Goal: Task Accomplishment & Management: Manage account settings

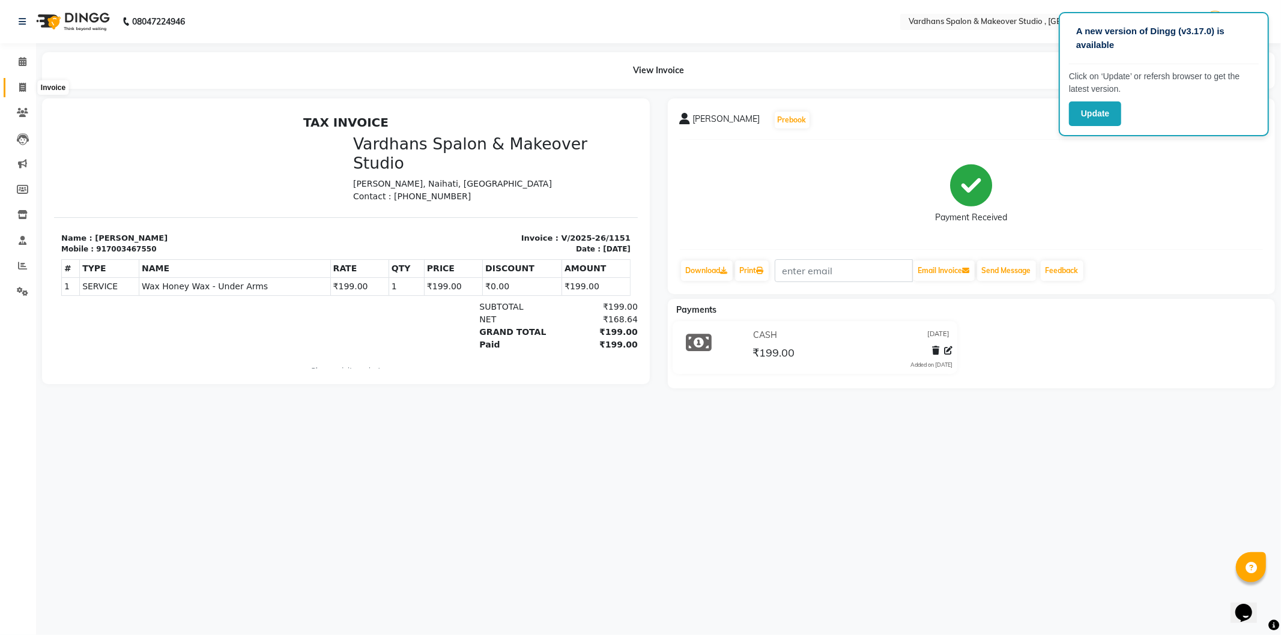
click at [15, 89] on span at bounding box center [22, 88] width 21 height 14
select select "service"
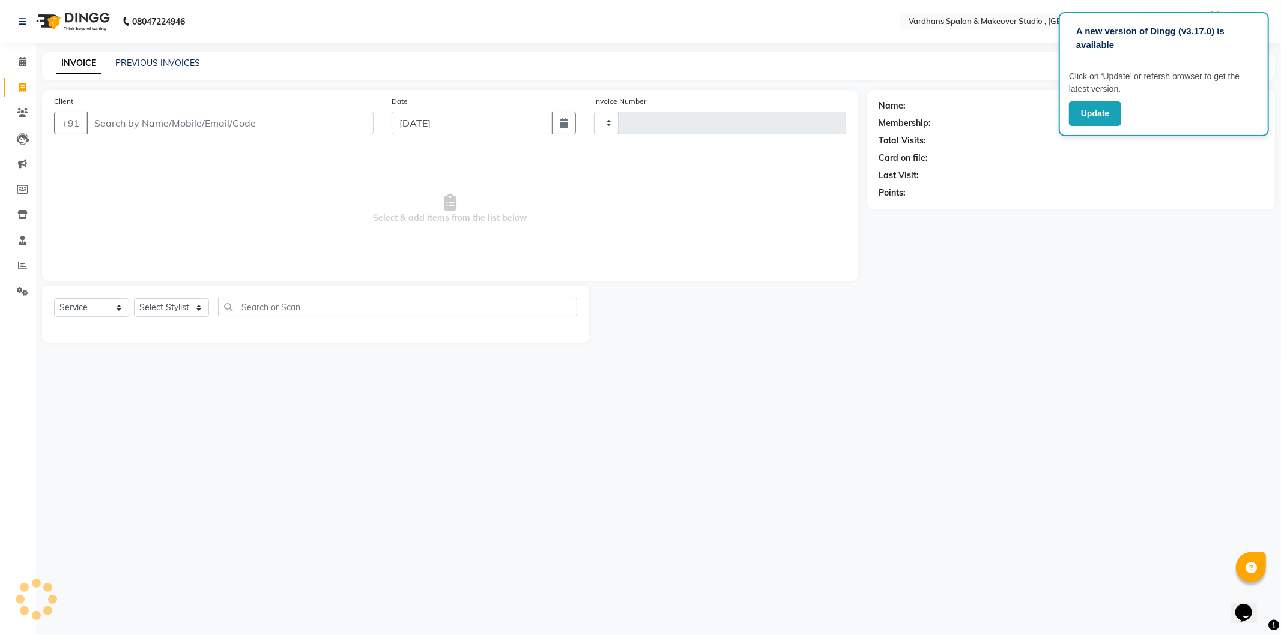
type input "1152"
select select "6997"
click at [123, 124] on input "Client" at bounding box center [229, 123] width 287 height 23
type input "6290002889"
click at [345, 121] on span "Add Client" at bounding box center [342, 123] width 47 height 12
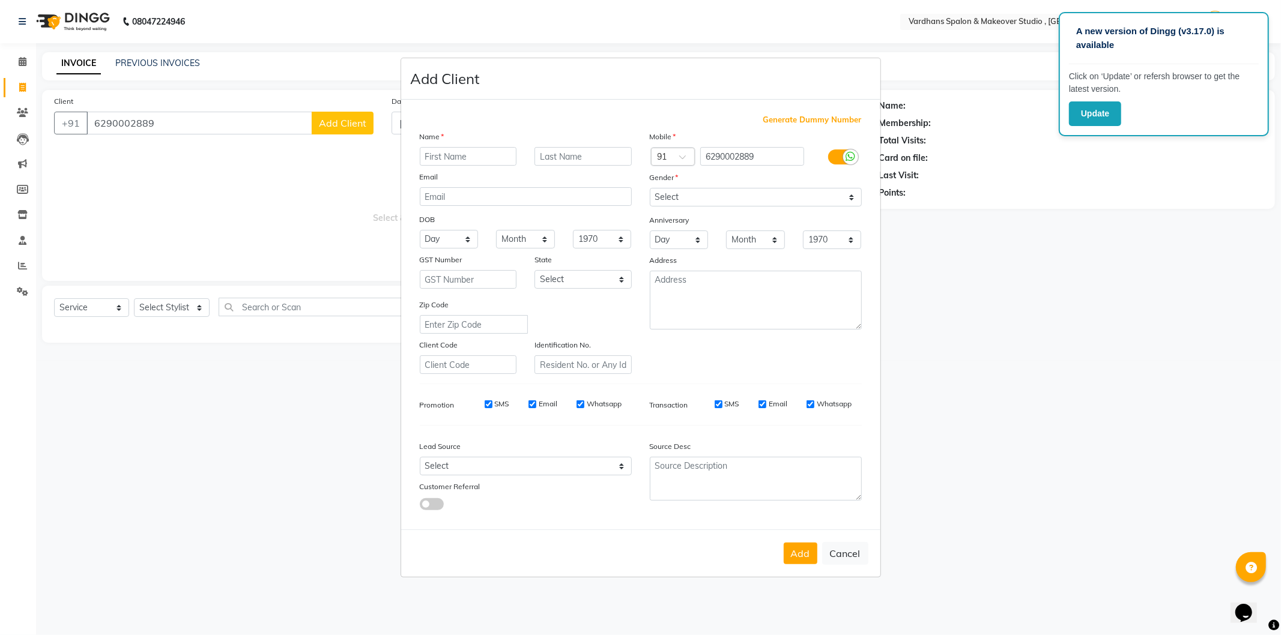
click at [483, 159] on input "text" at bounding box center [468, 156] width 97 height 19
type input "ANUSHKA"
click at [577, 159] on input "text" at bounding box center [582, 156] width 97 height 19
type input "ADHIKARI"
click at [691, 199] on select "Select Male Female Other Prefer Not To Say" at bounding box center [756, 197] width 212 height 19
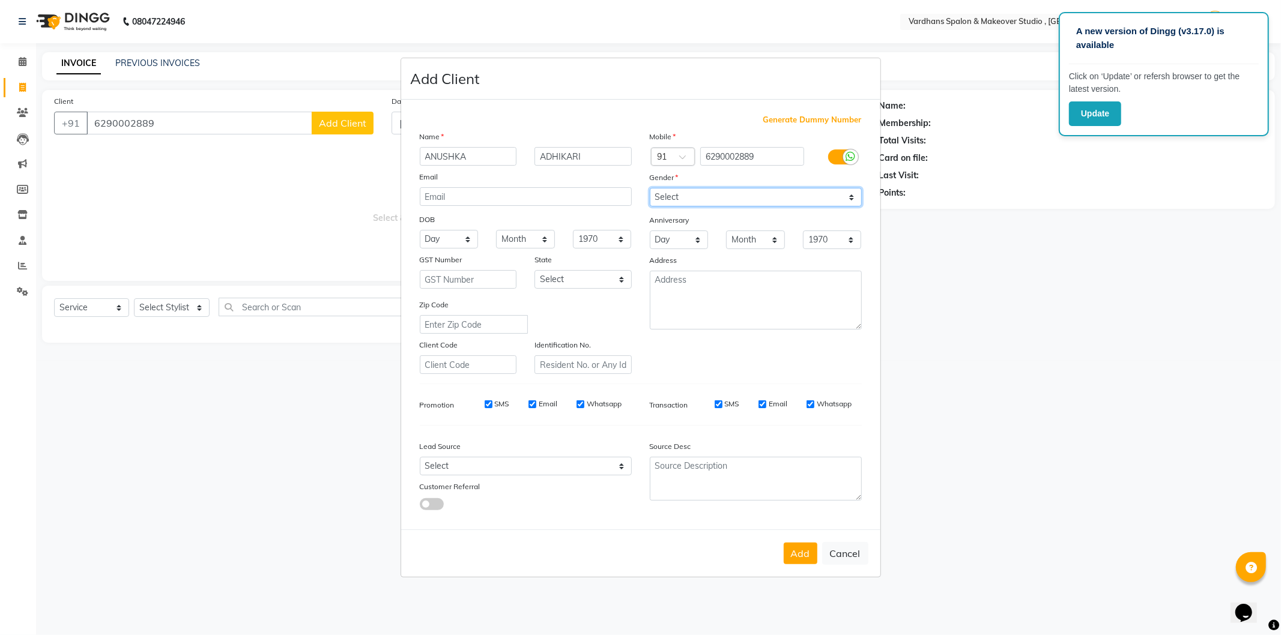
select select "female"
click at [650, 188] on select "Select Male Female Other Prefer Not To Say" at bounding box center [756, 197] width 212 height 19
click at [802, 555] on button "Add" at bounding box center [801, 554] width 34 height 22
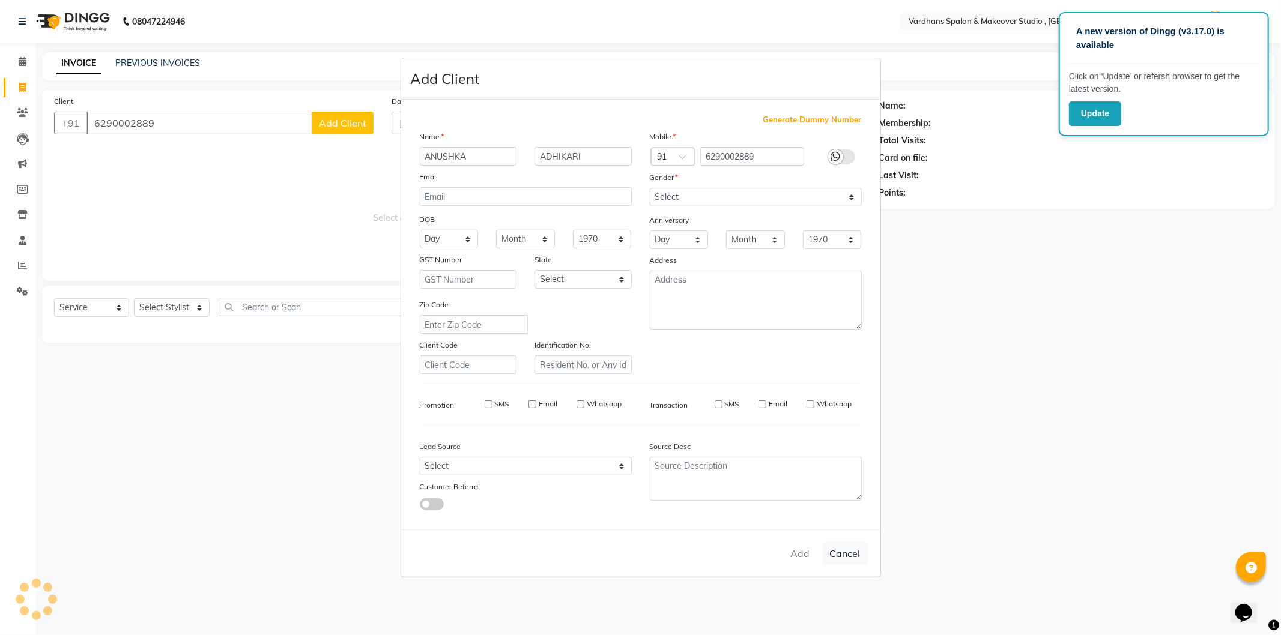
select select
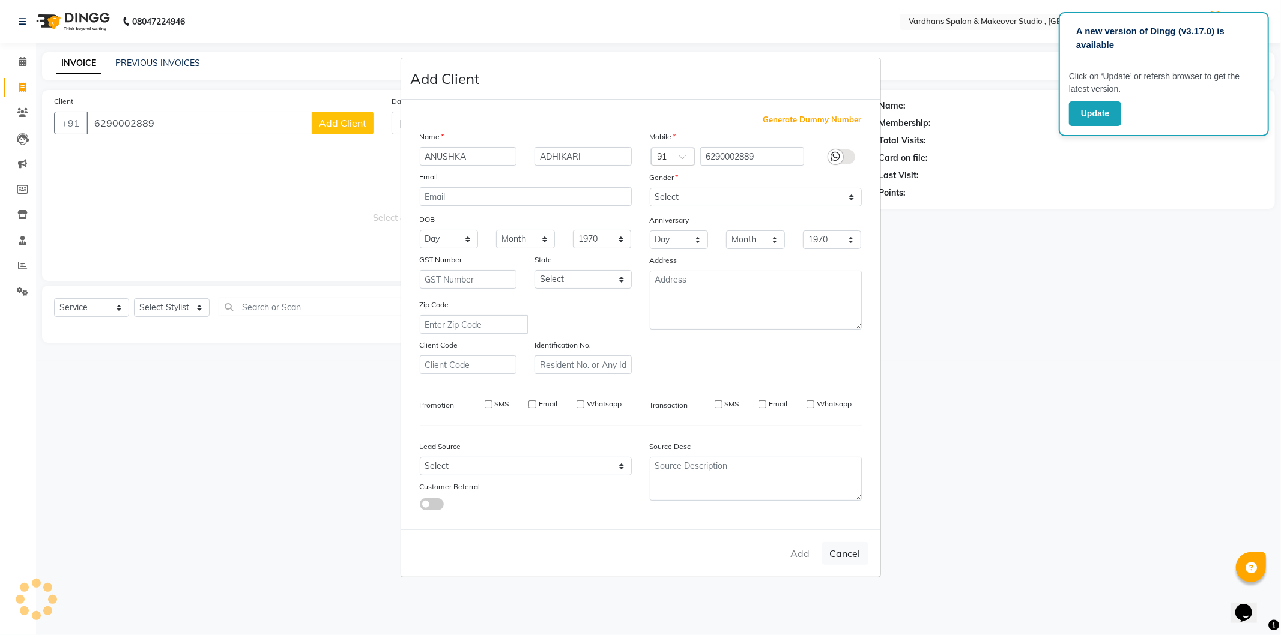
select select
checkbox input "false"
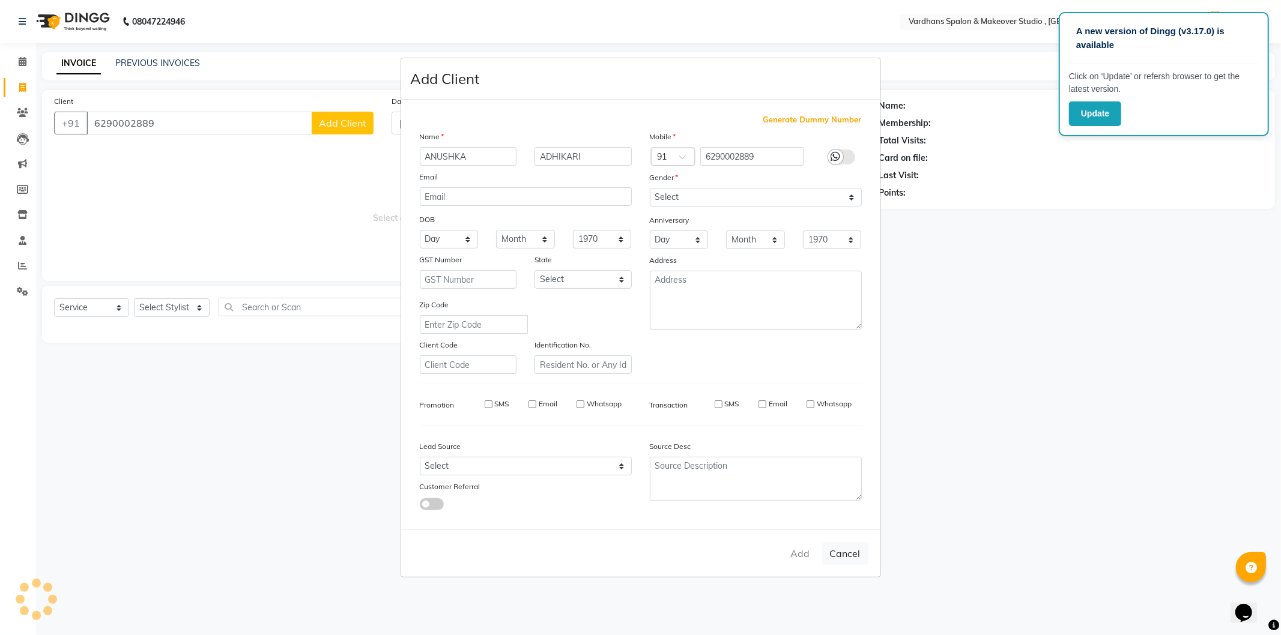
checkbox input "false"
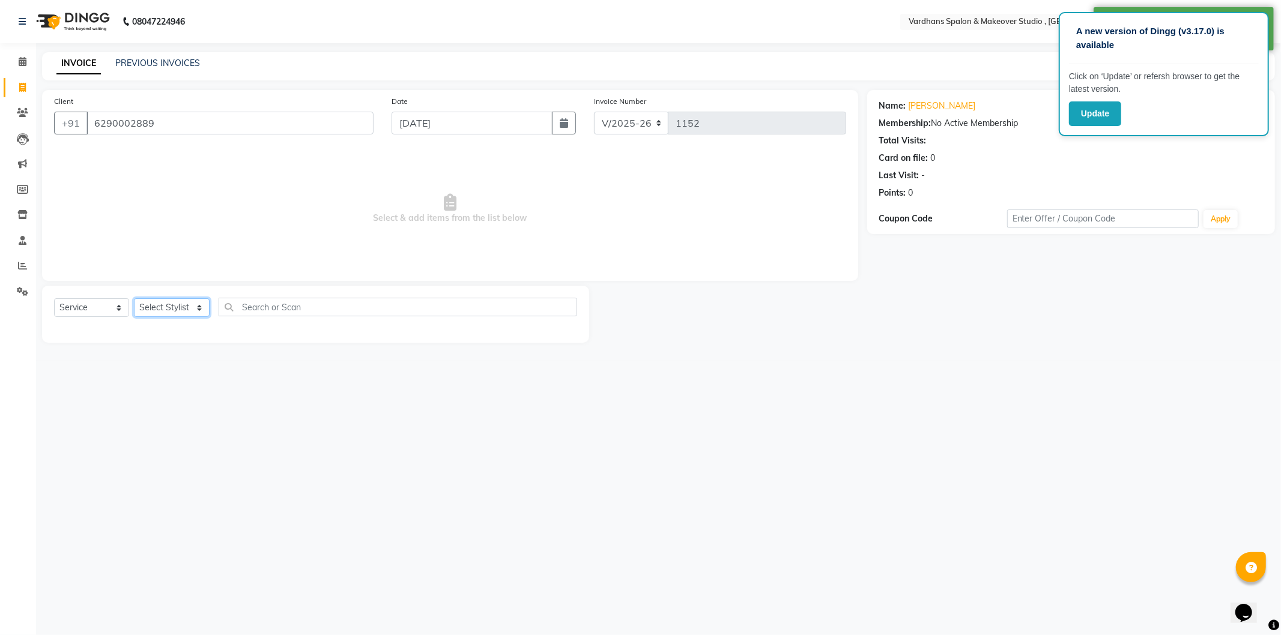
click at [167, 303] on select "Select Stylist Aadil Saheb Mukul Bhakta NEHA ROY PIYA BAGCHI Rabea Sultana RAJE…" at bounding box center [172, 307] width 76 height 19
select select "57431"
click at [134, 299] on select "Select Stylist Aadil Saheb Mukul Bhakta NEHA ROY PIYA BAGCHI Rabea Sultana RAJE…" at bounding box center [172, 307] width 76 height 19
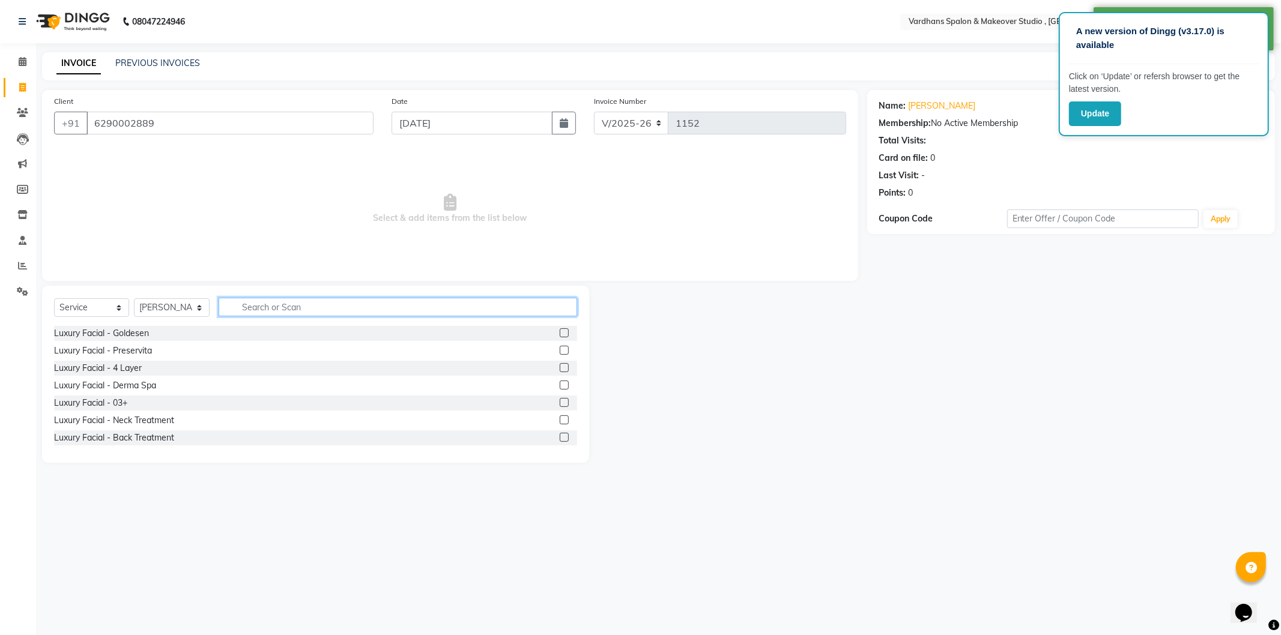
click at [271, 310] on input "text" at bounding box center [398, 307] width 358 height 19
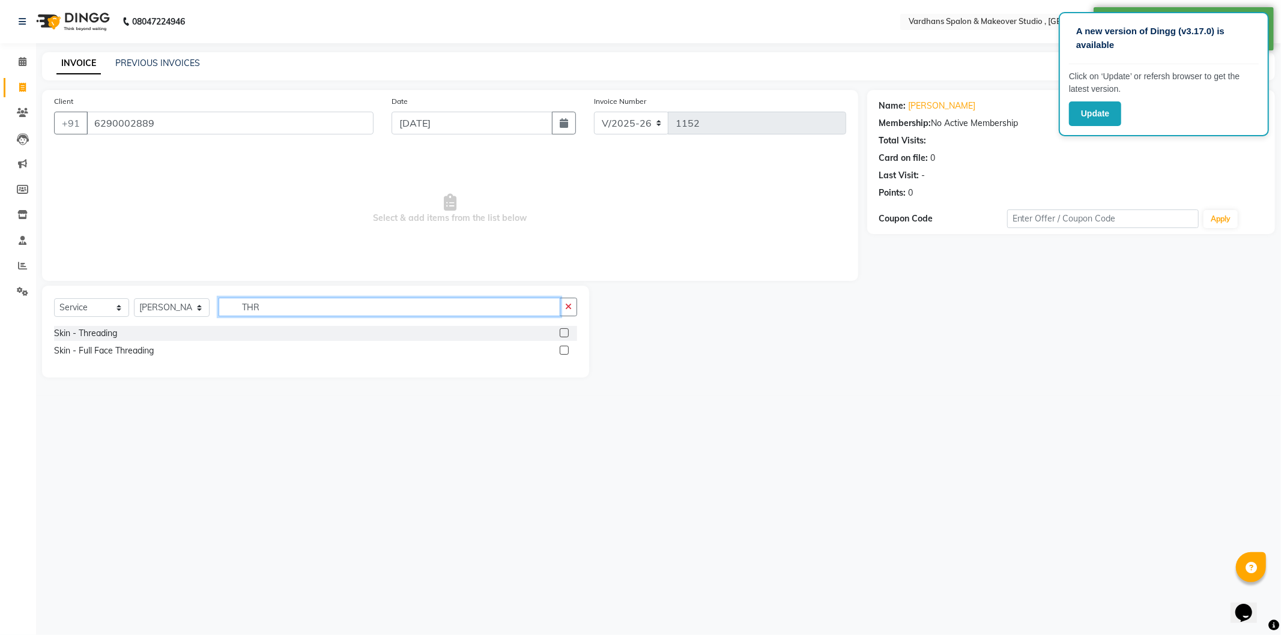
type input "THR"
click at [562, 330] on label at bounding box center [564, 333] width 9 height 9
click at [562, 330] on input "checkbox" at bounding box center [564, 334] width 8 height 8
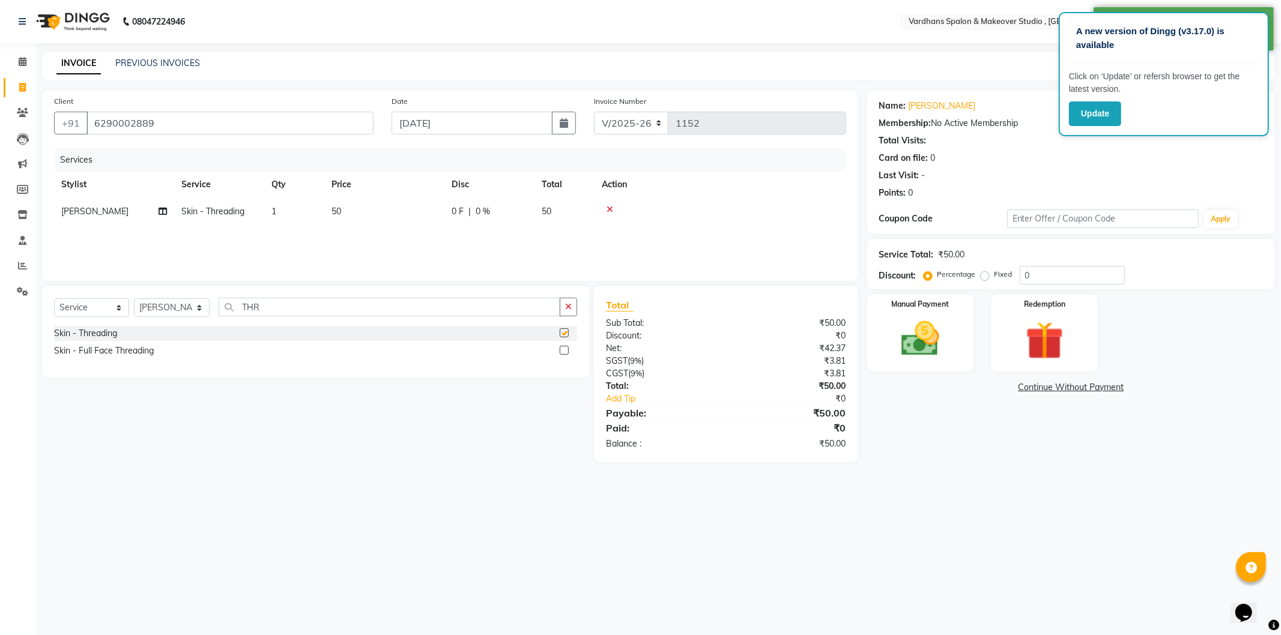
checkbox input "false"
click at [977, 344] on div "Manual Payment Redemption" at bounding box center [1071, 332] width 426 height 77
click at [962, 344] on div "Manual Payment" at bounding box center [920, 332] width 111 height 80
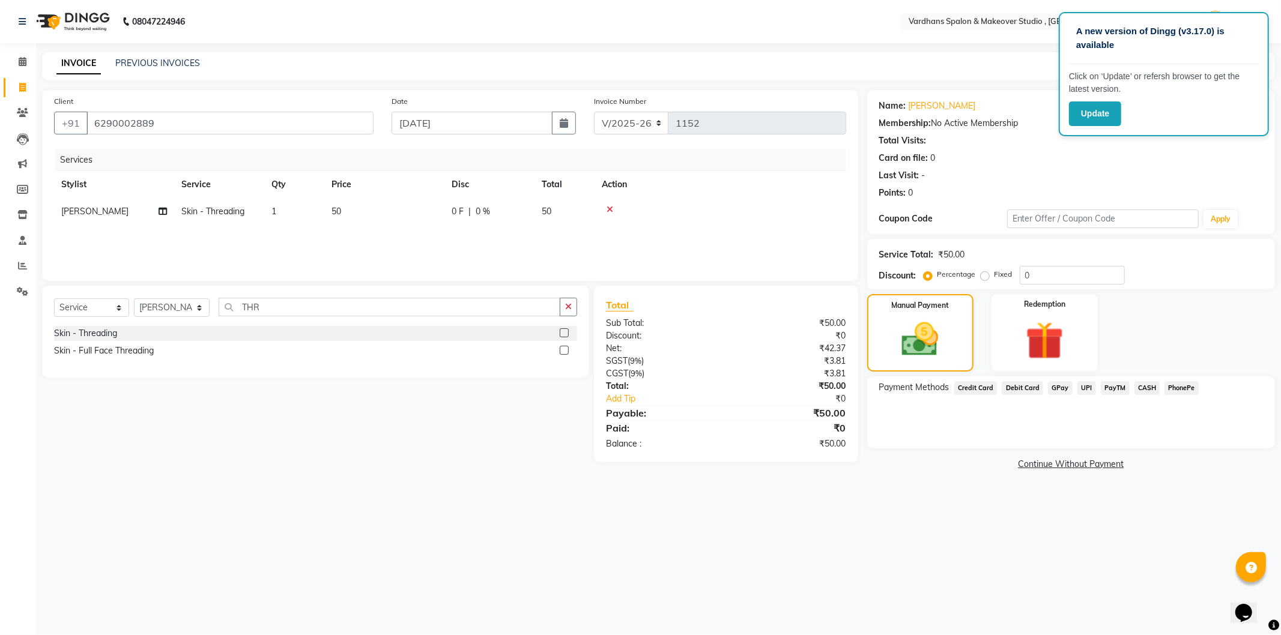
click at [1143, 387] on span "CASH" at bounding box center [1147, 388] width 26 height 14
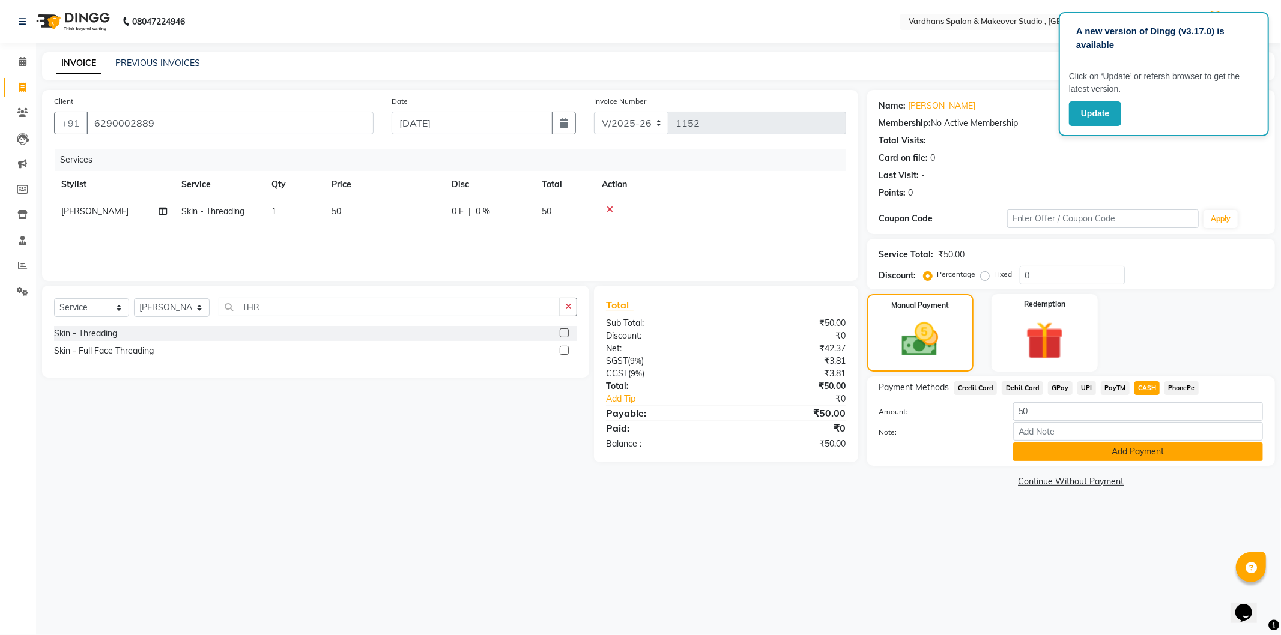
click at [1099, 447] on button "Add Payment" at bounding box center [1138, 452] width 250 height 19
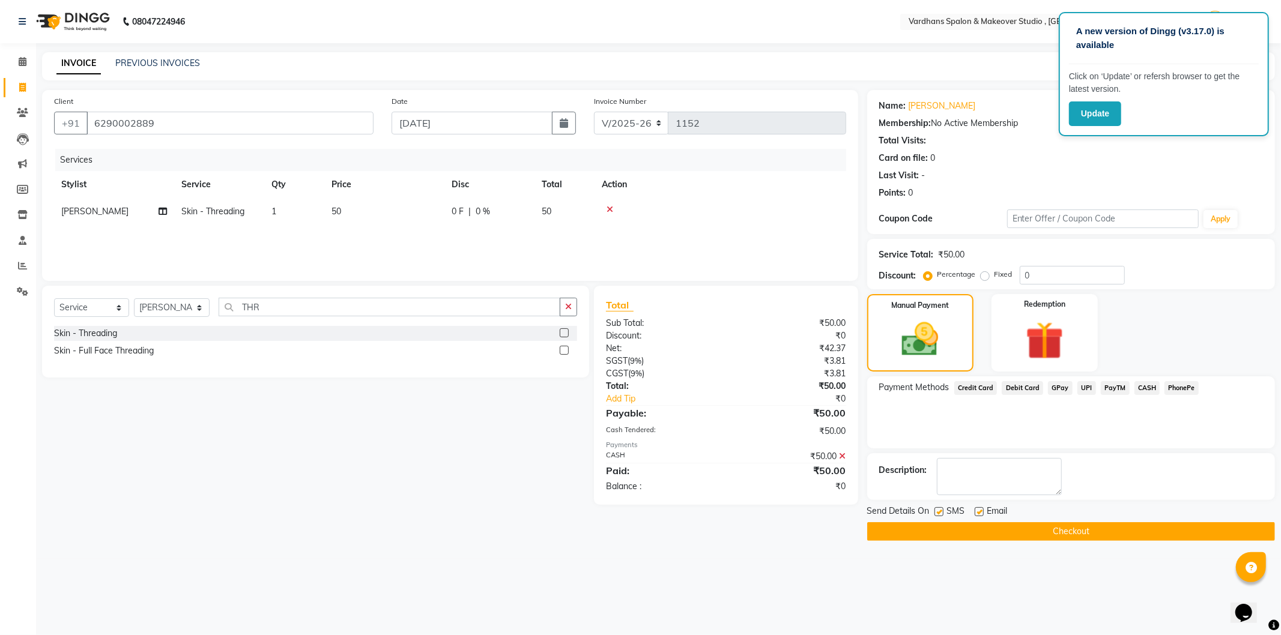
click at [1013, 527] on button "Checkout" at bounding box center [1071, 531] width 408 height 19
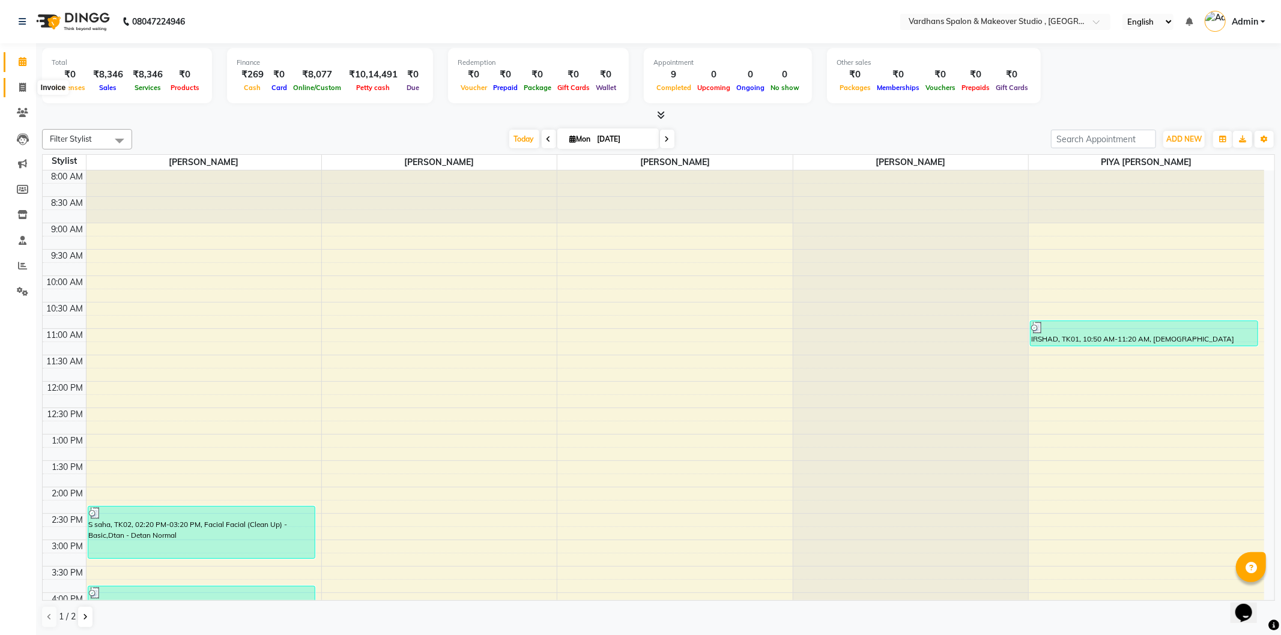
click at [21, 82] on span at bounding box center [22, 88] width 21 height 14
select select "service"
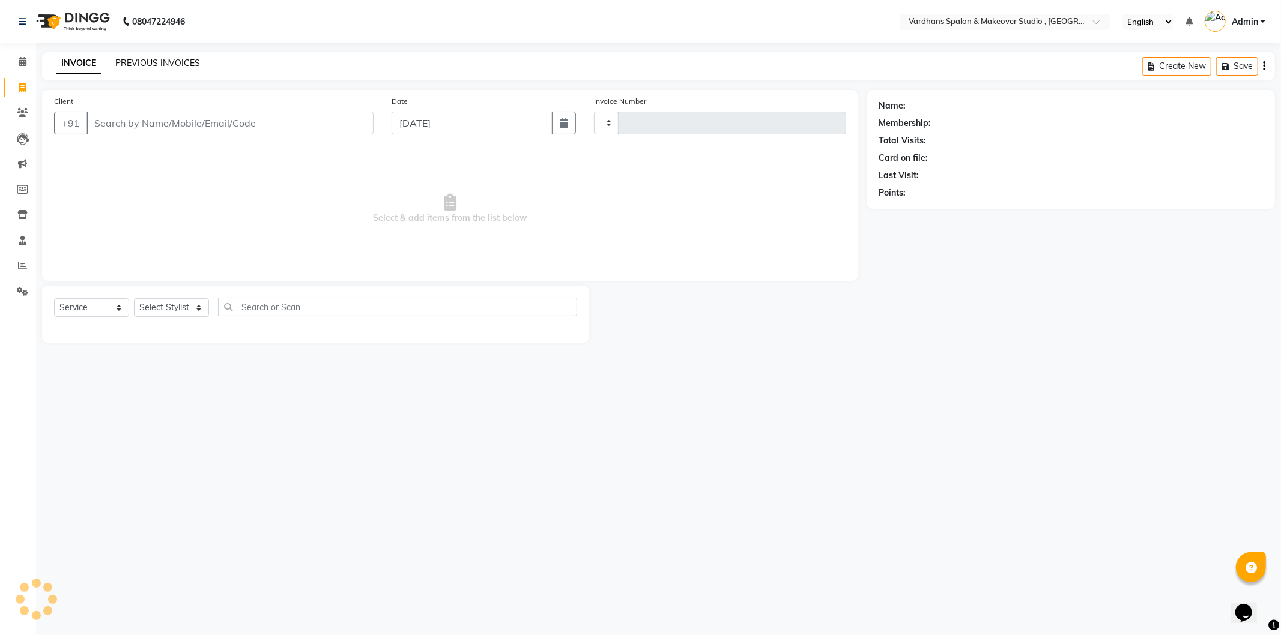
click at [196, 61] on link "PREVIOUS INVOICES" at bounding box center [157, 63] width 85 height 11
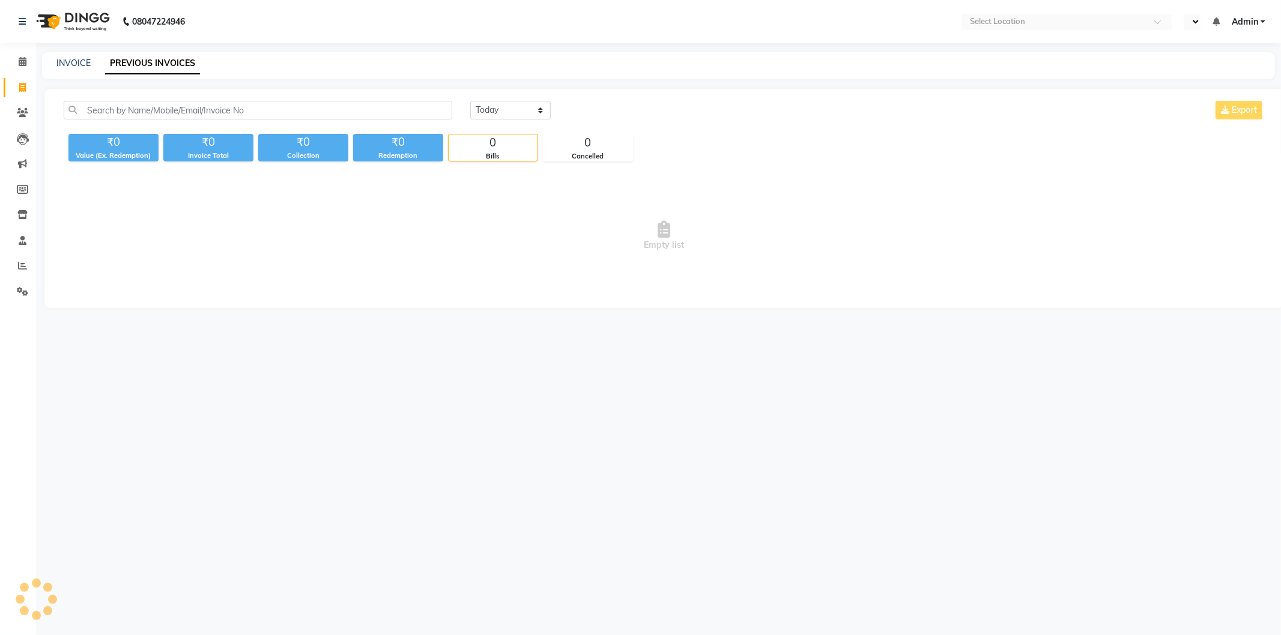
select select "en"
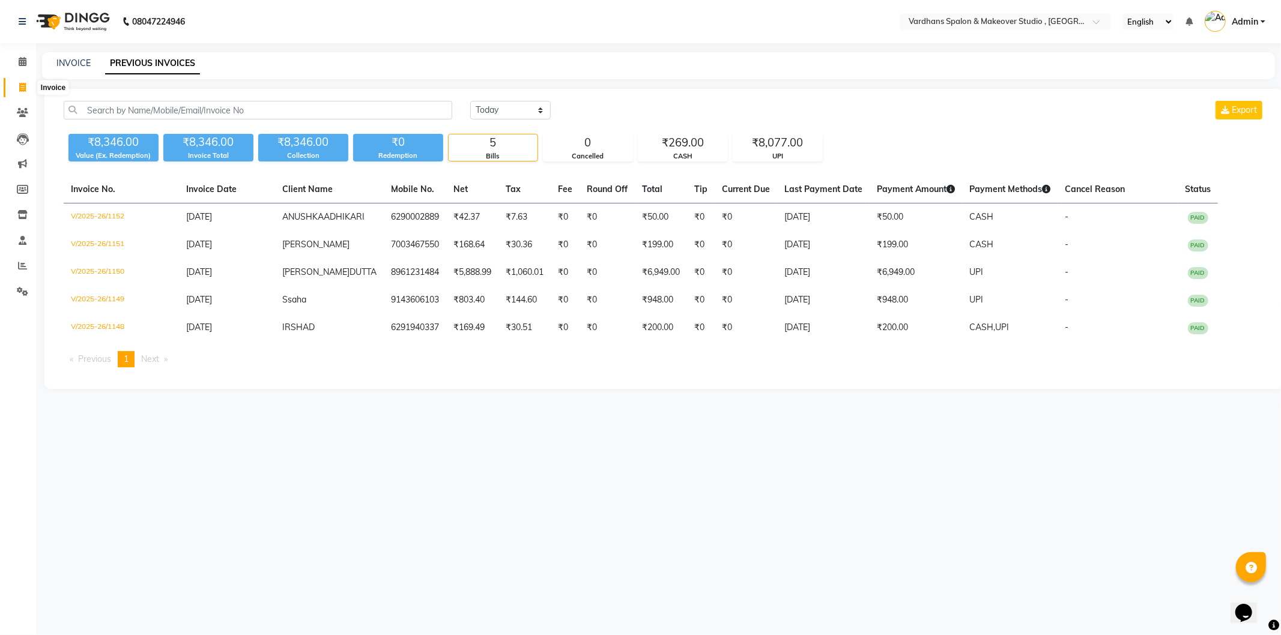
drag, startPoint x: 25, startPoint y: 83, endPoint x: 67, endPoint y: 44, distance: 57.4
click at [25, 83] on icon at bounding box center [22, 87] width 7 height 9
select select "service"
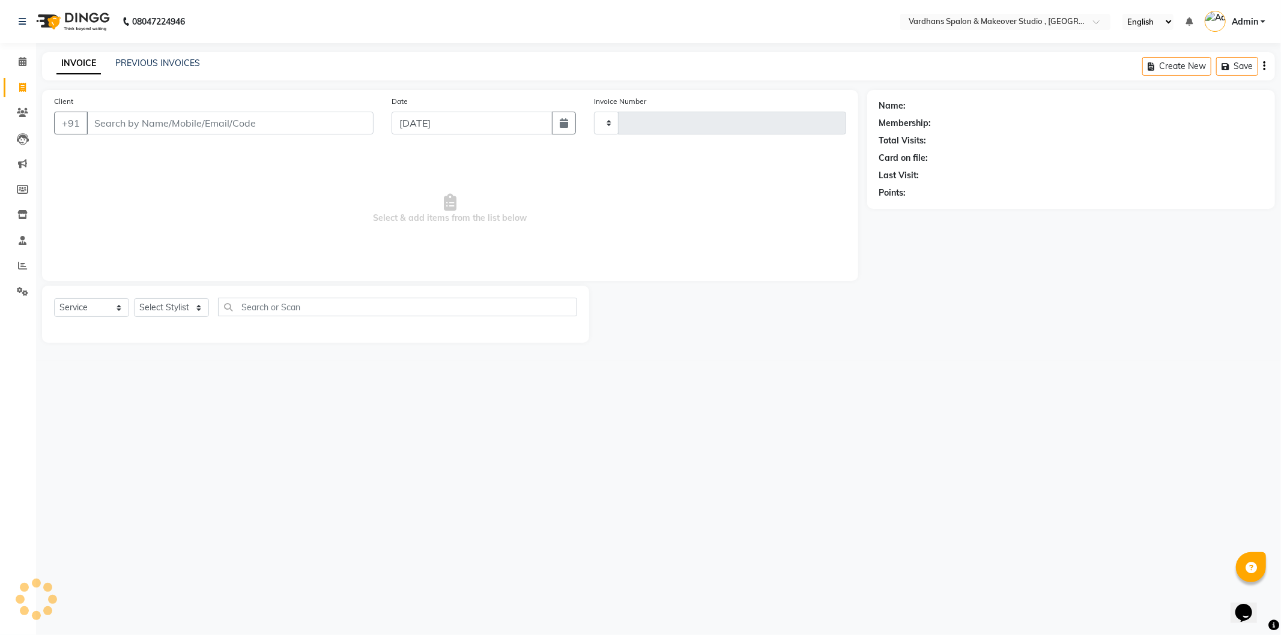
type input "1153"
select select "6997"
click at [183, 312] on select "Select Stylist" at bounding box center [171, 307] width 75 height 19
select select "89687"
click at [134, 299] on select "Select Stylist [PERSON_NAME] [PERSON_NAME] [PERSON_NAME] PIYA [PERSON_NAME] [PE…" at bounding box center [172, 307] width 76 height 19
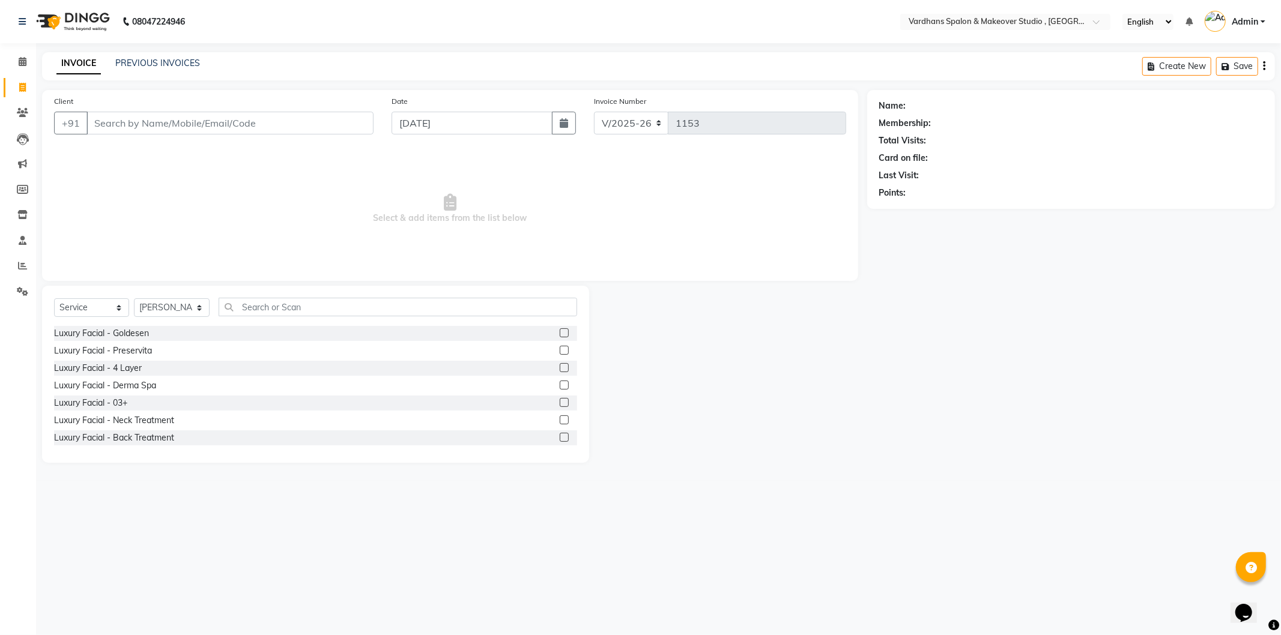
click at [402, 295] on div "Select Service Product Membership Package Voucher Prepaid Gift Card Select Styl…" at bounding box center [315, 374] width 547 height 177
click at [384, 305] on input "text" at bounding box center [398, 307] width 358 height 19
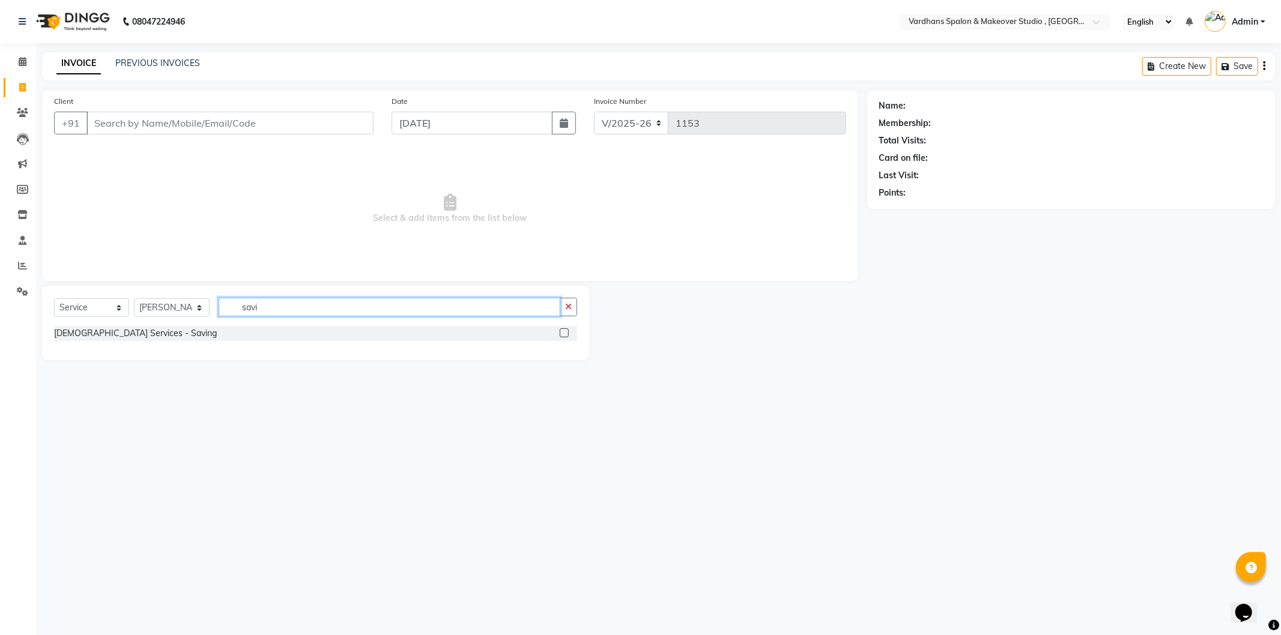
type input "savi"
click at [562, 332] on label at bounding box center [564, 333] width 9 height 9
click at [562, 332] on input "checkbox" at bounding box center [564, 334] width 8 height 8
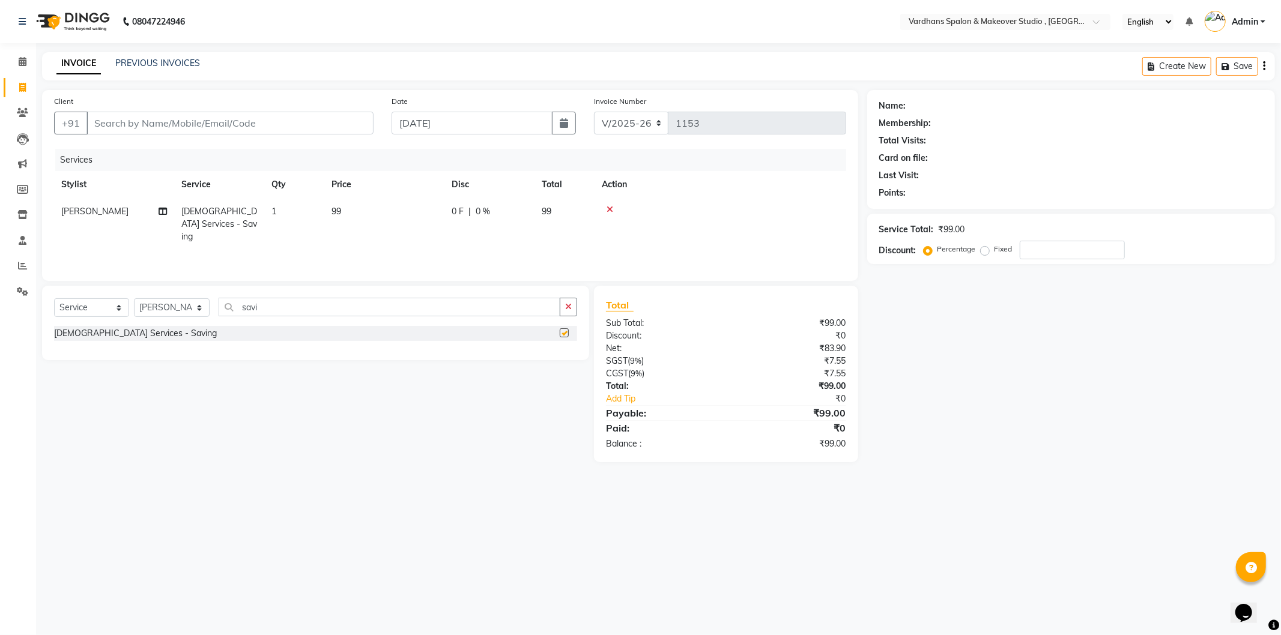
checkbox input "false"
click at [263, 117] on input "Client" at bounding box center [229, 123] width 287 height 23
type input "7"
type input "0"
type input "7980323081"
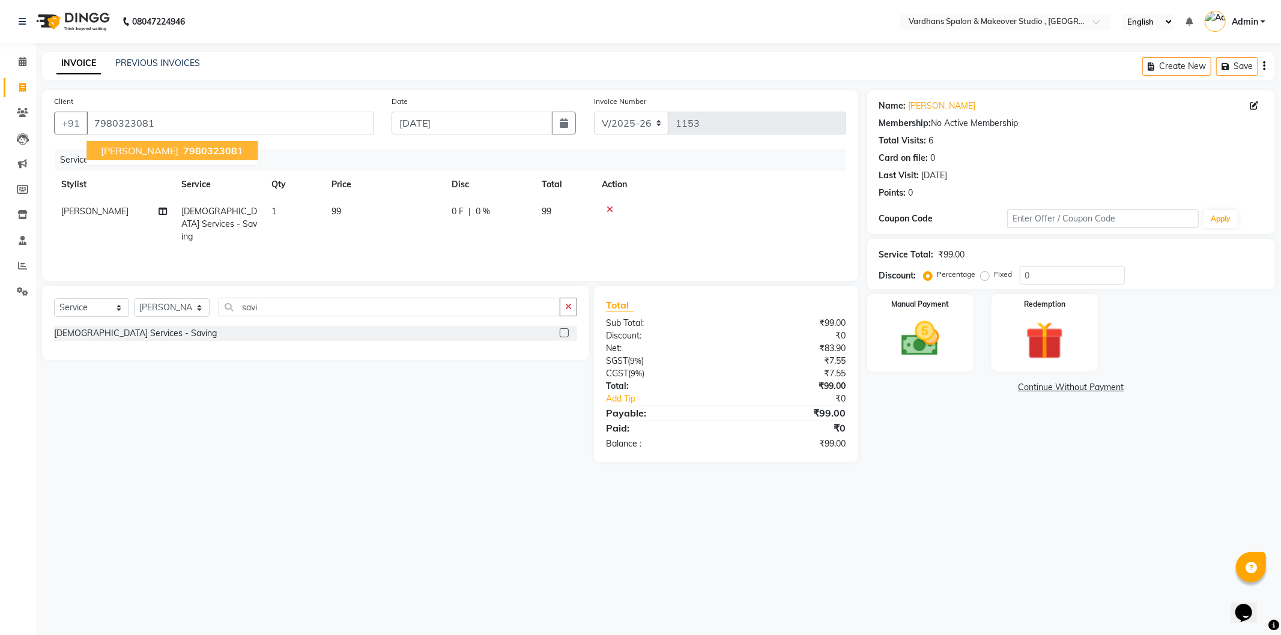
click at [112, 147] on span "bubai kazi" at bounding box center [139, 151] width 77 height 12
click at [951, 329] on img at bounding box center [920, 339] width 64 height 46
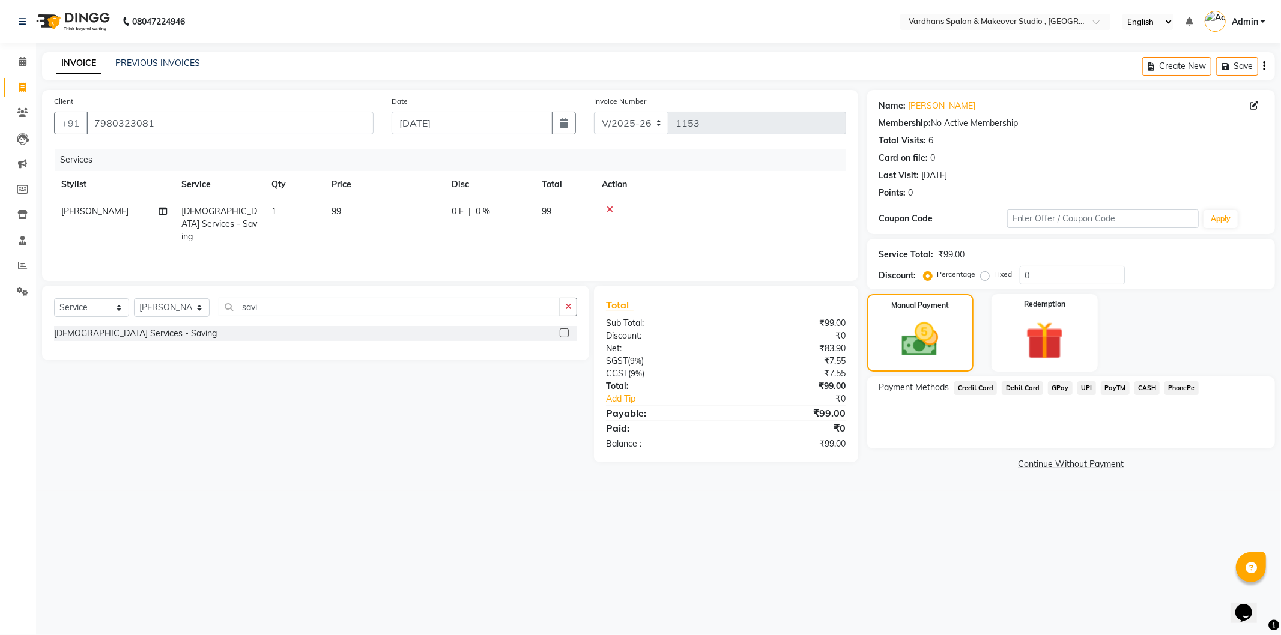
click at [1141, 386] on span "CASH" at bounding box center [1147, 388] width 26 height 14
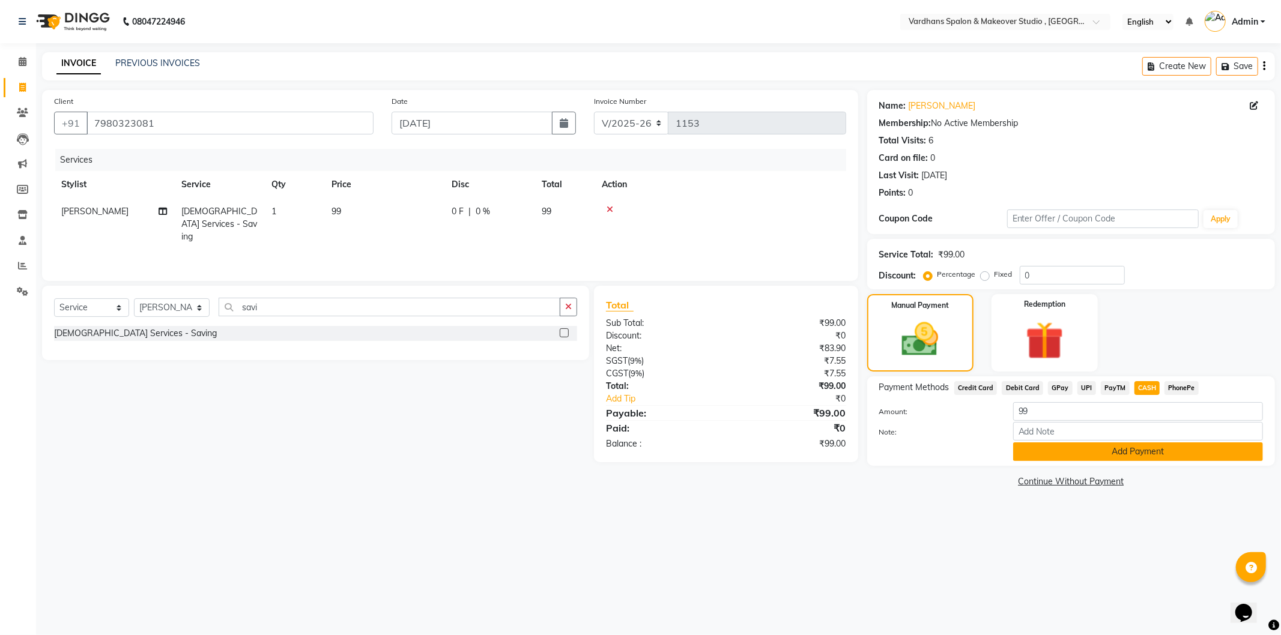
click at [1091, 448] on button "Add Payment" at bounding box center [1138, 452] width 250 height 19
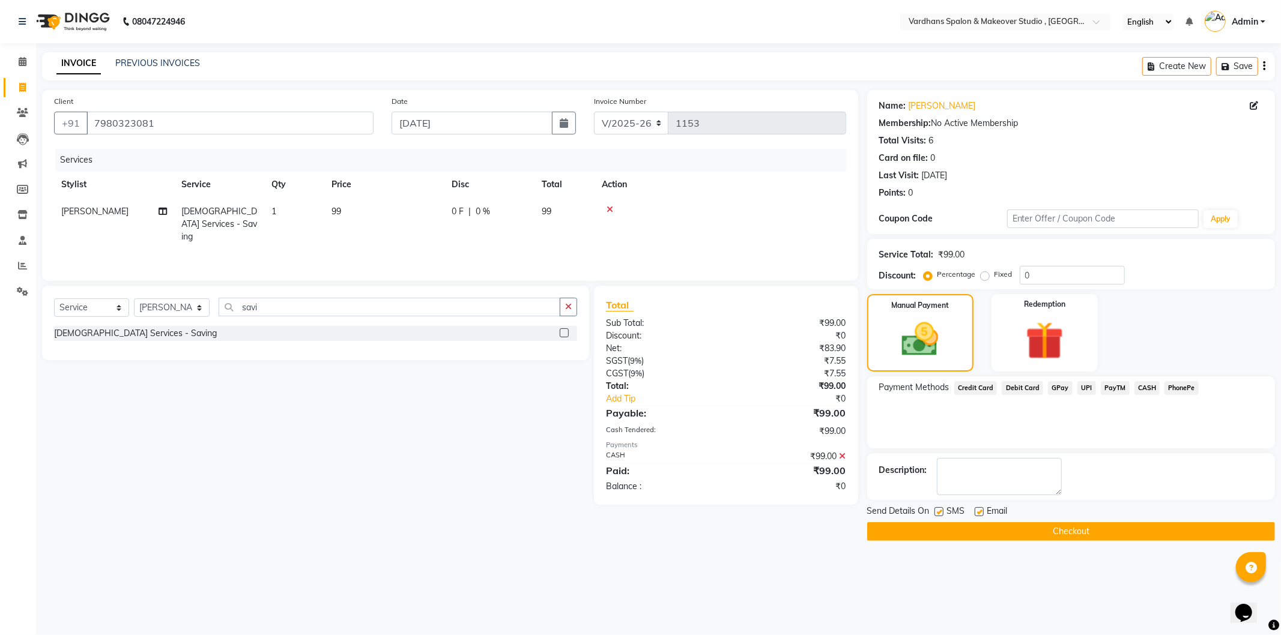
click at [1073, 536] on button "Checkout" at bounding box center [1071, 531] width 408 height 19
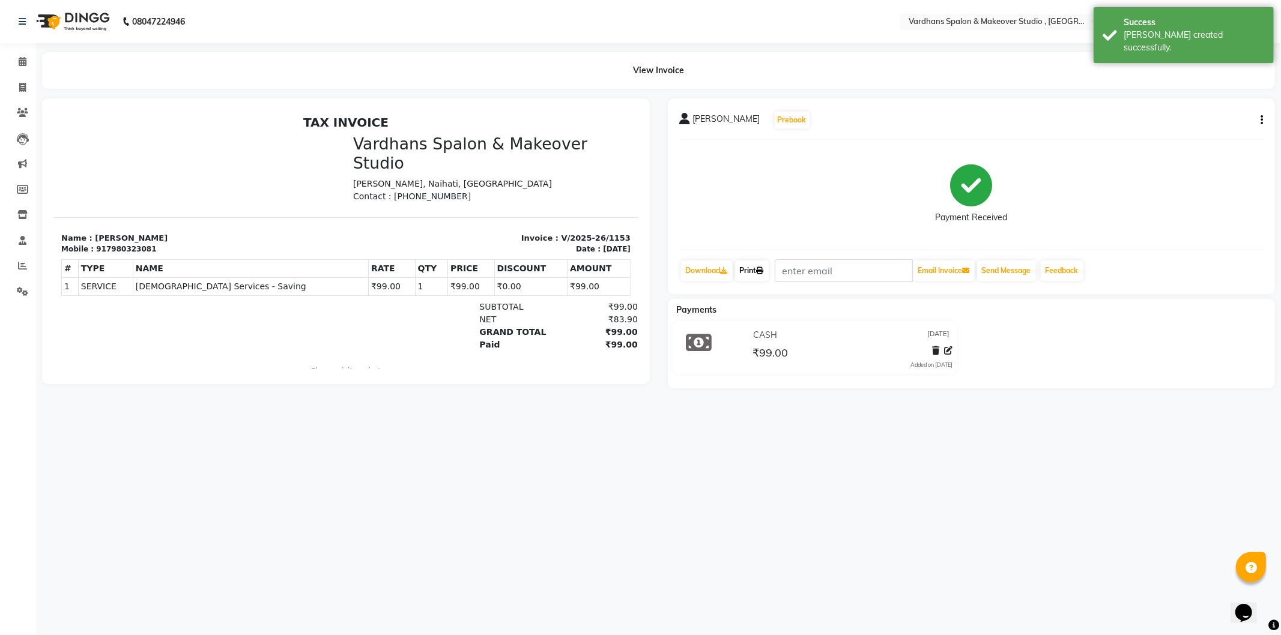
click at [752, 270] on link "Print" at bounding box center [752, 271] width 34 height 20
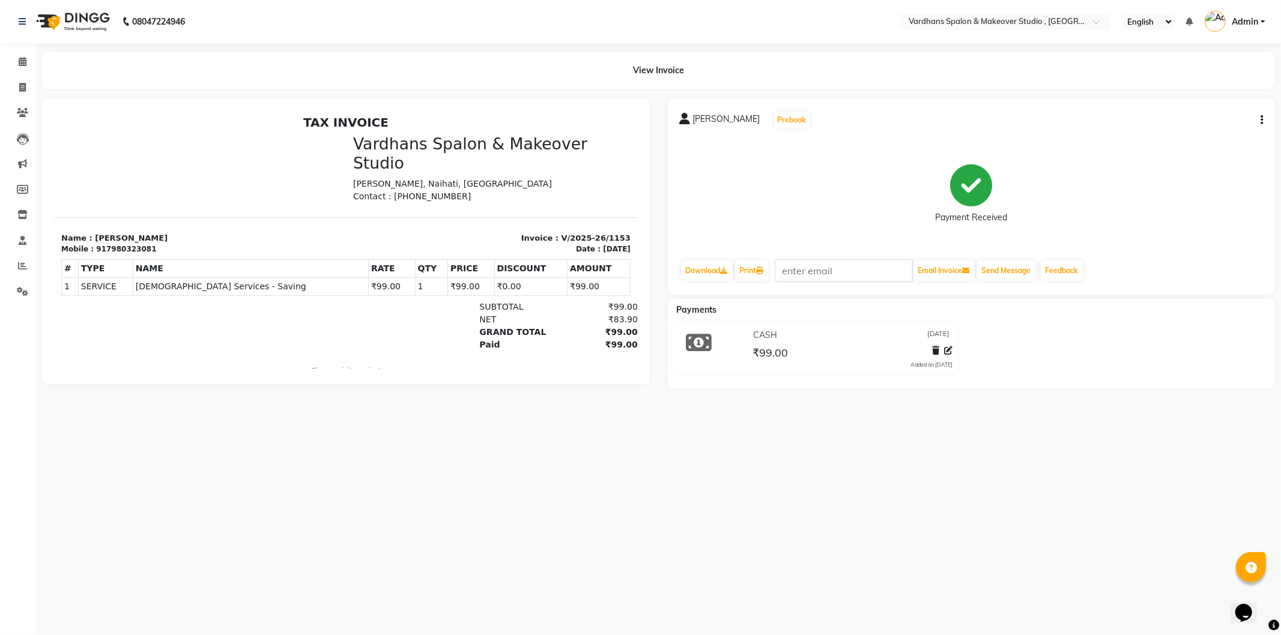
click at [1263, 115] on div "bubai kazi Prebook Payment Received Download Print Email Invoice Send Message F…" at bounding box center [972, 196] width 608 height 196
click at [1262, 121] on icon "button" at bounding box center [1262, 120] width 2 height 1
click at [1187, 133] on div "Edit Invoice" at bounding box center [1202, 135] width 82 height 15
select select "service"
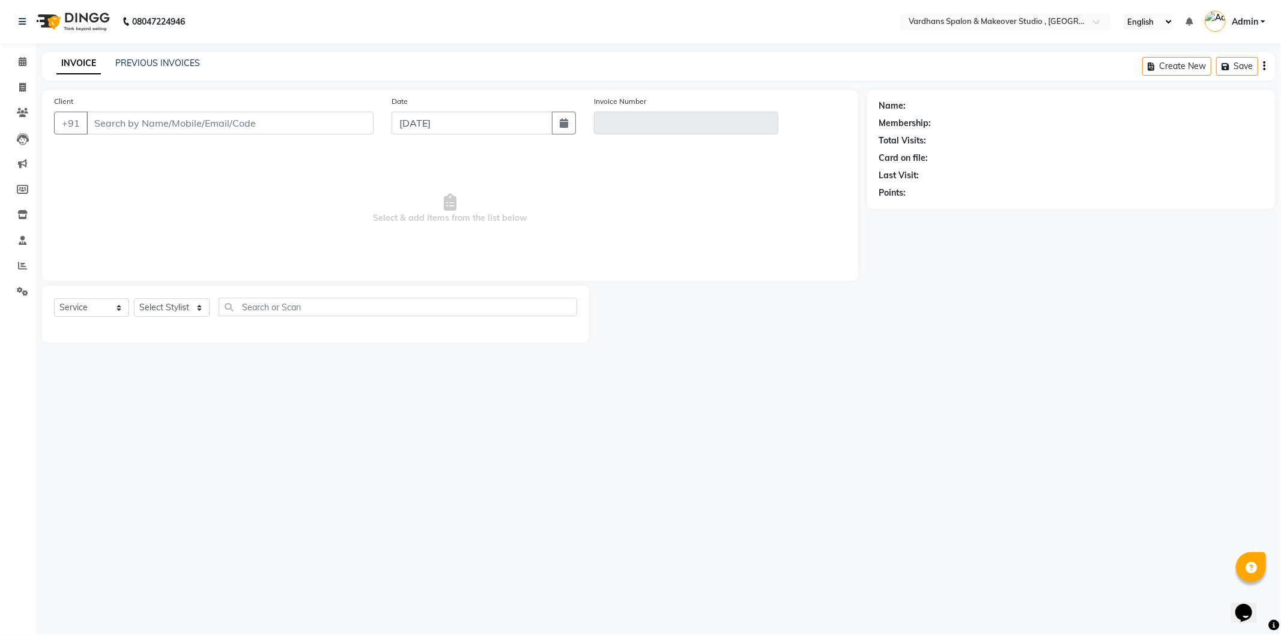
type input "7980323081"
type input "V/2025-26/1153"
select select "select"
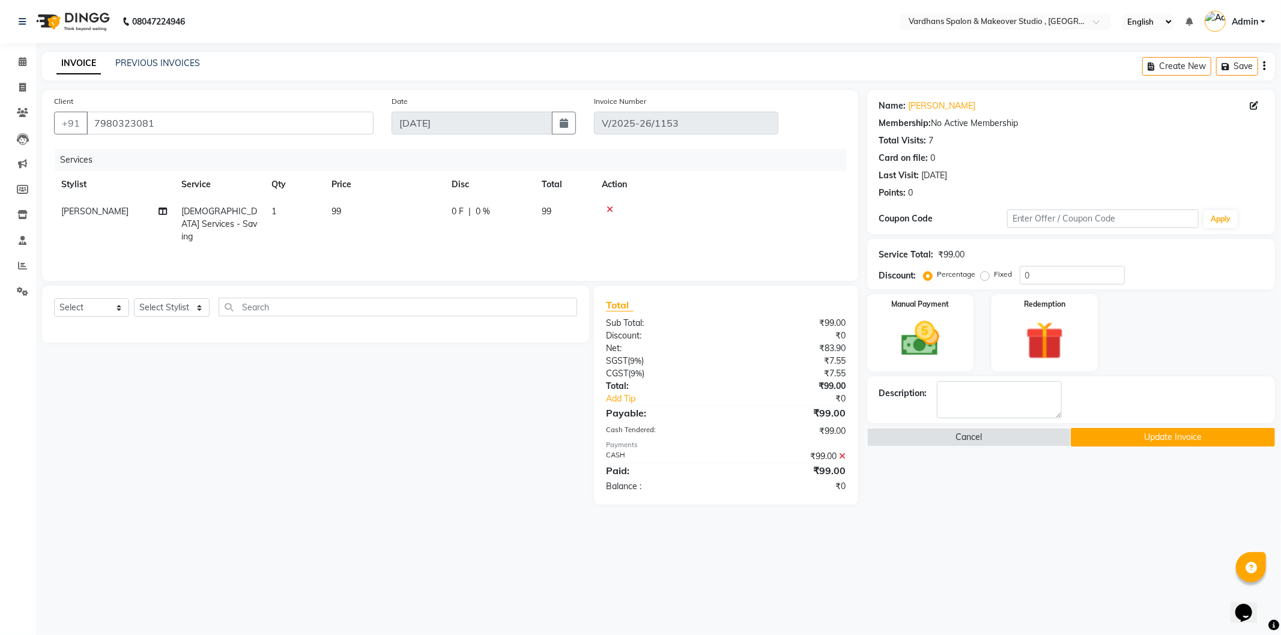
click at [1154, 435] on button "Update Invoice" at bounding box center [1173, 437] width 204 height 19
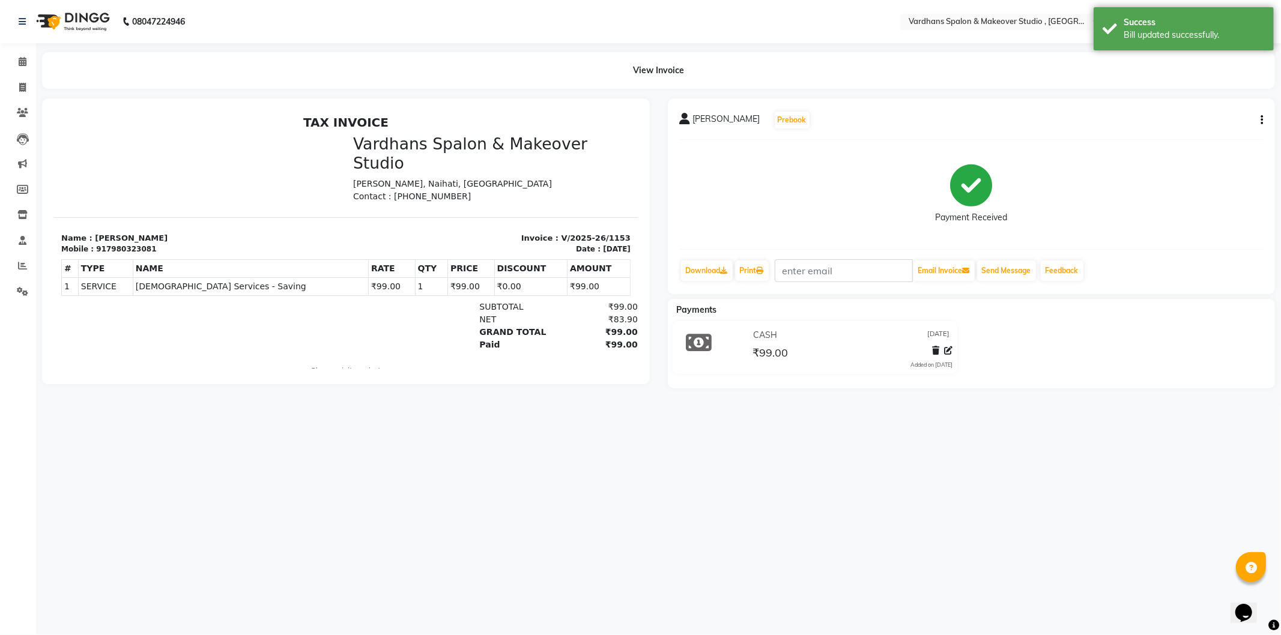
click at [771, 332] on span "CASH" at bounding box center [766, 335] width 24 height 13
click at [945, 352] on icon at bounding box center [948, 351] width 8 height 8
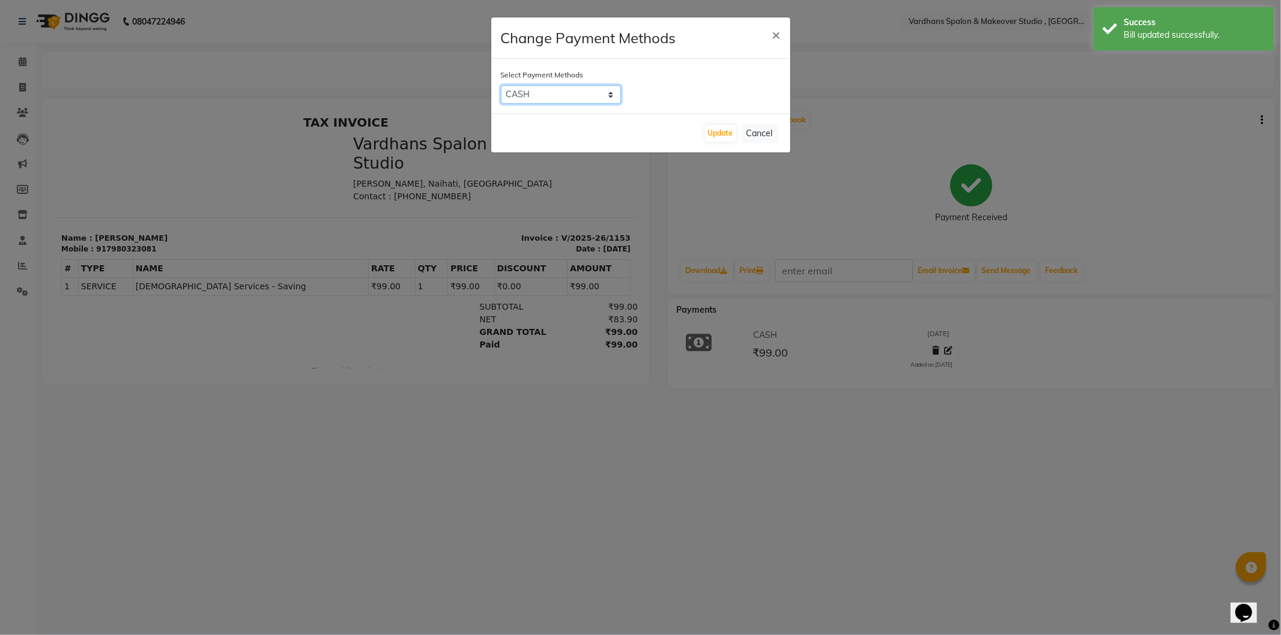
click at [611, 88] on select "Credit Card Debit Card GPay UPI PayTM CASH PhonePe" at bounding box center [561, 94] width 120 height 19
select select "8"
click at [501, 85] on select "Credit Card Debit Card GPay UPI PayTM CASH PhonePe" at bounding box center [561, 94] width 120 height 19
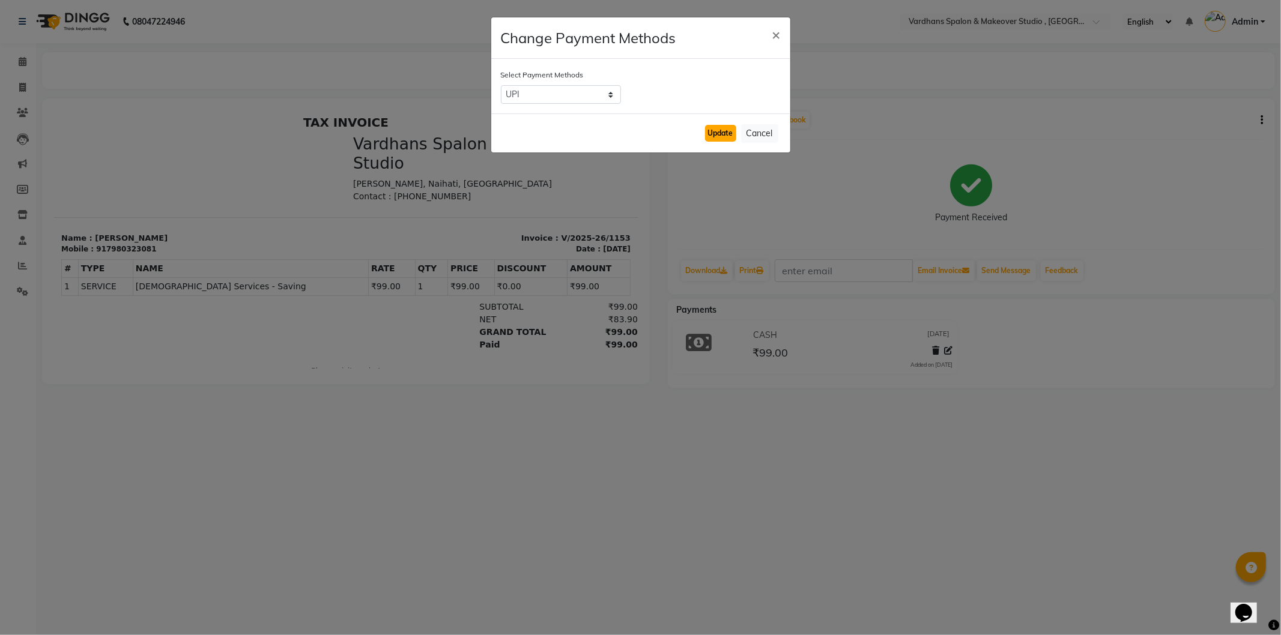
click at [722, 129] on button "Update" at bounding box center [720, 133] width 31 height 17
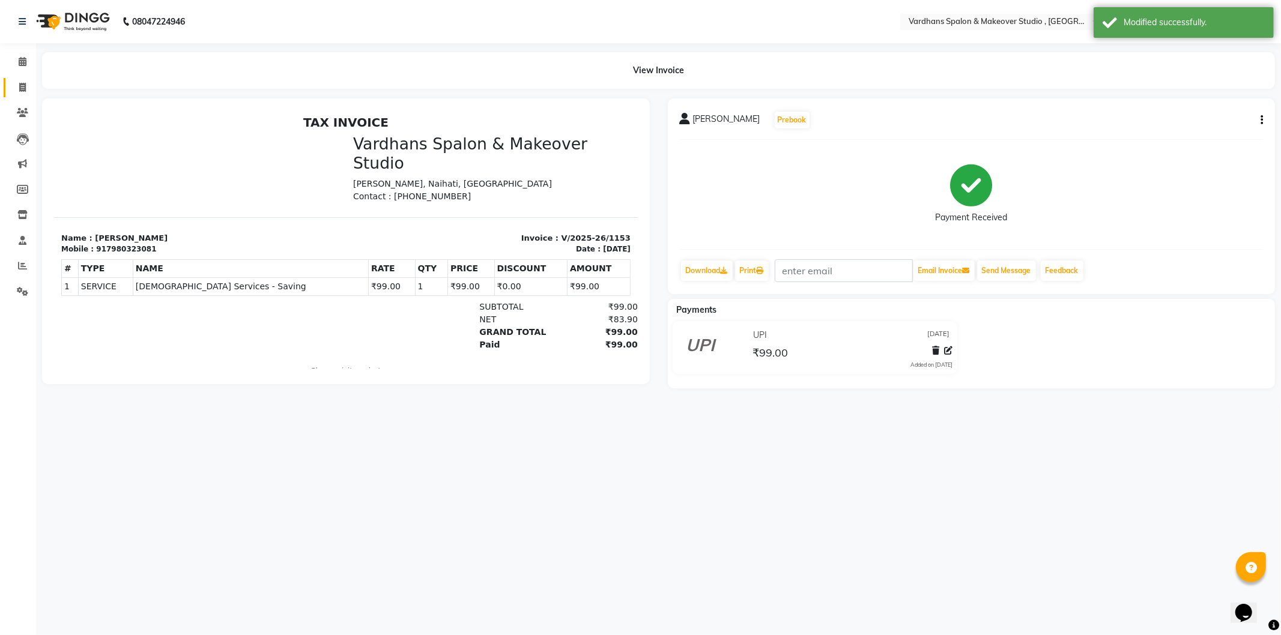
click at [20, 80] on link "Invoice" at bounding box center [18, 88] width 29 height 20
select select "service"
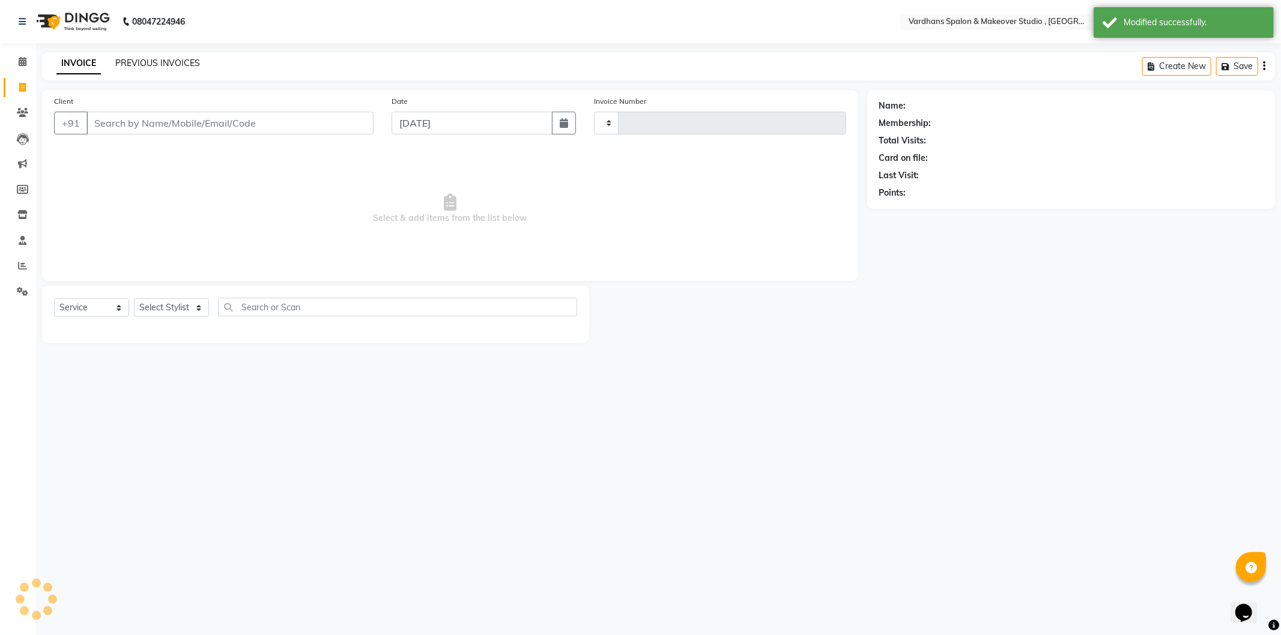
type input "1154"
select select "6997"
click at [160, 303] on select "Select Stylist Aadil Saheb Mukul Bhakta NEHA ROY PIYA BAGCHI Rabea Sultana RAJE…" at bounding box center [172, 307] width 76 height 19
select select "57435"
click at [134, 299] on select "Select Stylist Aadil Saheb Mukul Bhakta NEHA ROY PIYA BAGCHI Rabea Sultana RAJE…" at bounding box center [172, 307] width 76 height 19
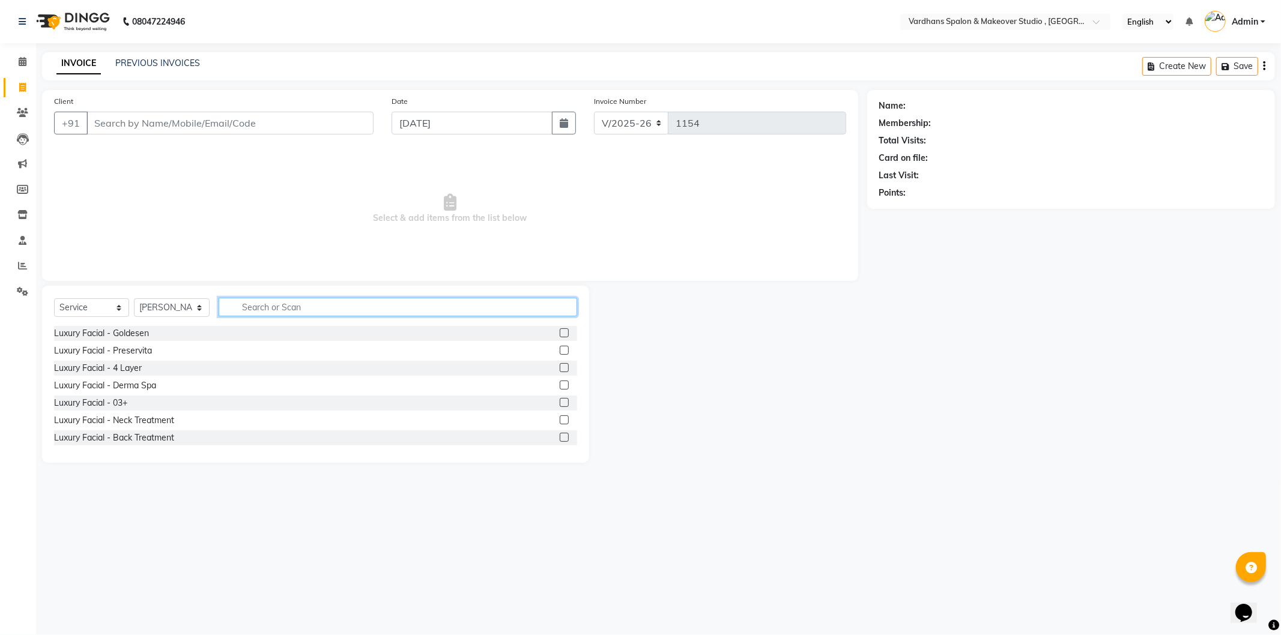
click at [278, 303] on input "text" at bounding box center [398, 307] width 358 height 19
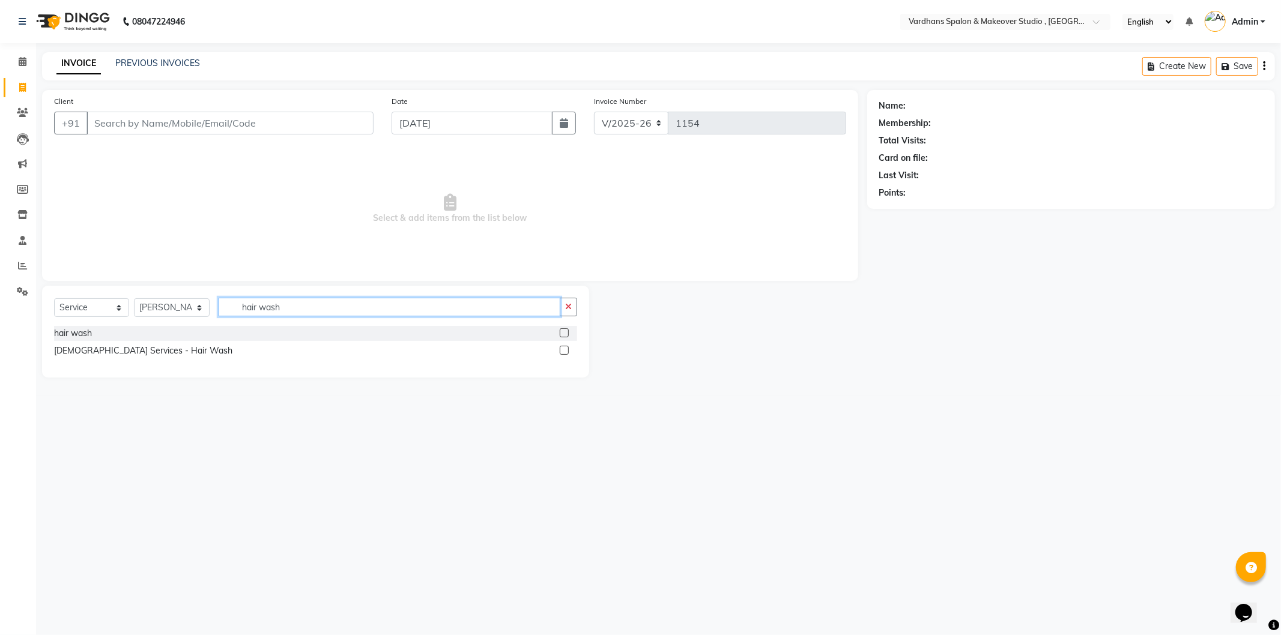
type input "hair wash"
click at [568, 332] on label at bounding box center [564, 333] width 9 height 9
click at [568, 332] on input "checkbox" at bounding box center [564, 334] width 8 height 8
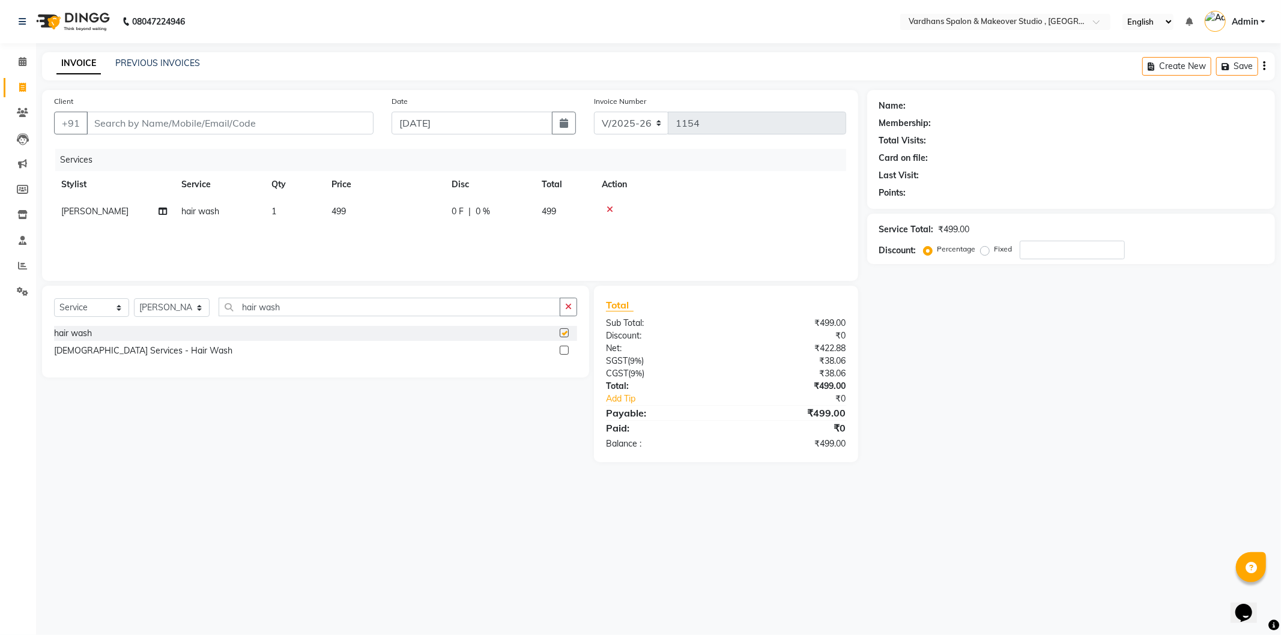
checkbox input "false"
click at [350, 220] on td "499" at bounding box center [384, 211] width 120 height 27
select select "57435"
click at [420, 216] on input "499" at bounding box center [441, 214] width 106 height 19
type input "4"
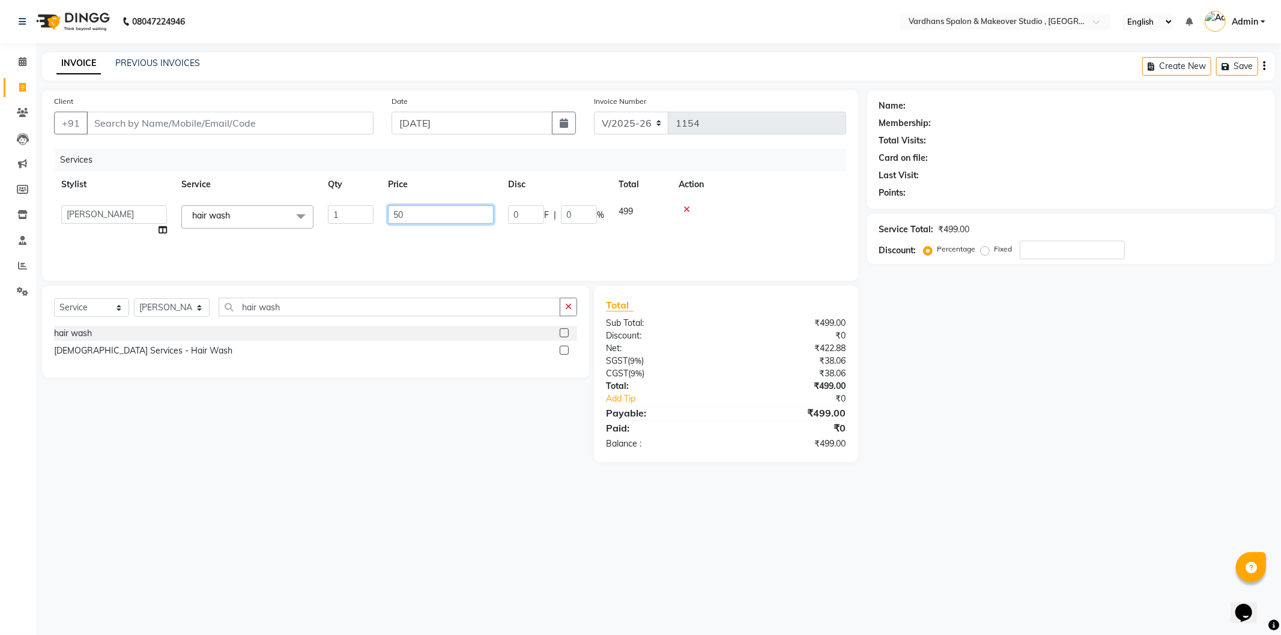
type input "500"
click at [131, 127] on input "Client" at bounding box center [229, 123] width 287 height 23
type input "6"
type input "0"
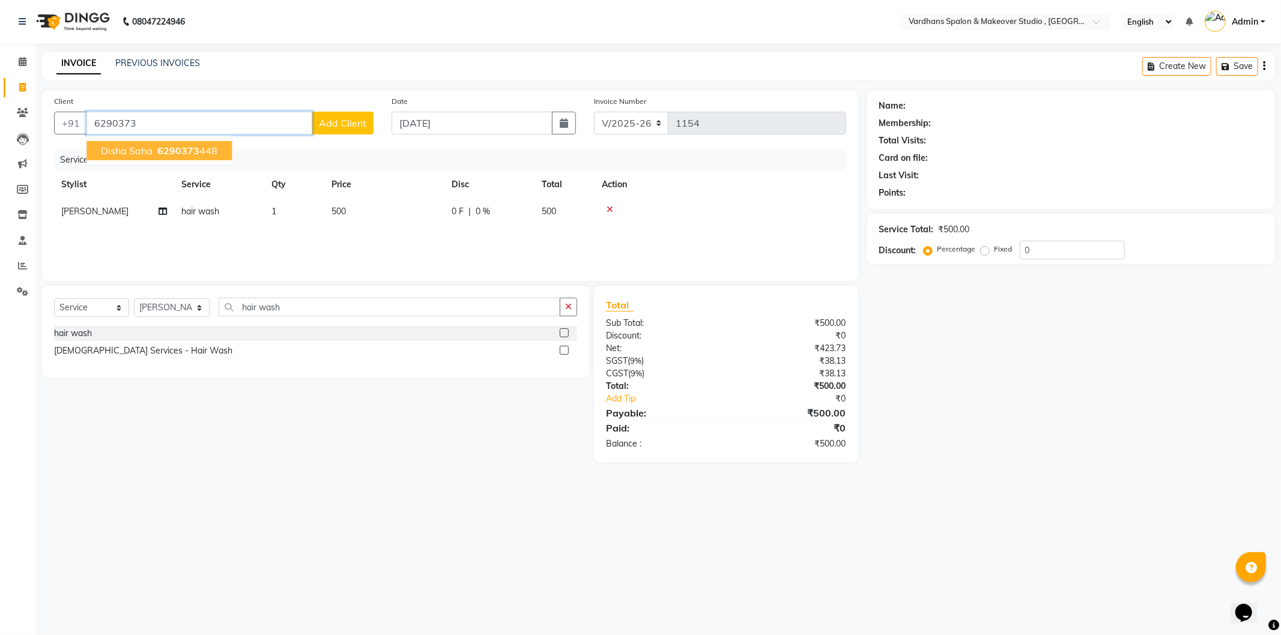
click at [152, 145] on button "Disha Saha 6290373 448" at bounding box center [158, 150] width 145 height 19
type input "6290373448"
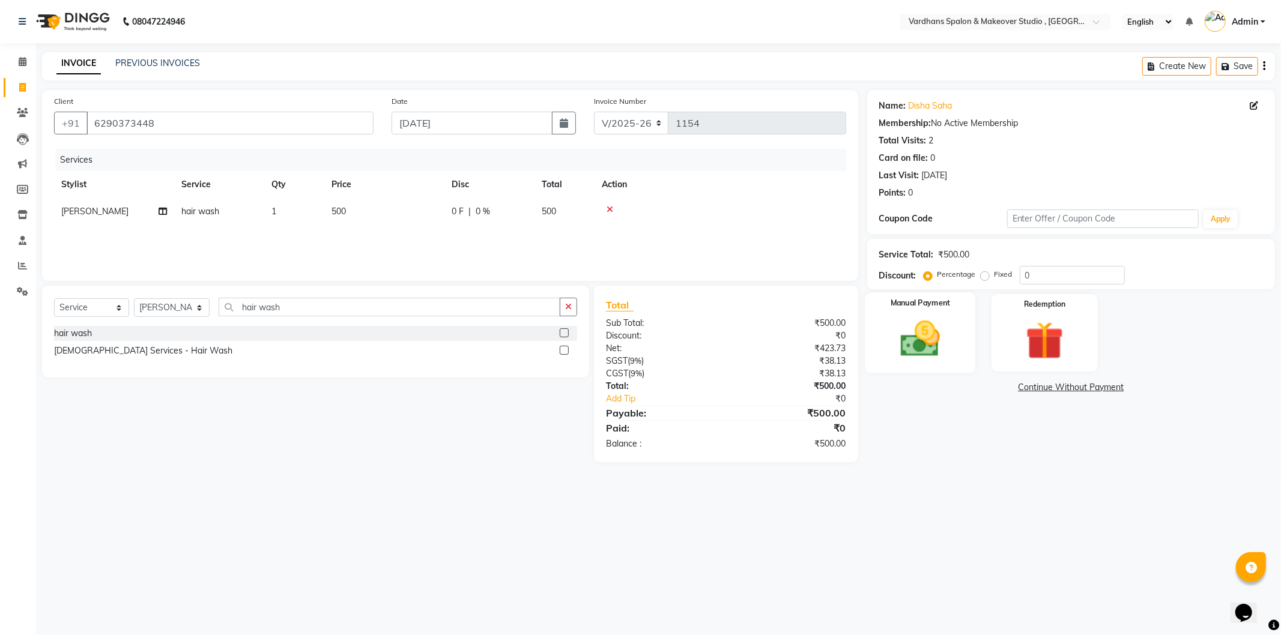
click at [951, 343] on img at bounding box center [920, 339] width 64 height 46
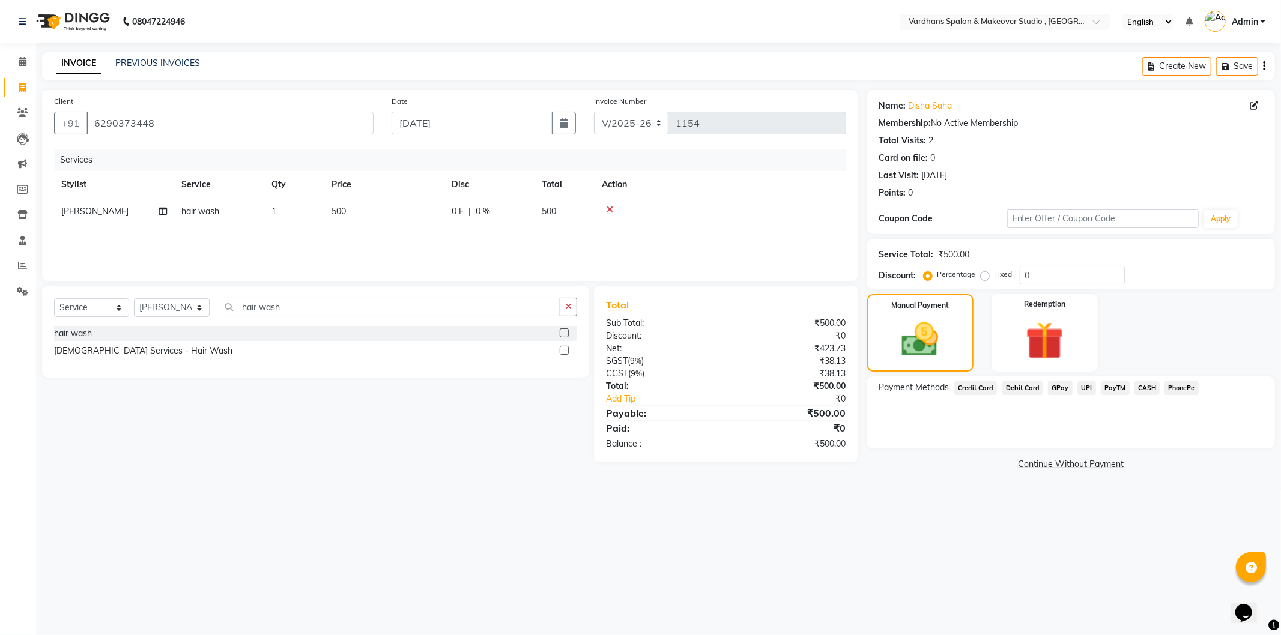
click at [1148, 392] on span "CASH" at bounding box center [1147, 388] width 26 height 14
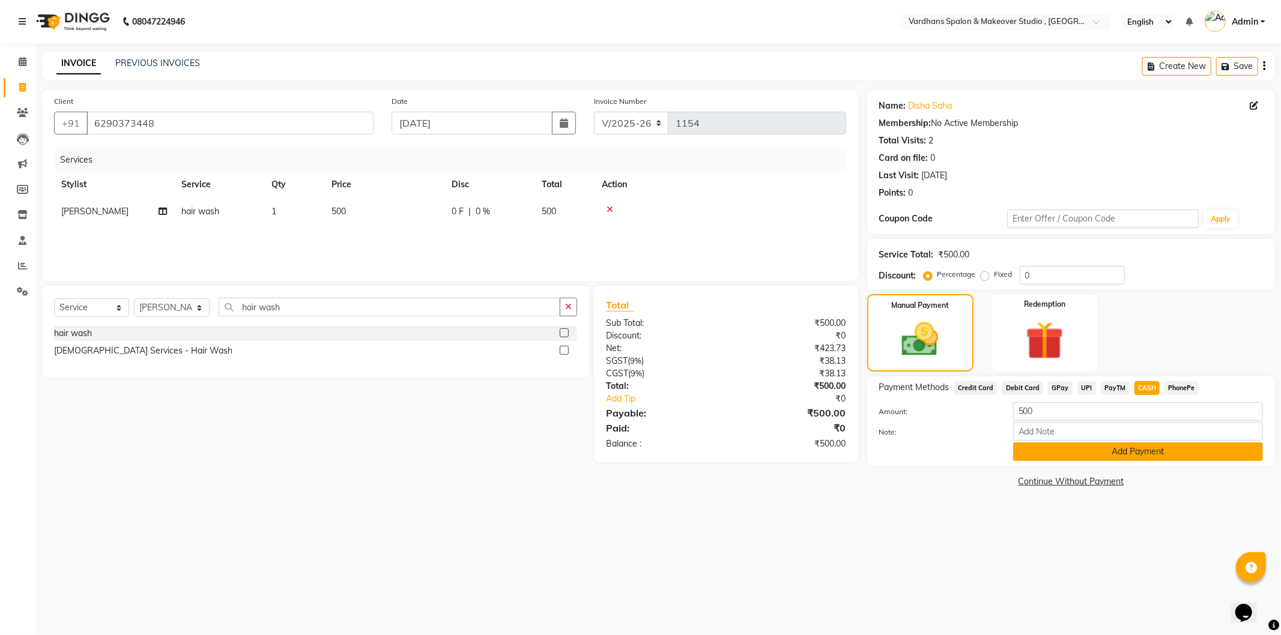
click at [1129, 455] on button "Add Payment" at bounding box center [1138, 452] width 250 height 19
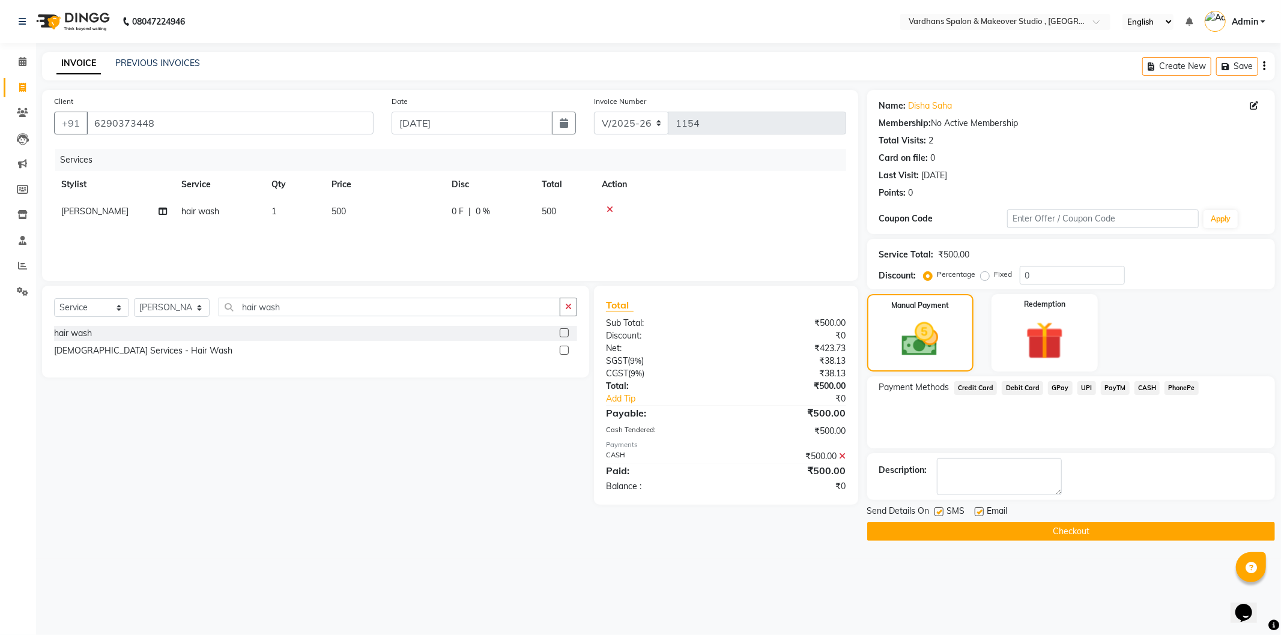
click at [1099, 536] on button "Checkout" at bounding box center [1071, 531] width 408 height 19
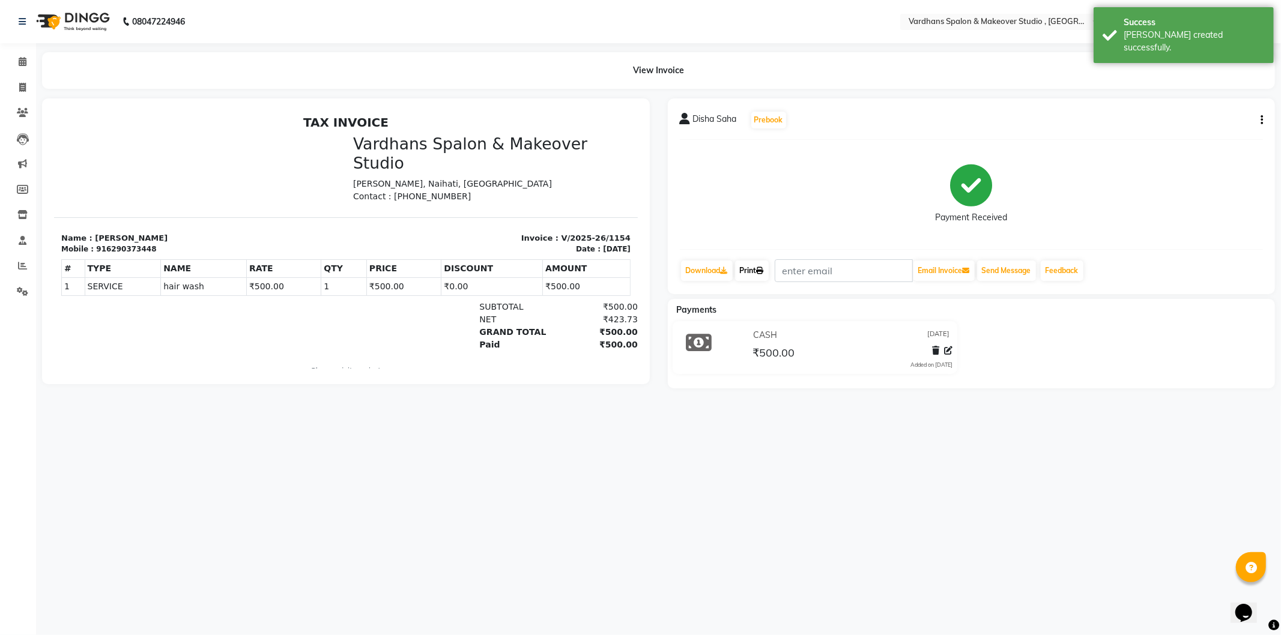
click at [757, 274] on link "Print" at bounding box center [752, 271] width 34 height 20
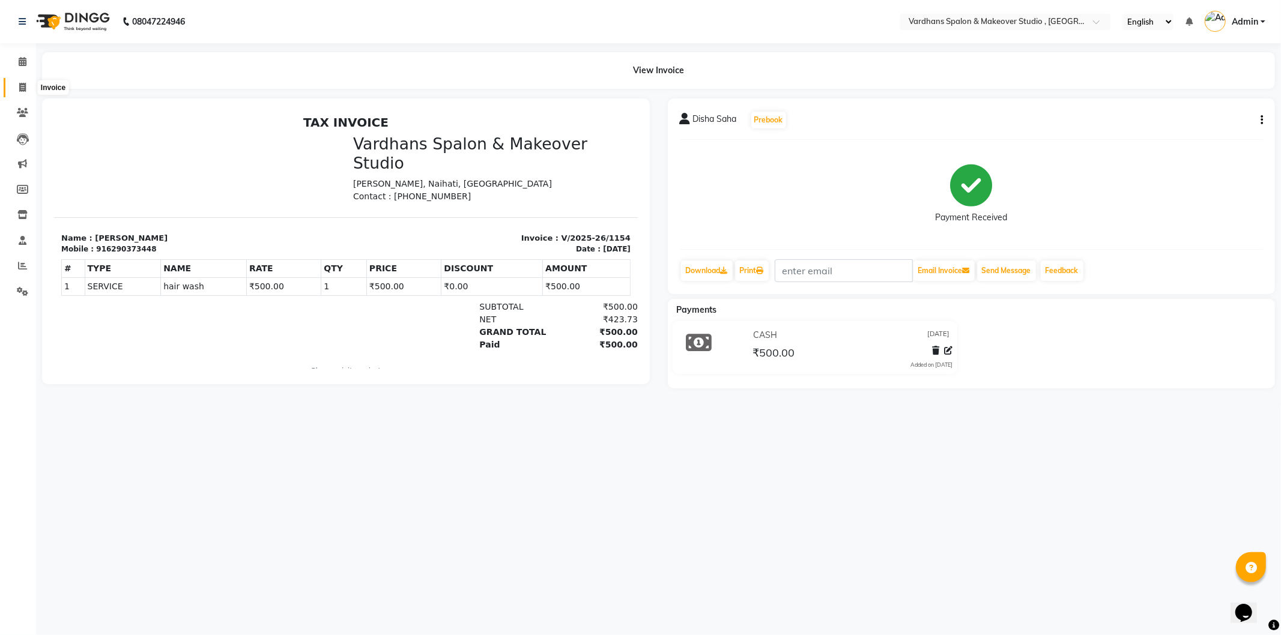
click at [19, 86] on icon at bounding box center [22, 87] width 7 height 9
select select "service"
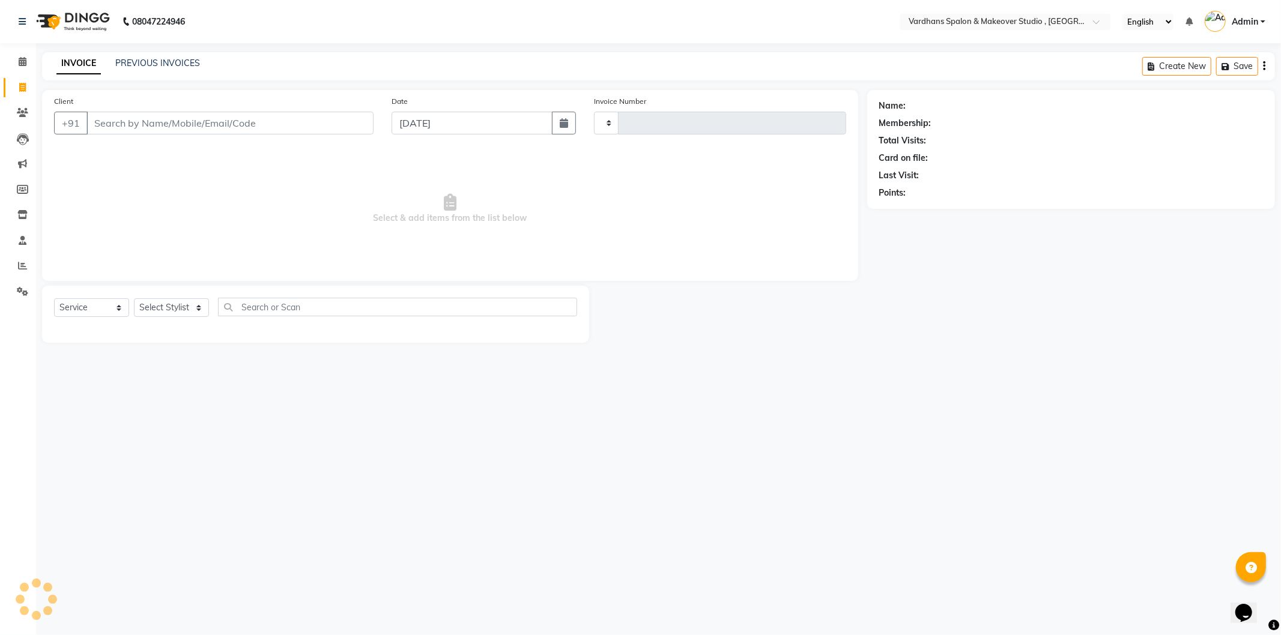
type input "1155"
select select "6997"
click at [149, 66] on link "PREVIOUS INVOICES" at bounding box center [157, 63] width 85 height 11
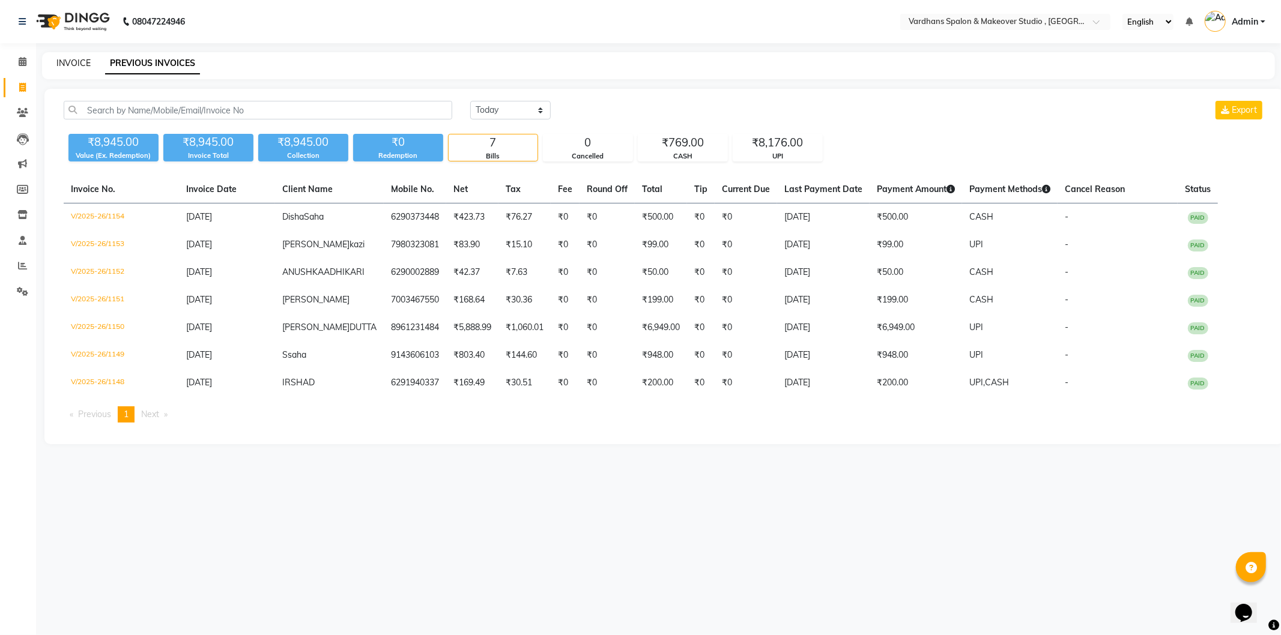
click at [78, 67] on link "INVOICE" at bounding box center [73, 63] width 34 height 11
select select "service"
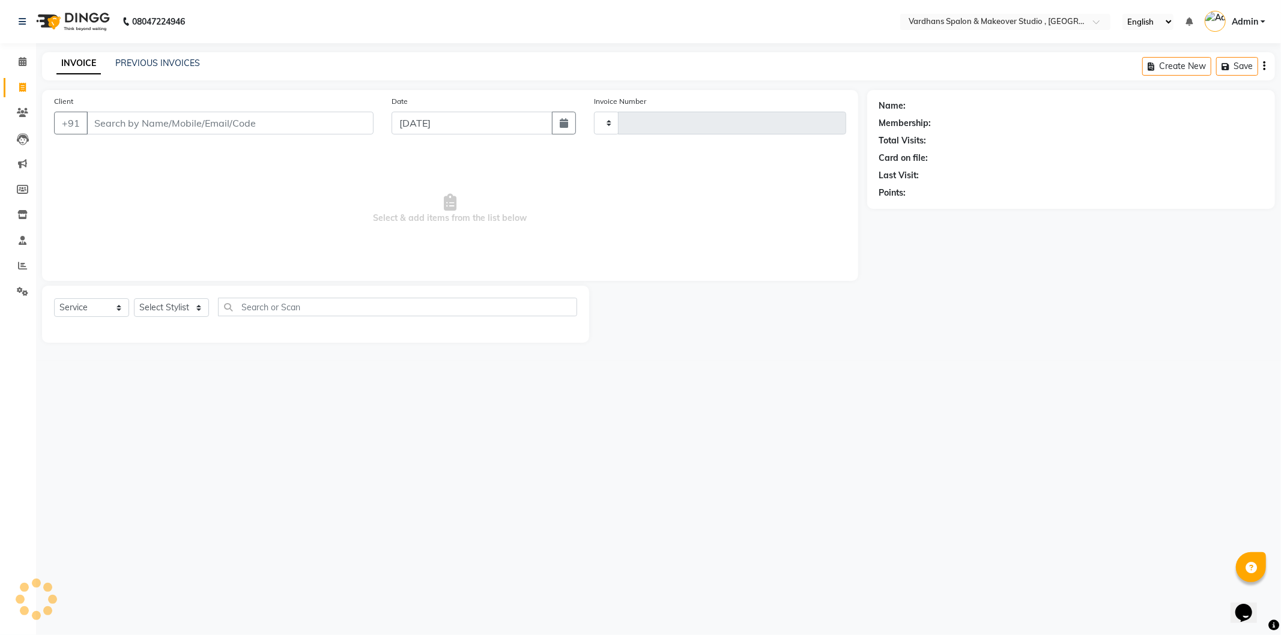
type input "1155"
select select "6997"
click at [163, 126] on input "Client" at bounding box center [229, 123] width 287 height 23
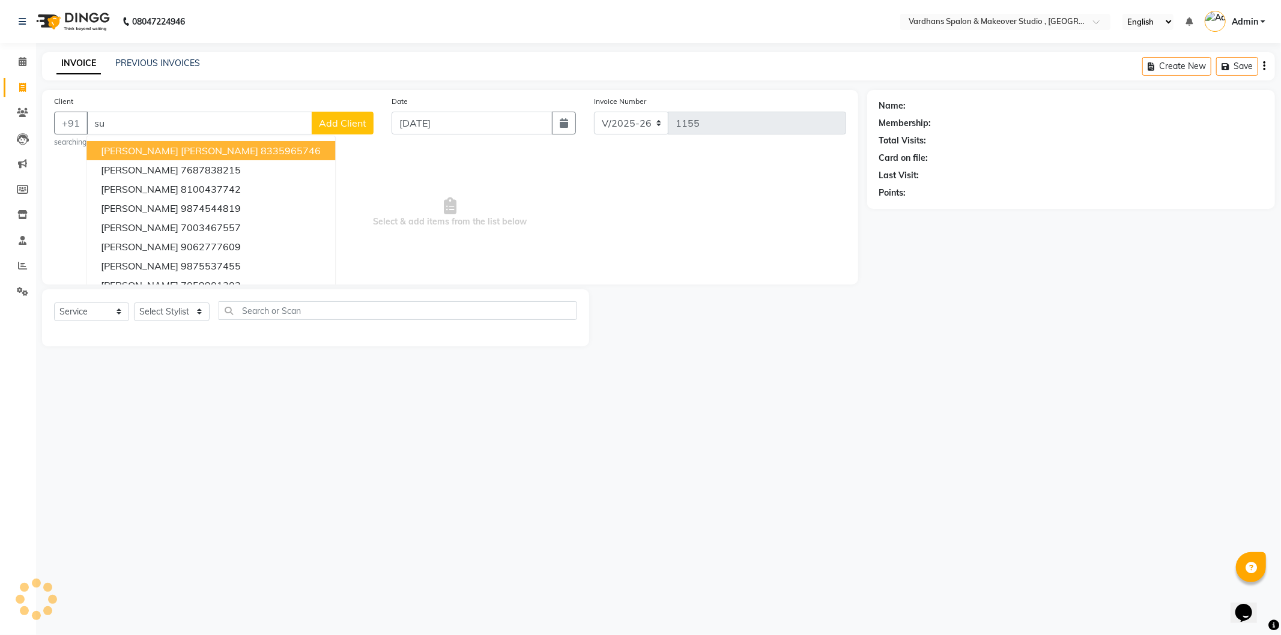
type input "s"
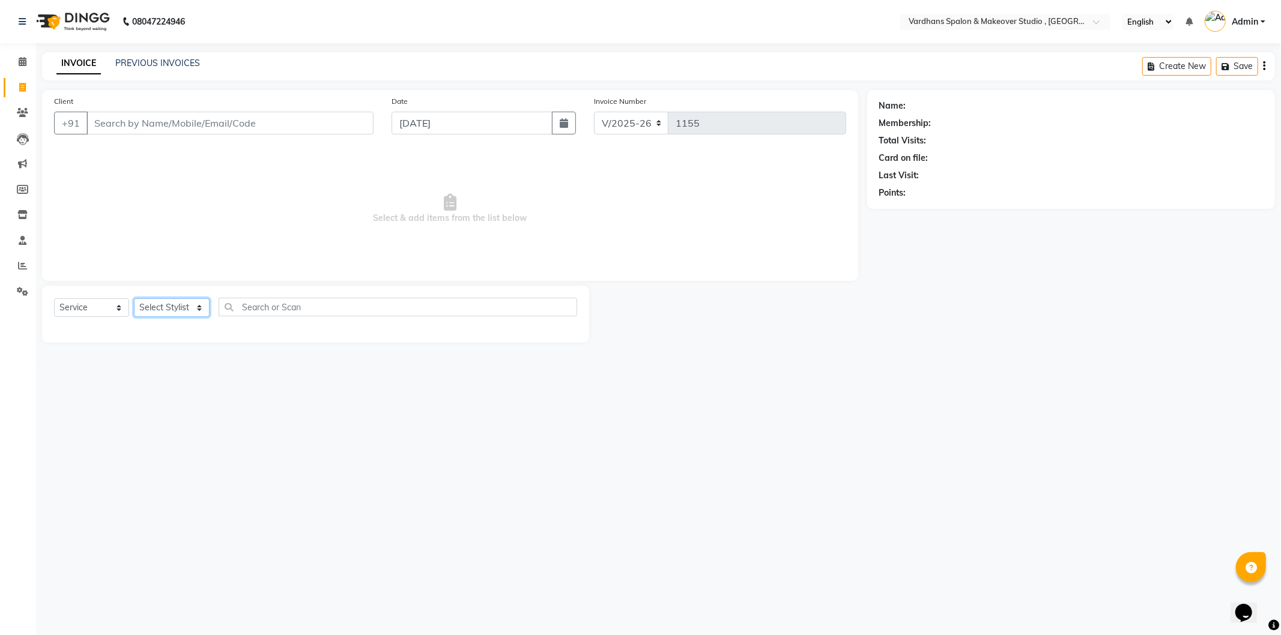
click at [183, 304] on select "Select Stylist Aadil Saheb Mukul Bhakta NEHA ROY PIYA BAGCHI Rabea Sultana RAJE…" at bounding box center [172, 307] width 76 height 19
select select "57431"
click at [134, 299] on select "Select Stylist Aadil Saheb Mukul Bhakta NEHA ROY PIYA BAGCHI Rabea Sultana RAJE…" at bounding box center [172, 307] width 76 height 19
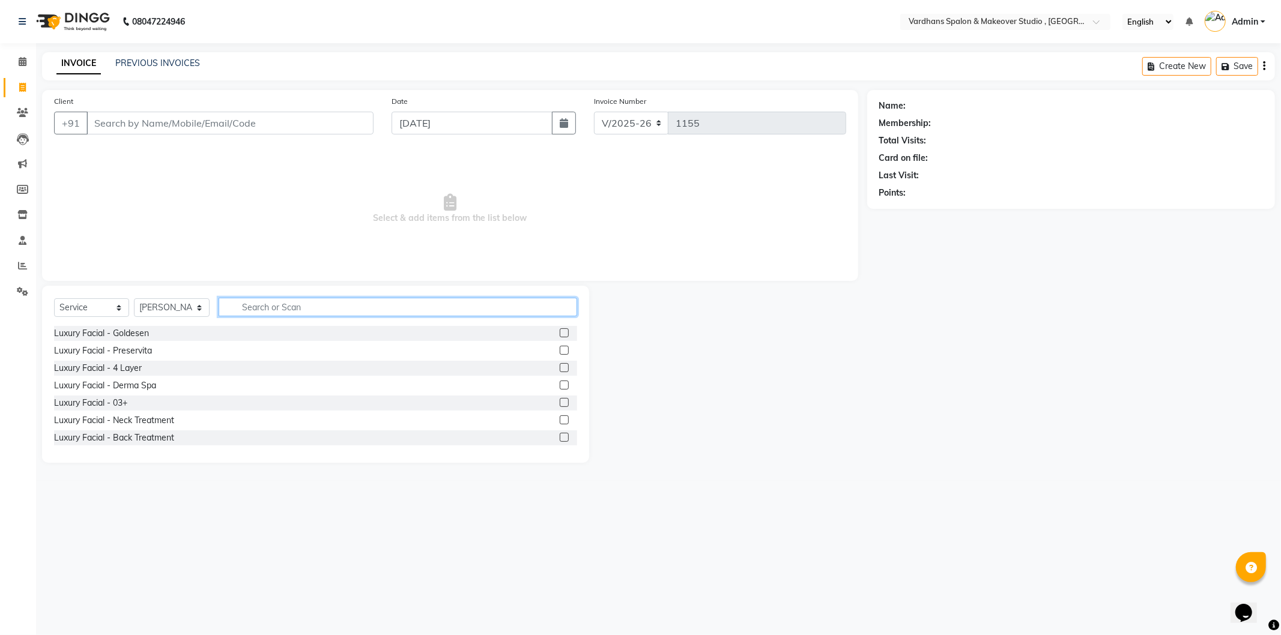
click at [271, 298] on input "text" at bounding box center [398, 307] width 358 height 19
type input "hand"
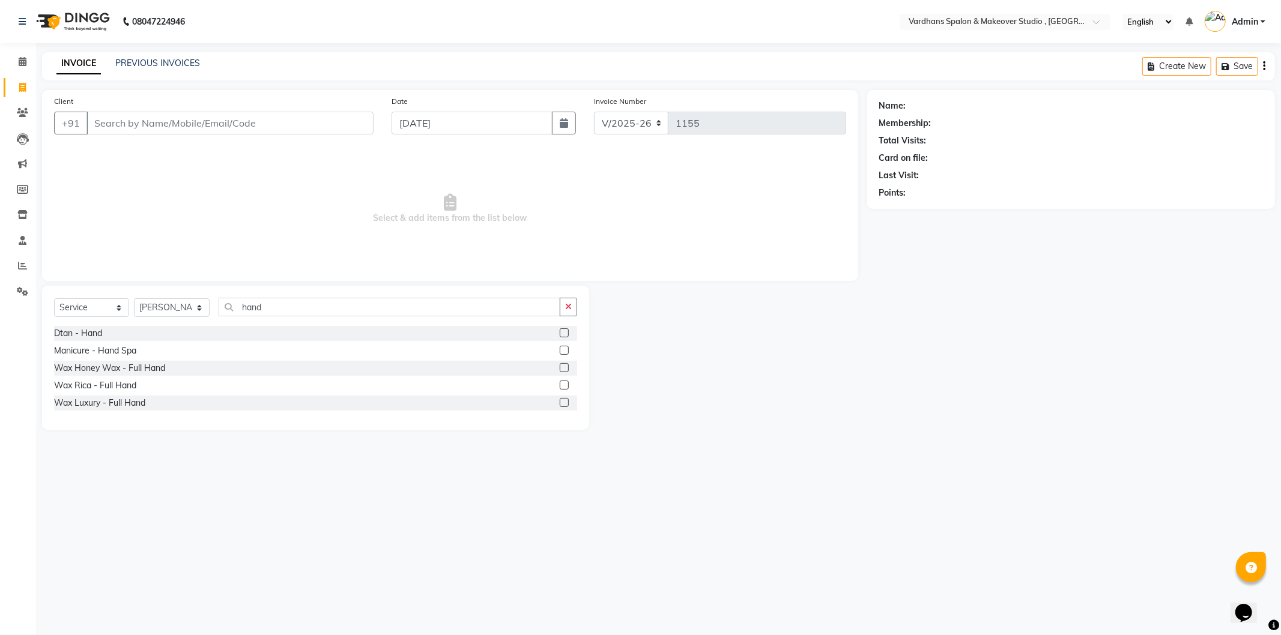
click at [562, 333] on label at bounding box center [564, 333] width 9 height 9
click at [562, 333] on input "checkbox" at bounding box center [564, 334] width 8 height 8
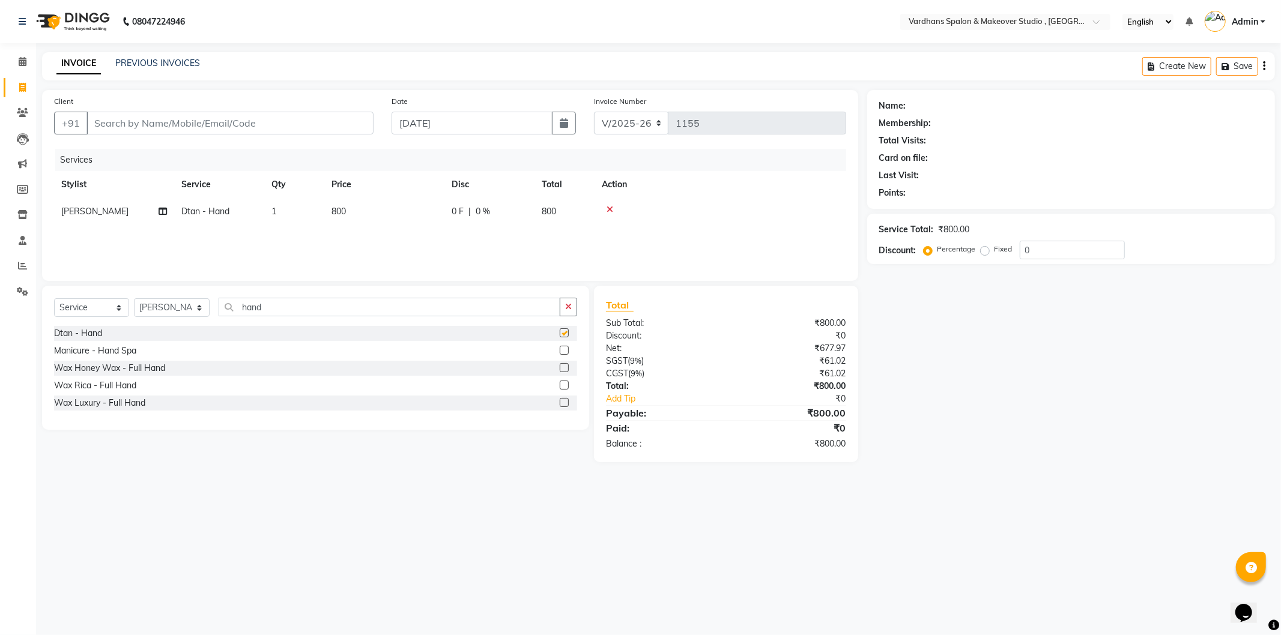
checkbox input "false"
click at [577, 306] on button "button" at bounding box center [568, 307] width 17 height 19
type input "hand"
click at [566, 350] on label at bounding box center [564, 350] width 9 height 9
click at [566, 350] on input "checkbox" at bounding box center [564, 351] width 8 height 8
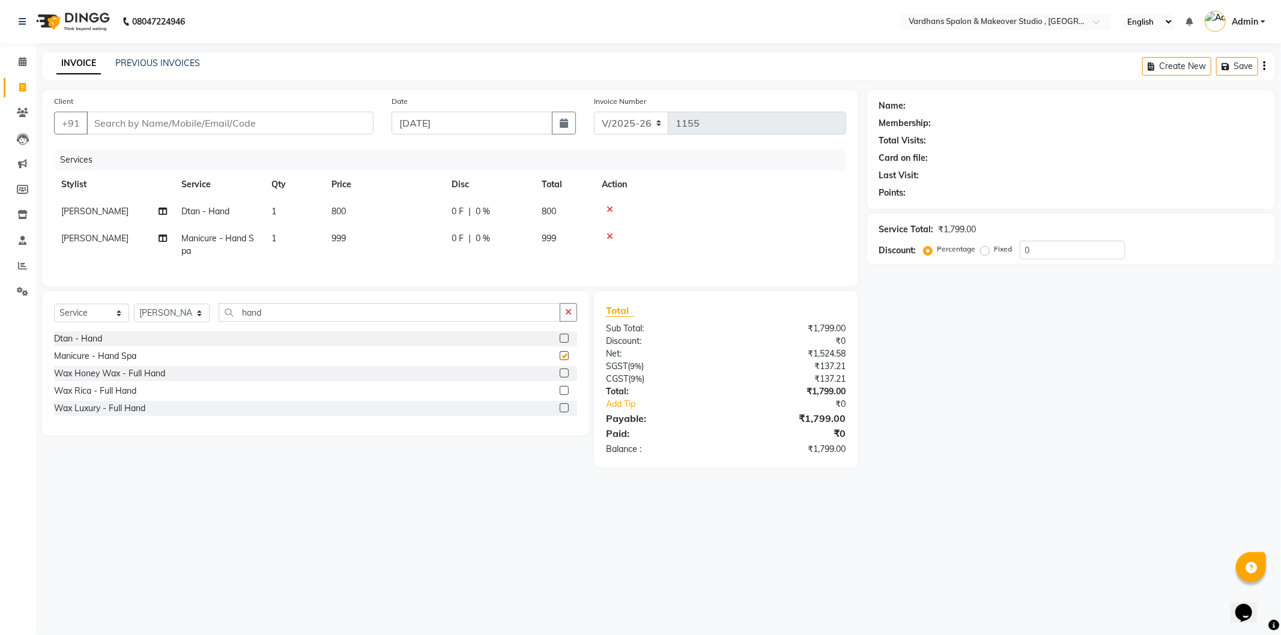
checkbox input "false"
click at [357, 236] on td "999" at bounding box center [384, 245] width 120 height 40
select select "57431"
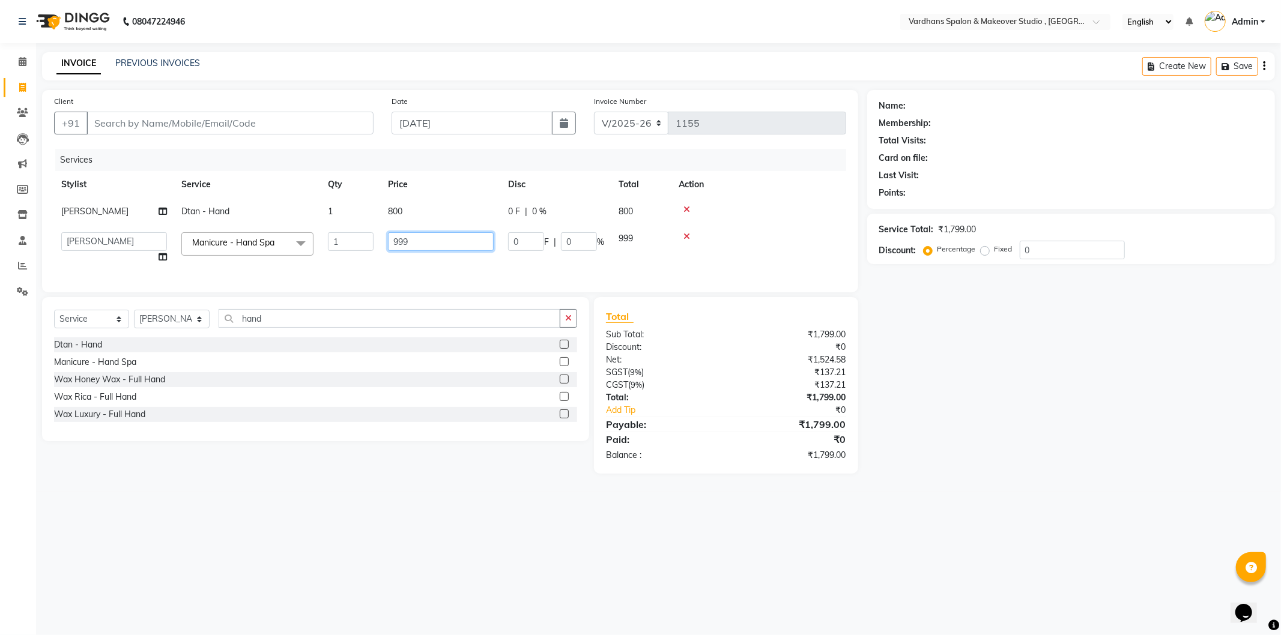
click at [425, 235] on input "999" at bounding box center [441, 241] width 106 height 19
type input "9"
type input "0"
type input "1200"
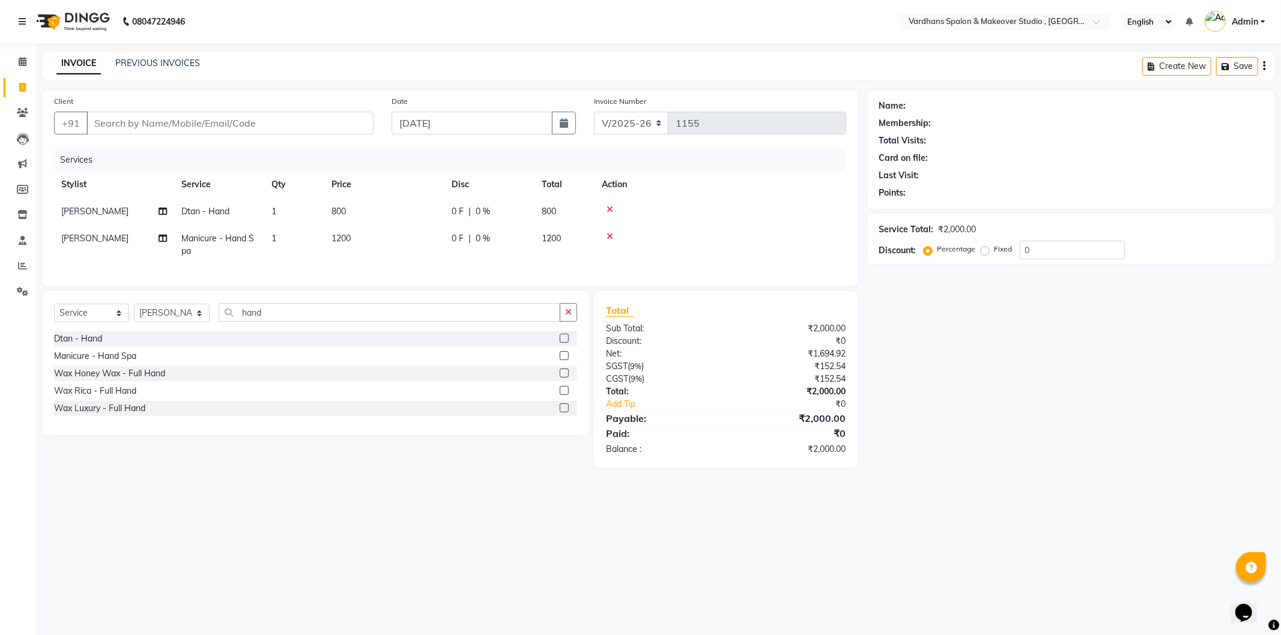
click at [1109, 430] on div "Name: Membership: Total Visits: Card on file: Last Visit: Points: Service Total…" at bounding box center [1075, 279] width 417 height 378
click at [178, 322] on select "Select Stylist Aadil Saheb Mukul Bhakta NEHA ROY PIYA BAGCHI Rabea Sultana RAJE…" at bounding box center [172, 313] width 76 height 19
select select "84104"
click at [134, 314] on select "Select Stylist Aadil Saheb Mukul Bhakta NEHA ROY PIYA BAGCHI Rabea Sultana RAJE…" at bounding box center [172, 313] width 76 height 19
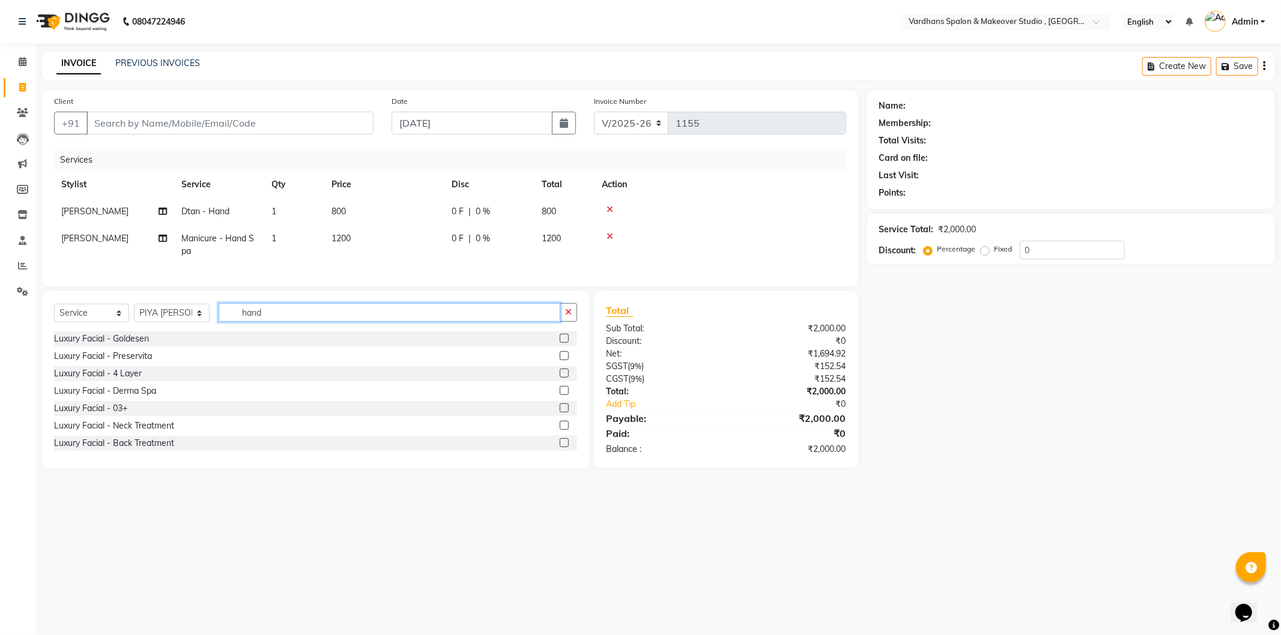
click at [261, 322] on input "hand" at bounding box center [389, 312] width 341 height 19
type input "h"
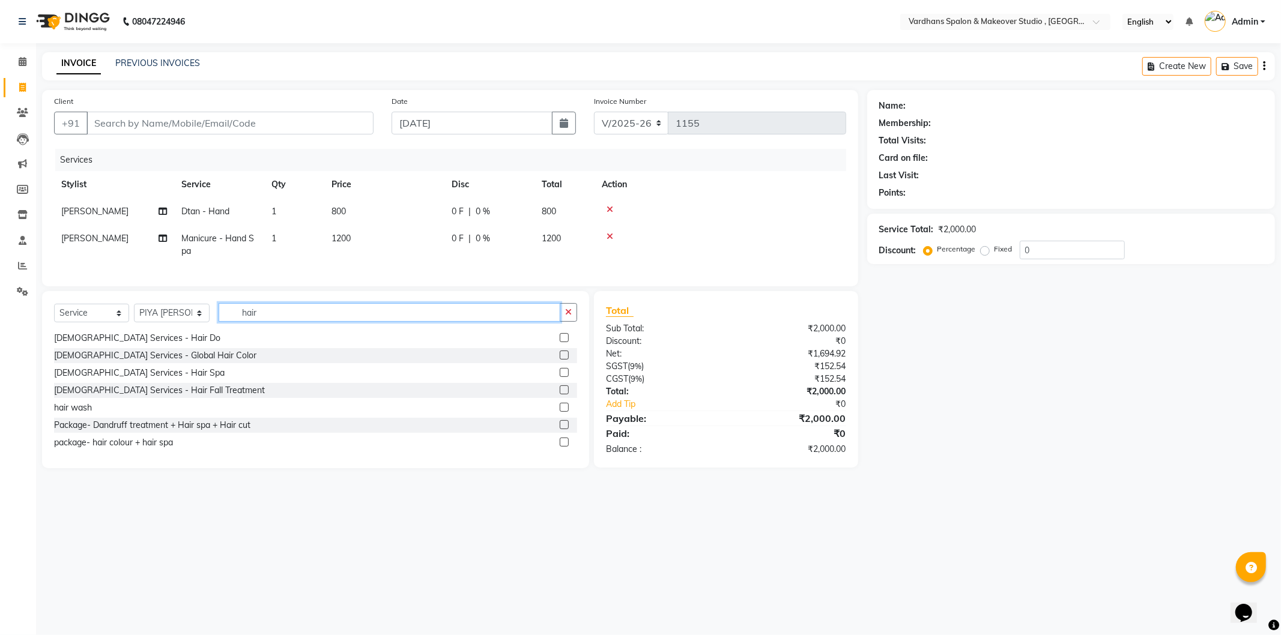
scroll to position [80, 0]
type input "hair"
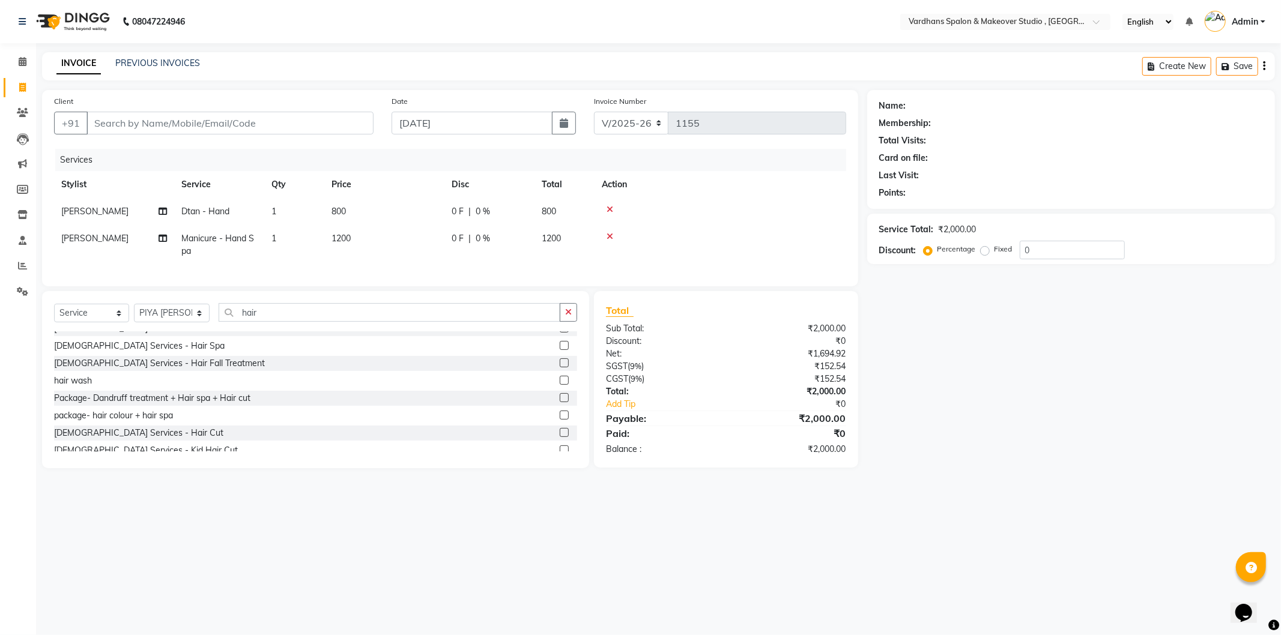
click at [560, 437] on label at bounding box center [564, 432] width 9 height 9
click at [560, 437] on input "checkbox" at bounding box center [564, 433] width 8 height 8
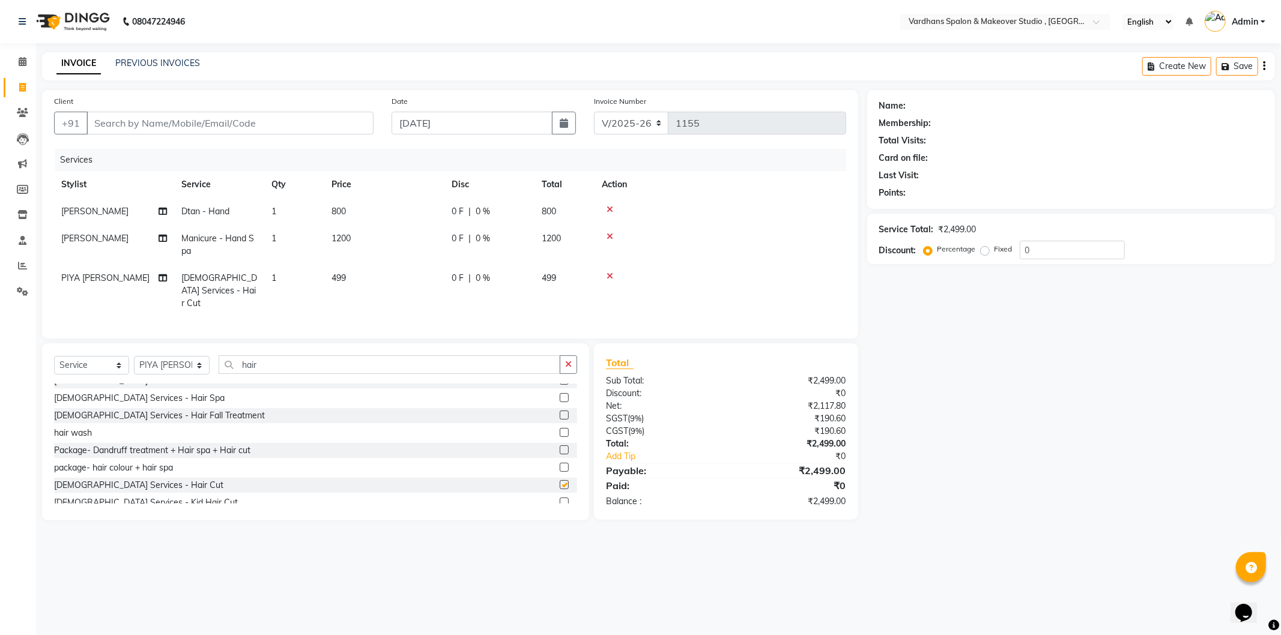
checkbox input "false"
click at [358, 279] on td "499" at bounding box center [384, 291] width 120 height 52
select select "84104"
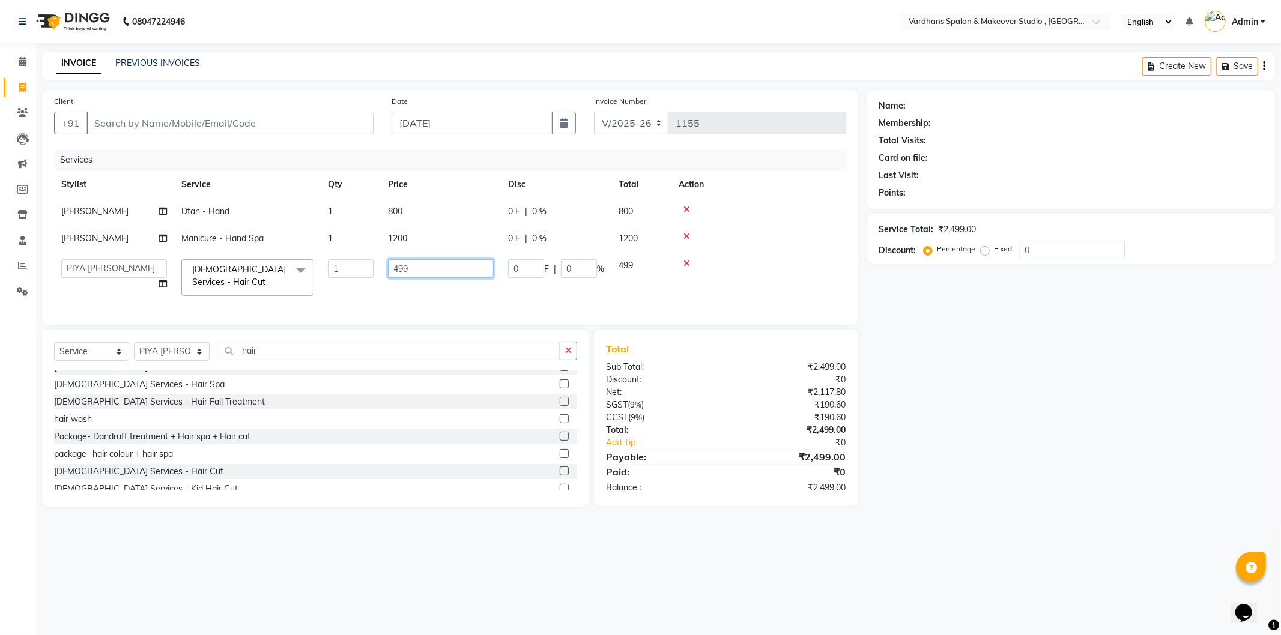
click at [447, 269] on input "499" at bounding box center [441, 268] width 106 height 19
type input "4"
type input "249"
click at [569, 355] on icon "button" at bounding box center [568, 351] width 7 height 8
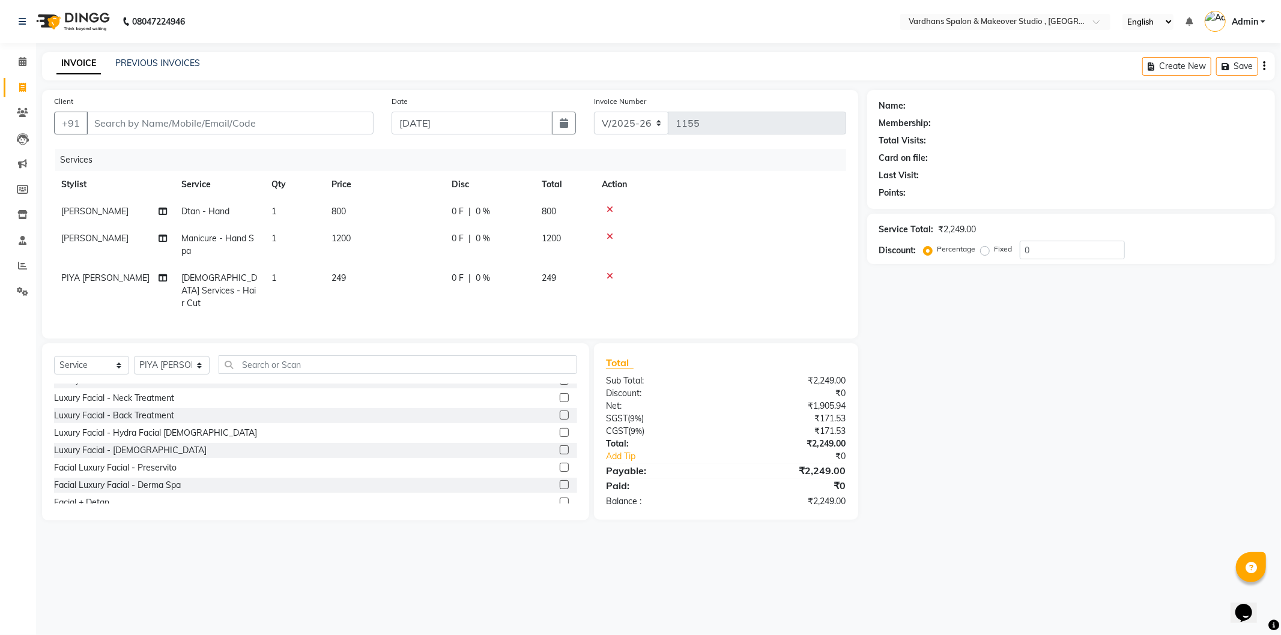
click at [332, 352] on div "Select Service Product Membership Package Voucher Prepaid Gift Card Select Styl…" at bounding box center [315, 432] width 547 height 177
click at [333, 356] on input "text" at bounding box center [398, 365] width 358 height 19
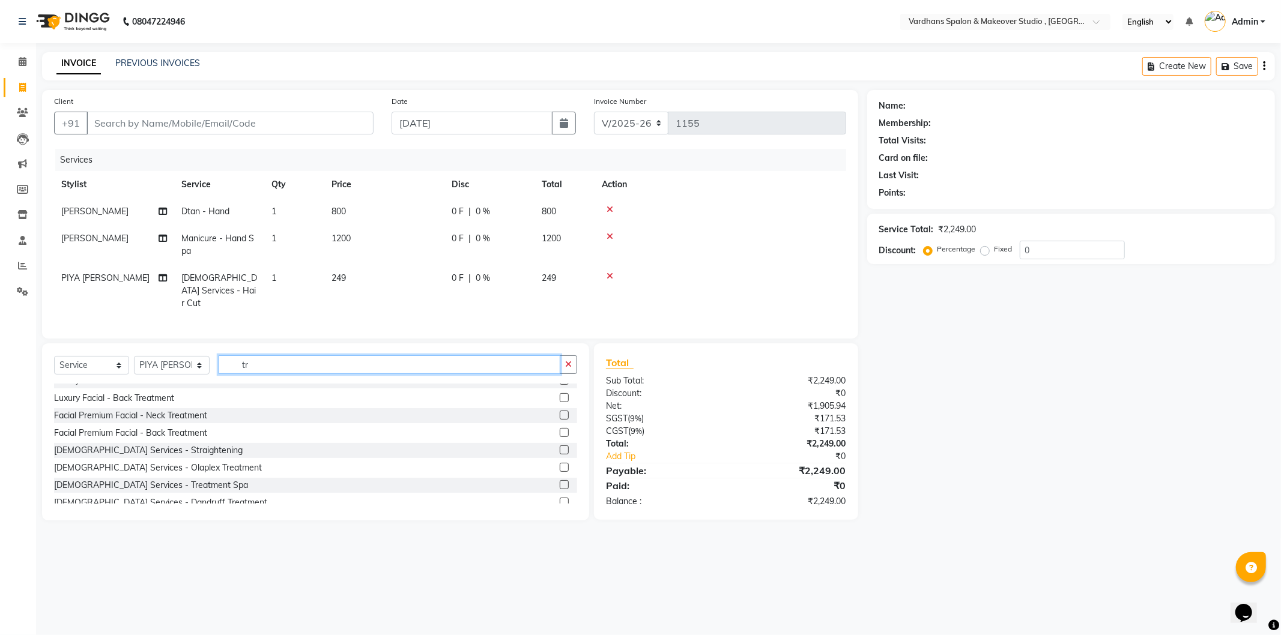
scroll to position [0, 0]
type input "t"
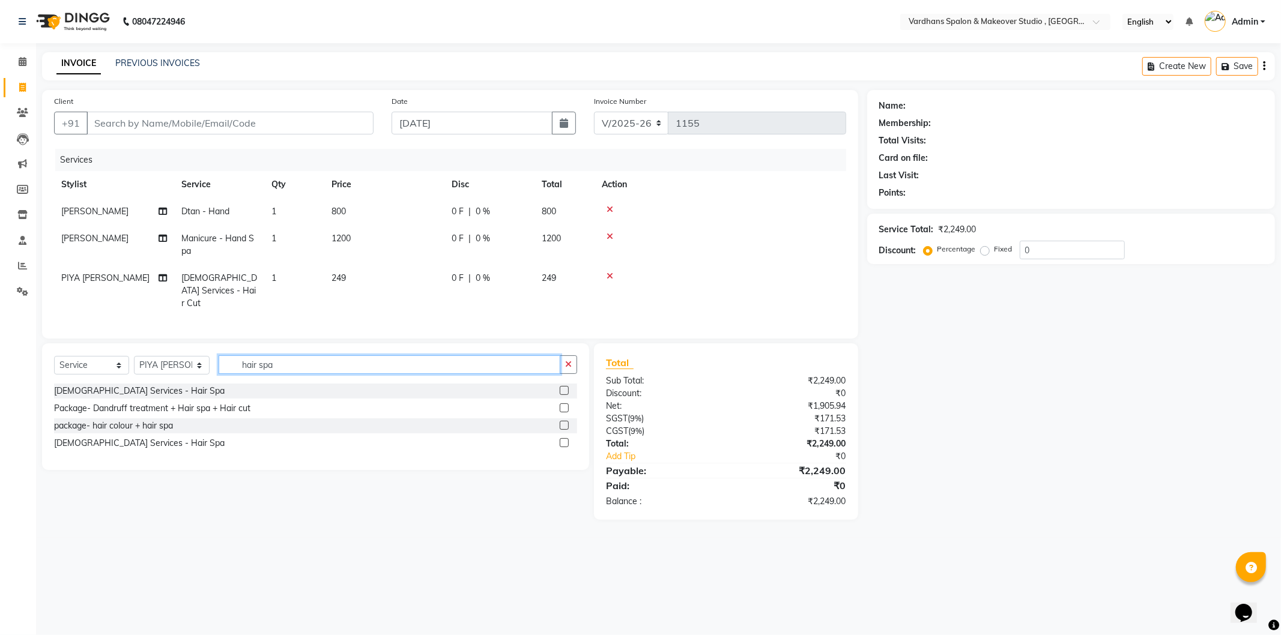
type input "hair spa"
click at [563, 443] on label at bounding box center [564, 442] width 9 height 9
click at [563, 443] on input "checkbox" at bounding box center [564, 444] width 8 height 8
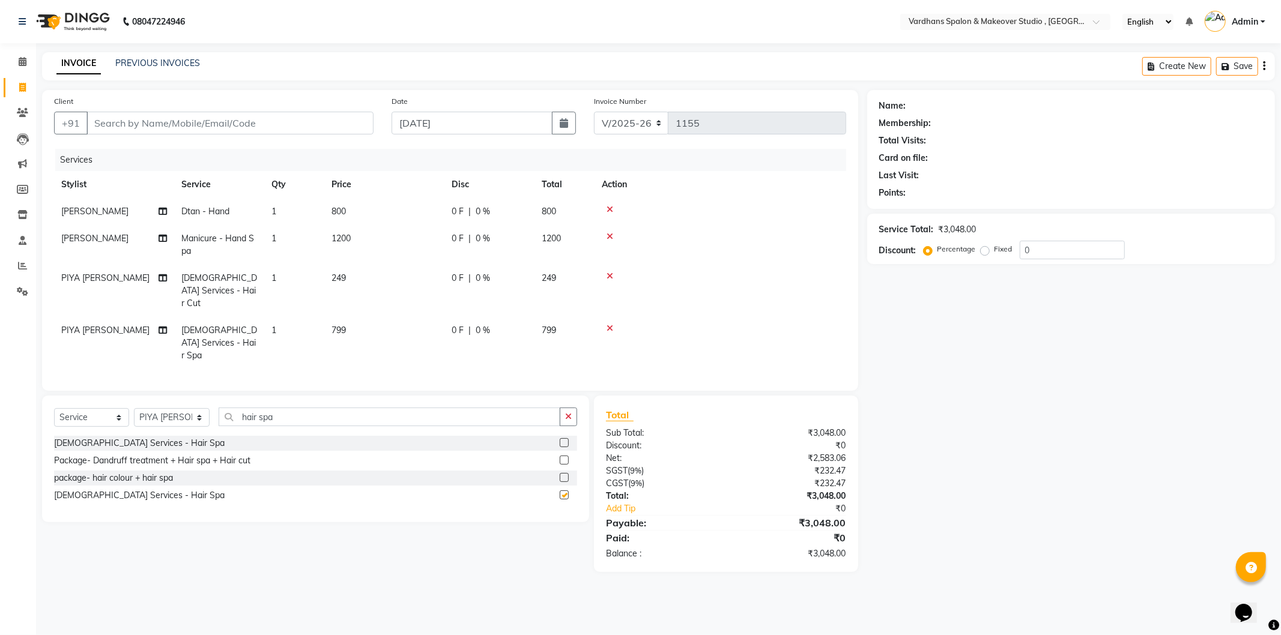
checkbox input "false"
click at [363, 318] on td "799" at bounding box center [384, 343] width 120 height 52
select select "84104"
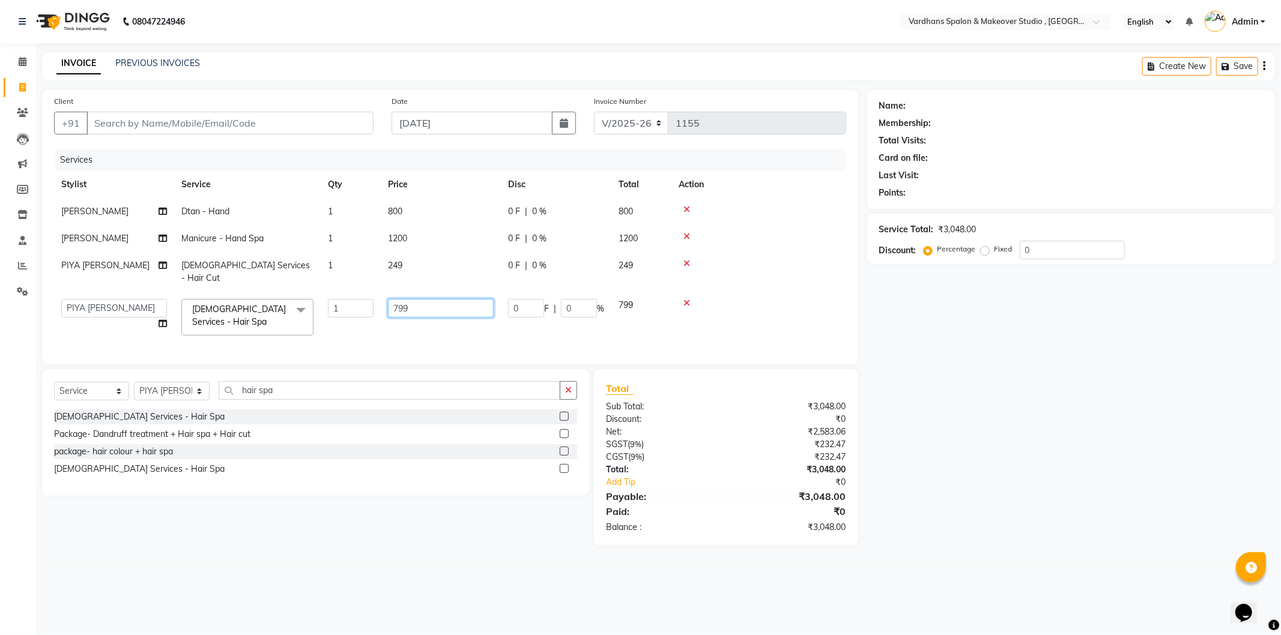
click at [452, 301] on input "799" at bounding box center [441, 308] width 106 height 19
type input "7"
type input "999"
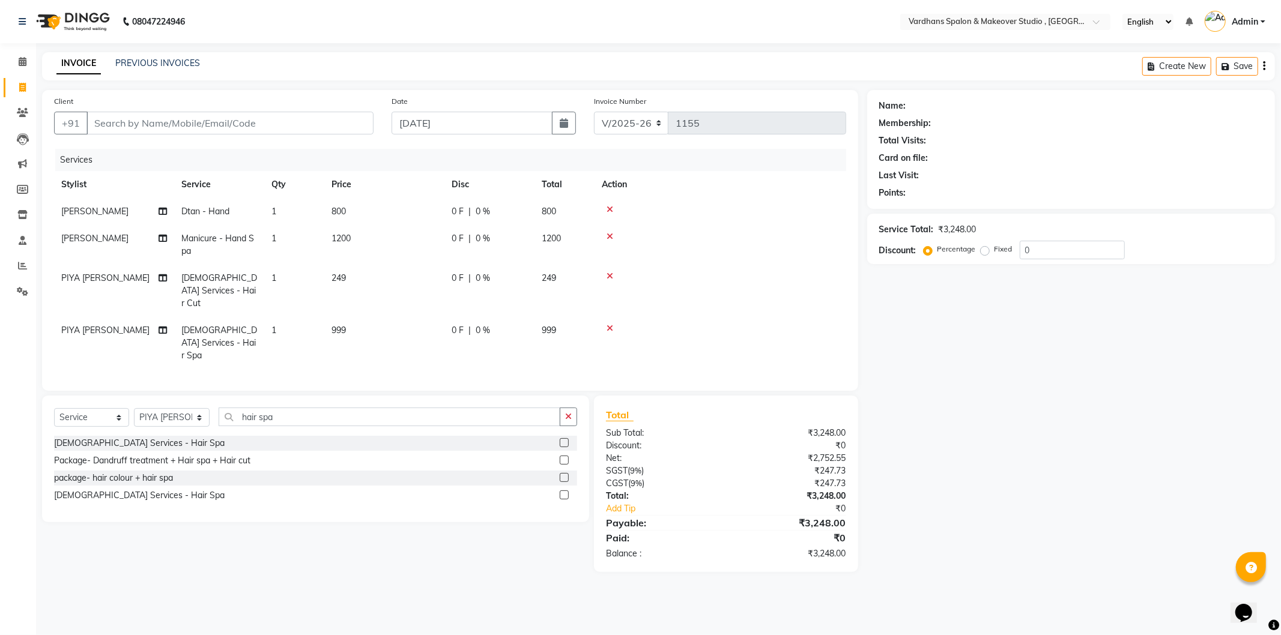
click at [1024, 352] on div "Name: Membership: Total Visits: Card on file: Last Visit: Points: Service Total…" at bounding box center [1075, 331] width 417 height 482
click at [565, 413] on icon "button" at bounding box center [568, 417] width 7 height 8
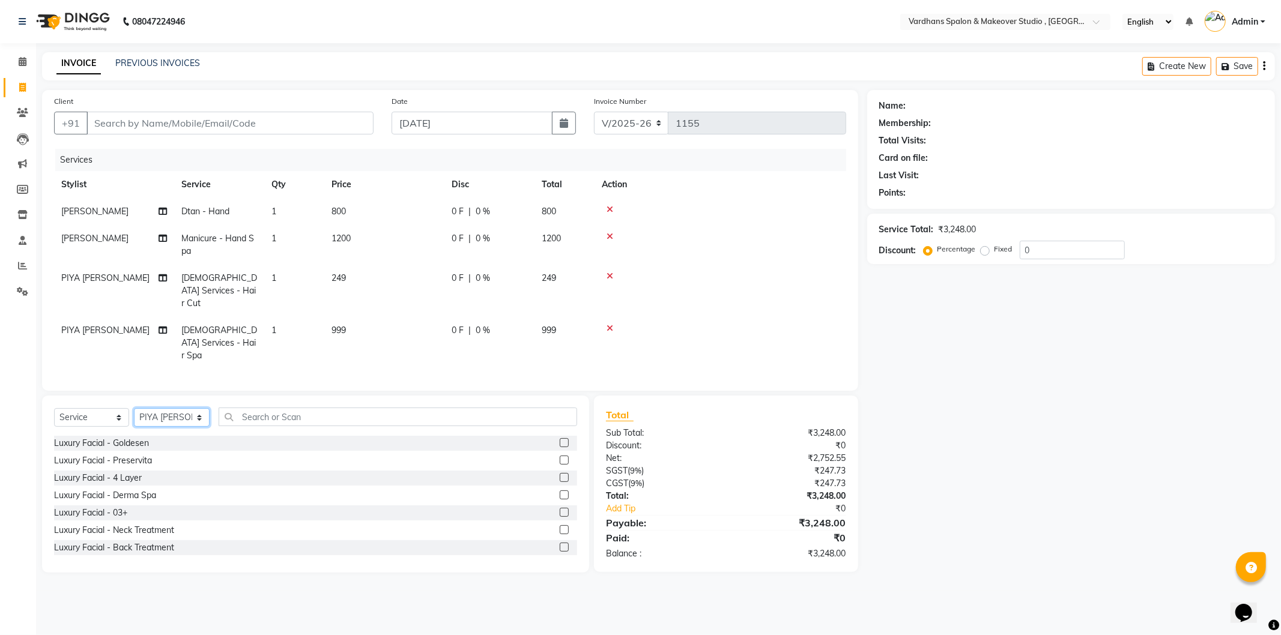
click at [166, 408] on select "Select Stylist Aadil Saheb Mukul Bhakta NEHA ROY PIYA BAGCHI Rabea Sultana RAJE…" at bounding box center [172, 417] width 76 height 19
select select "57435"
click at [134, 408] on select "Select Stylist Aadil Saheb Mukul Bhakta NEHA ROY PIYA BAGCHI Rabea Sultana RAJE…" at bounding box center [172, 417] width 76 height 19
click at [276, 408] on input "text" at bounding box center [398, 417] width 358 height 19
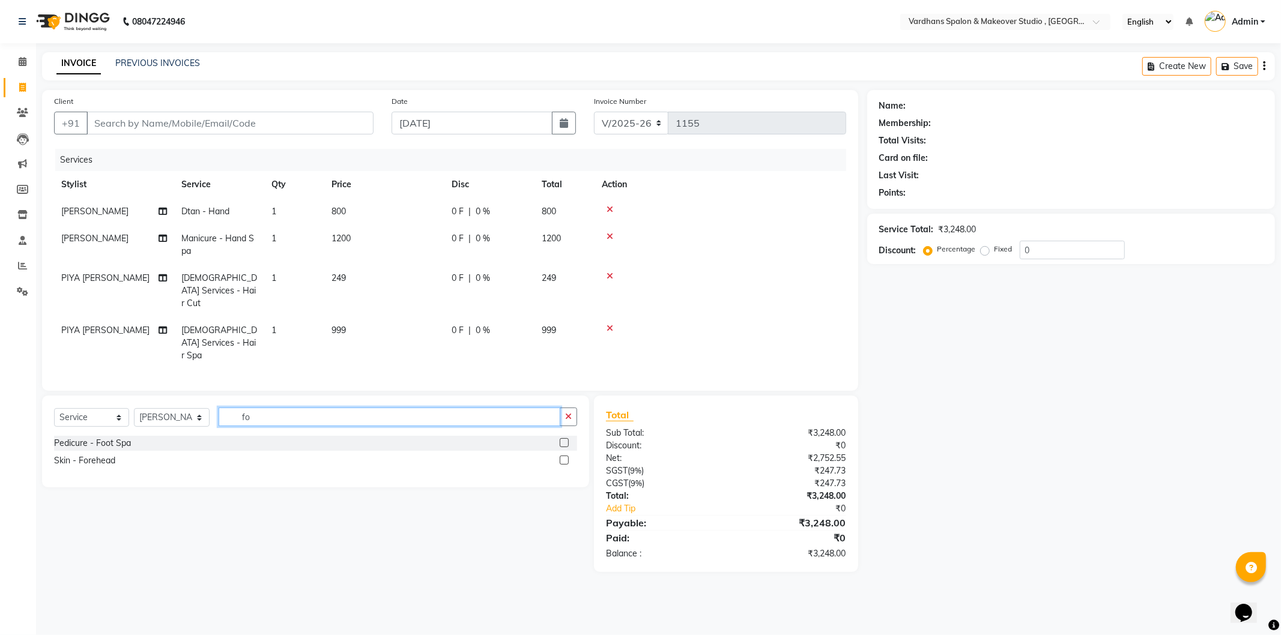
type input "fo"
click at [562, 438] on label at bounding box center [564, 442] width 9 height 9
click at [562, 440] on input "checkbox" at bounding box center [564, 444] width 8 height 8
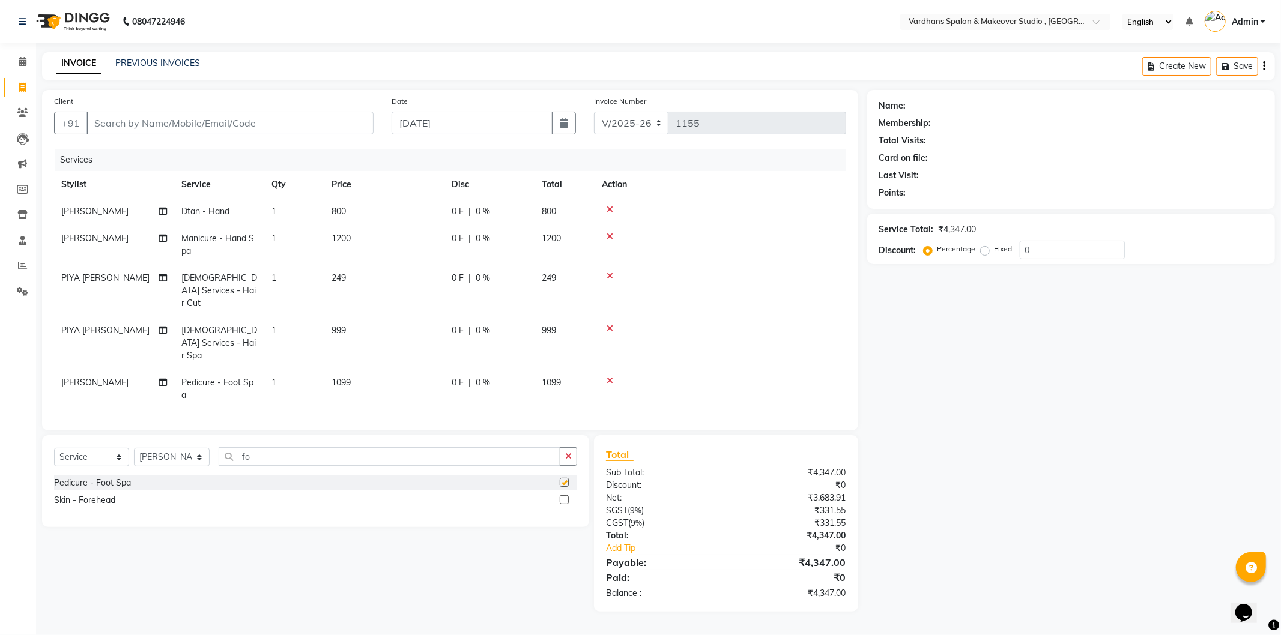
checkbox input "false"
click at [288, 121] on input "Client" at bounding box center [229, 123] width 287 height 23
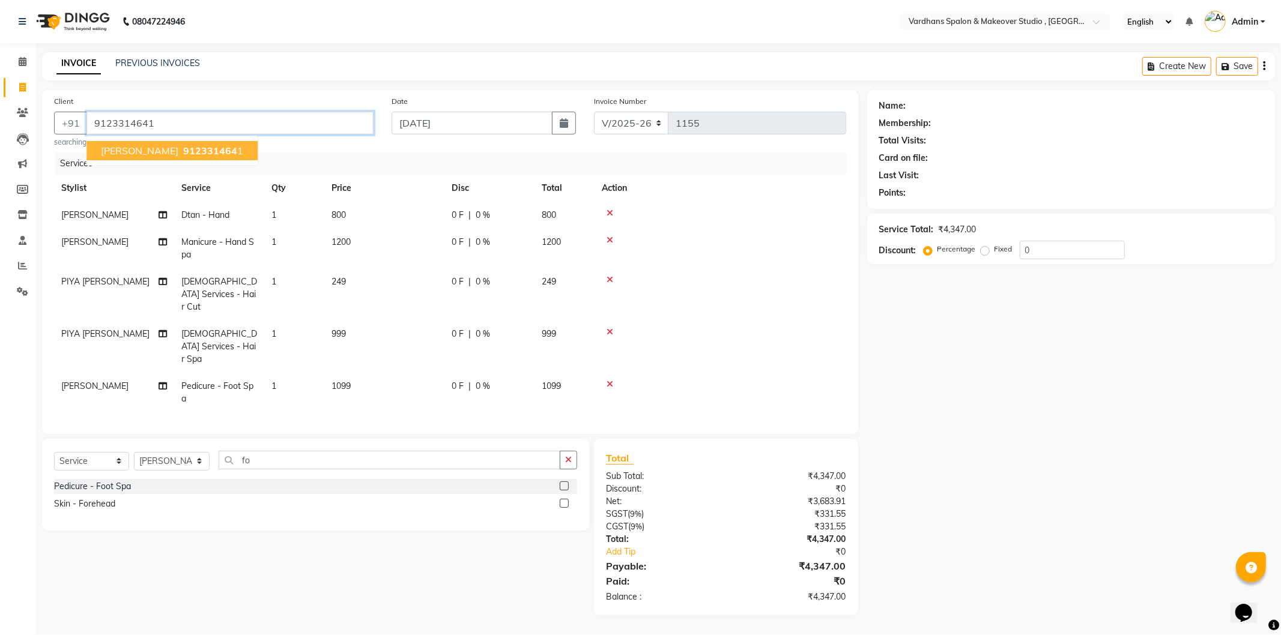
type input "9123314641"
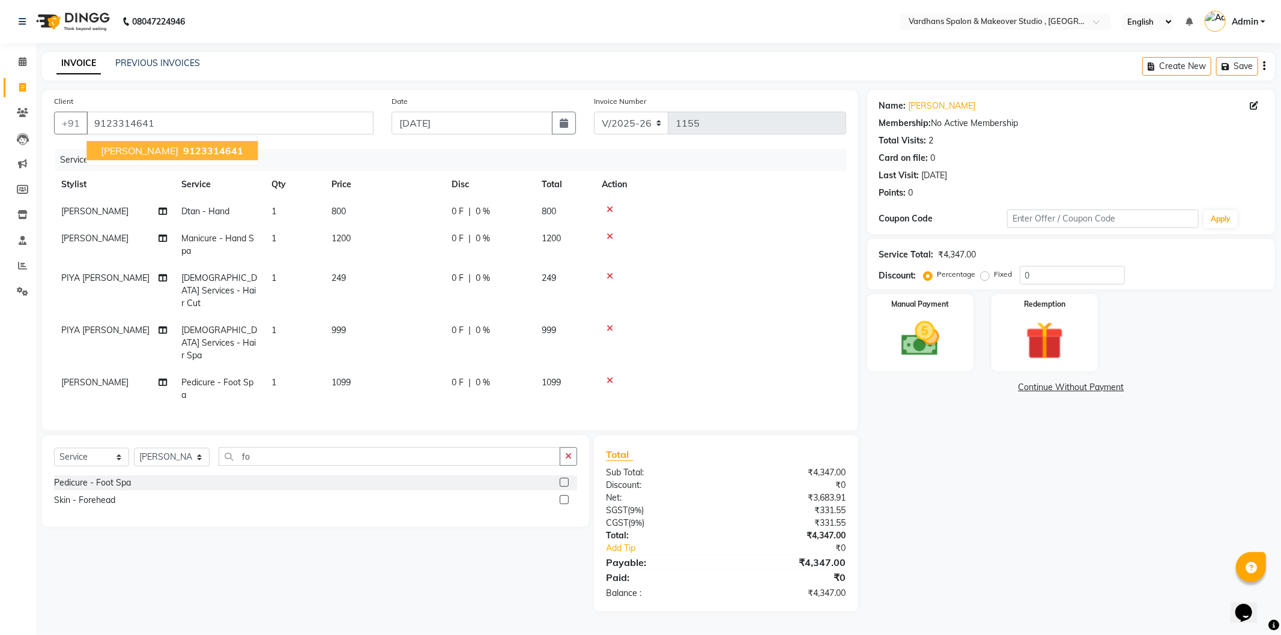
click at [219, 157] on button "SHUBAM DEY 9123314641" at bounding box center [171, 150] width 171 height 19
click at [913, 313] on div "Manual Payment" at bounding box center [920, 332] width 111 height 80
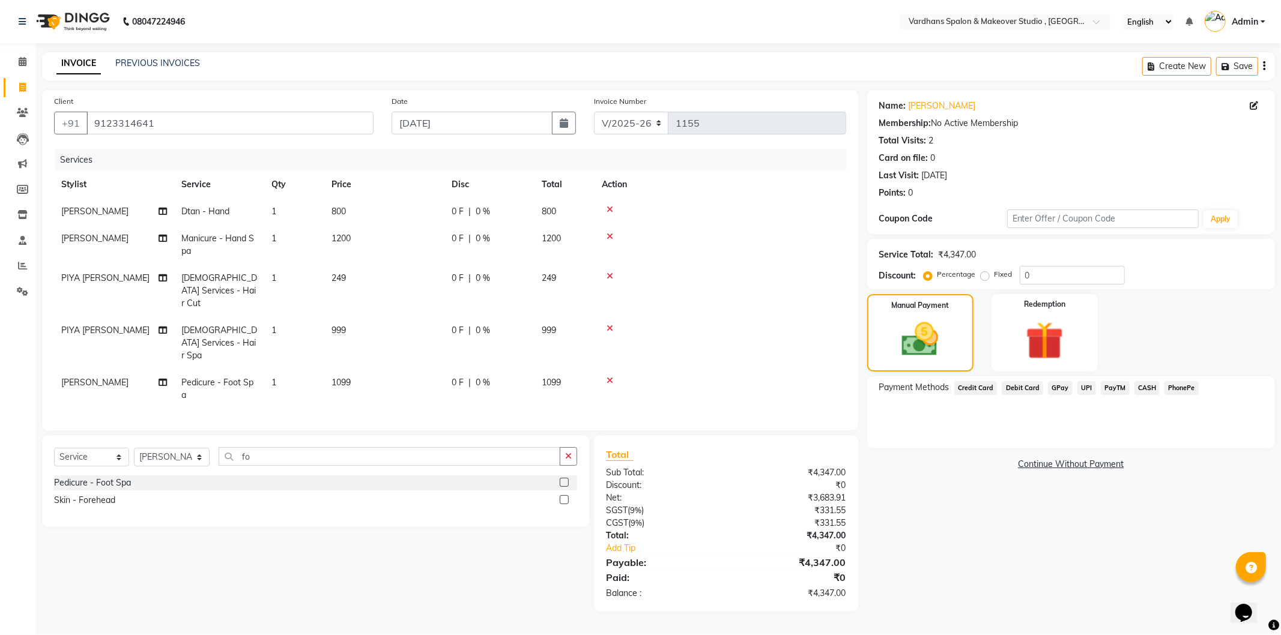
click at [1146, 387] on span "CASH" at bounding box center [1147, 388] width 26 height 14
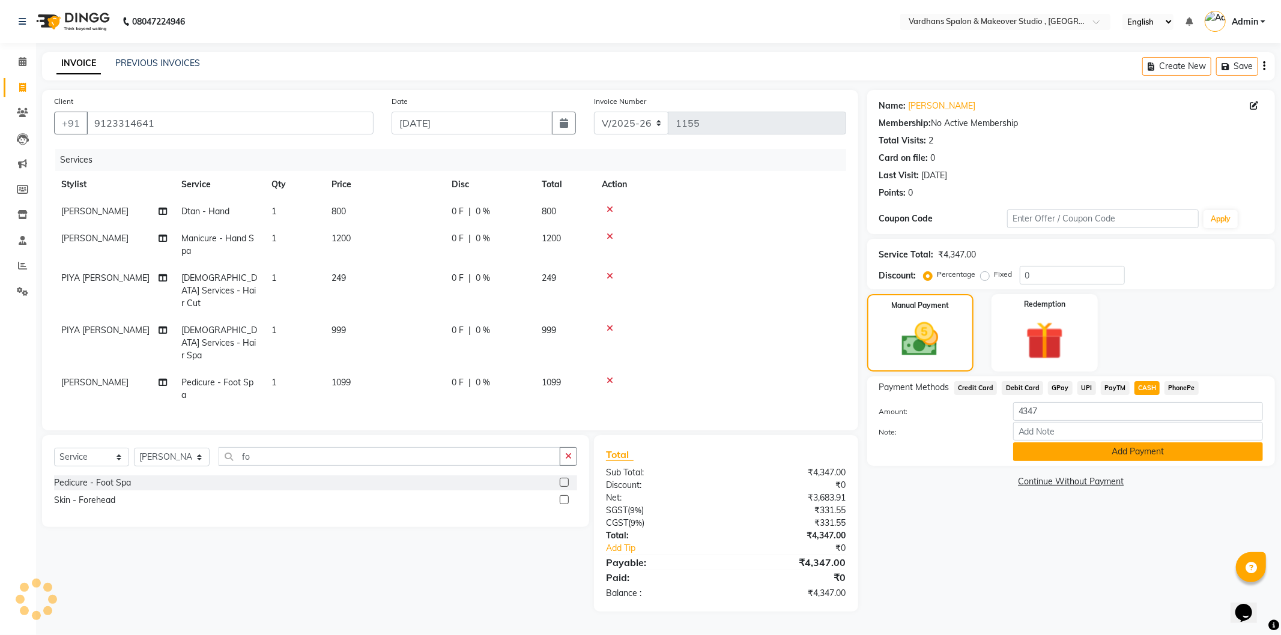
click at [1092, 454] on button "Add Payment" at bounding box center [1138, 452] width 250 height 19
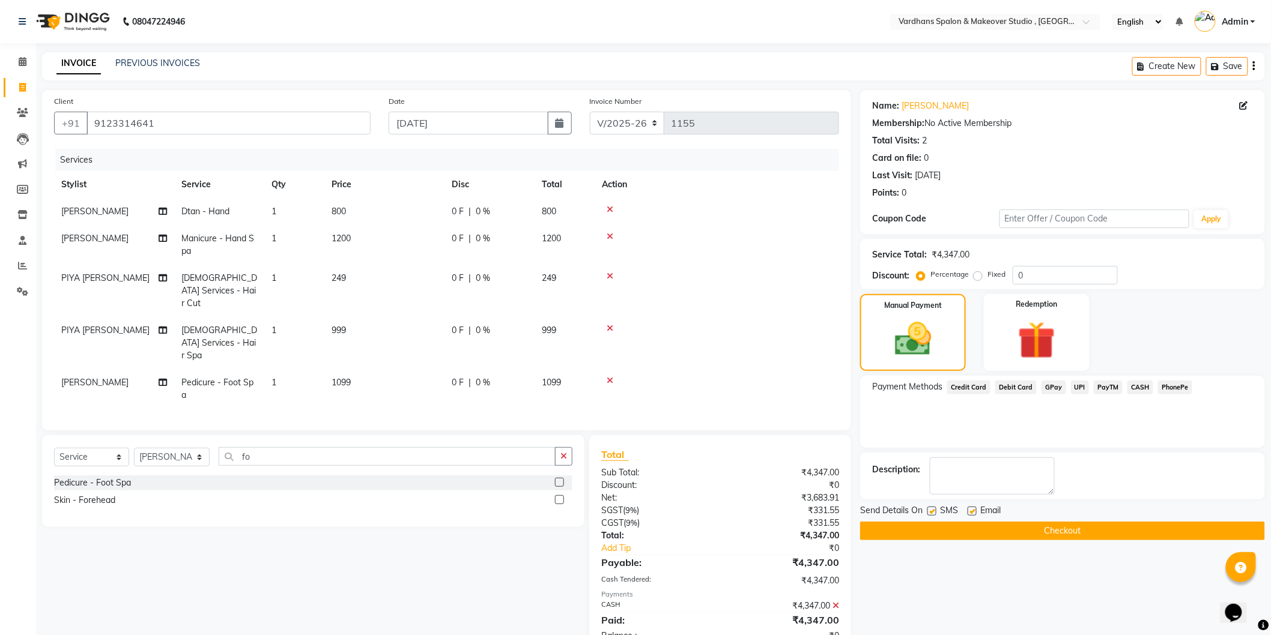
click at [1049, 533] on button "Checkout" at bounding box center [1062, 531] width 405 height 19
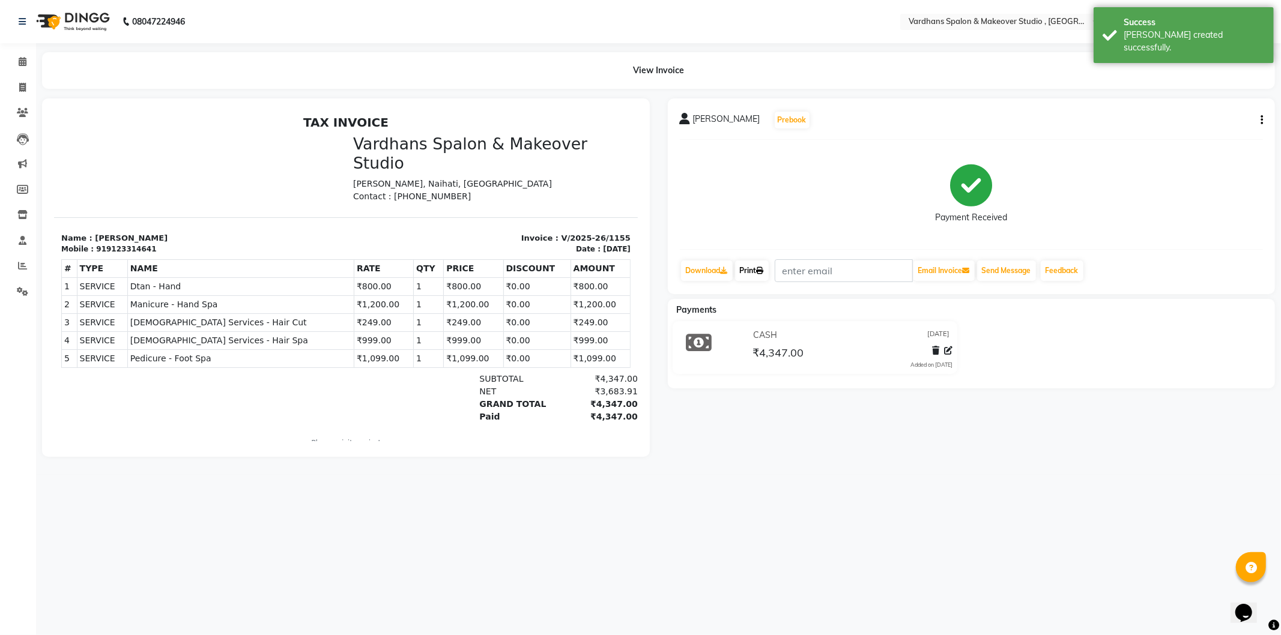
click at [764, 271] on icon at bounding box center [760, 270] width 7 height 7
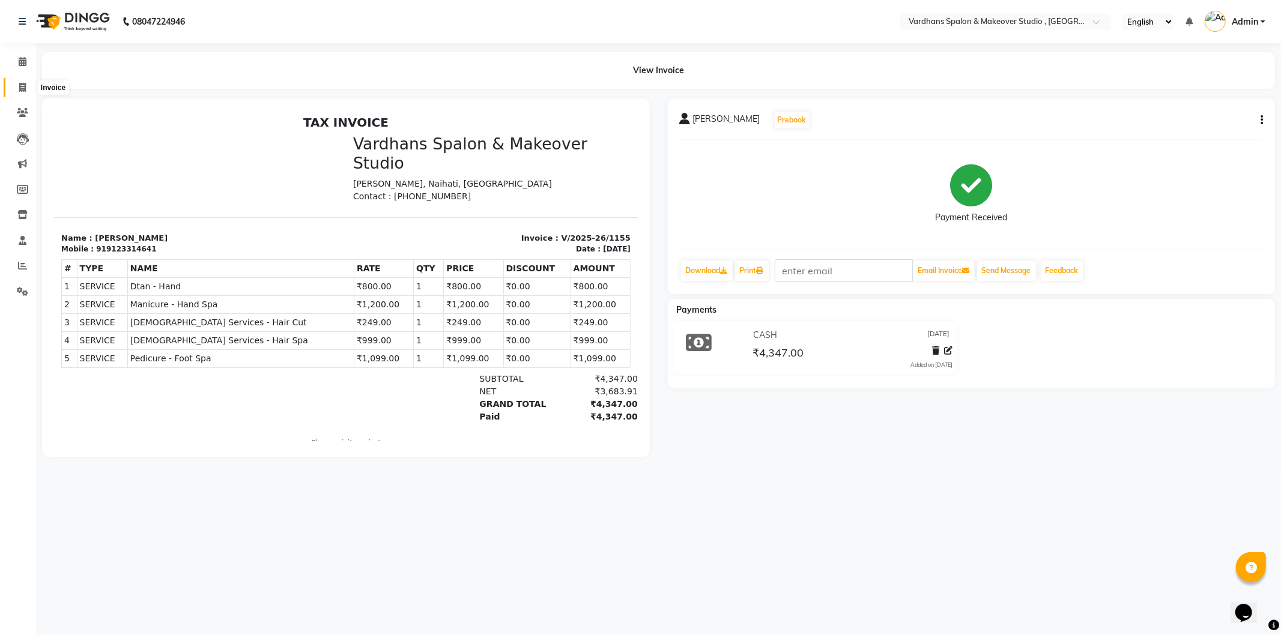
click at [19, 86] on icon at bounding box center [22, 87] width 7 height 9
select select "service"
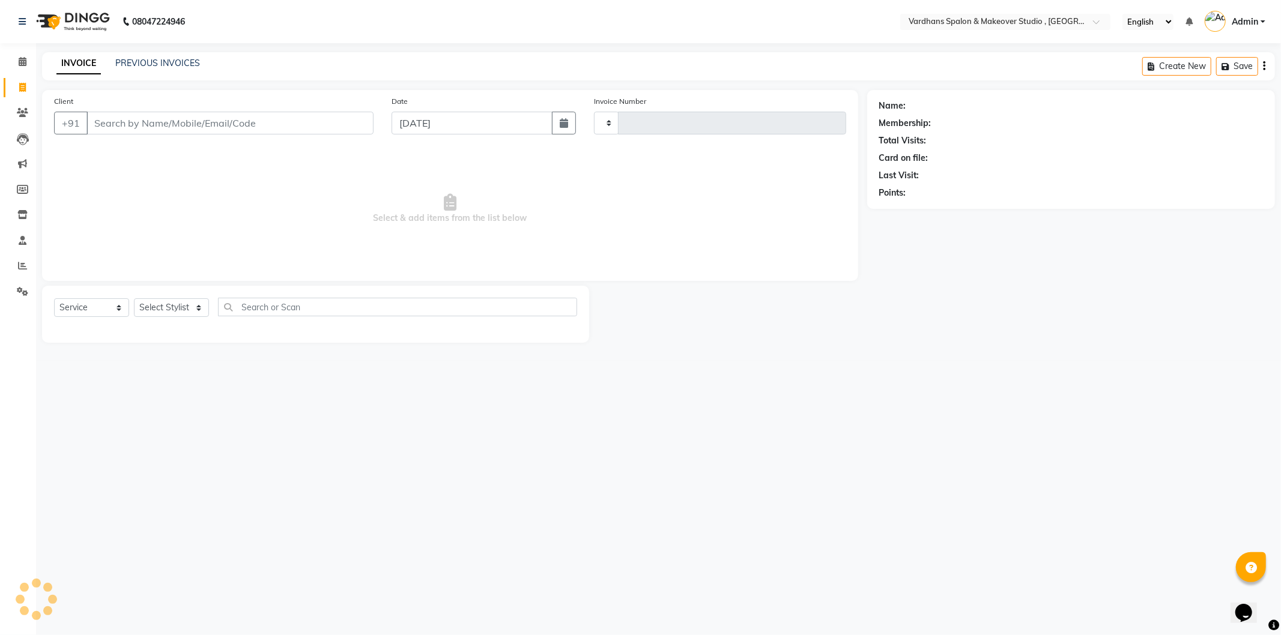
type input "1156"
select select "6997"
click at [172, 314] on select "Select Stylist Aadil Saheb Mukul Bhakta NEHA ROY PIYA BAGCHI Rabea Sultana RAJE…" at bounding box center [172, 307] width 76 height 19
select select "57431"
click at [134, 299] on select "Select Stylist Aadil Saheb Mukul Bhakta NEHA ROY PIYA BAGCHI Rabea Sultana RAJE…" at bounding box center [172, 307] width 76 height 19
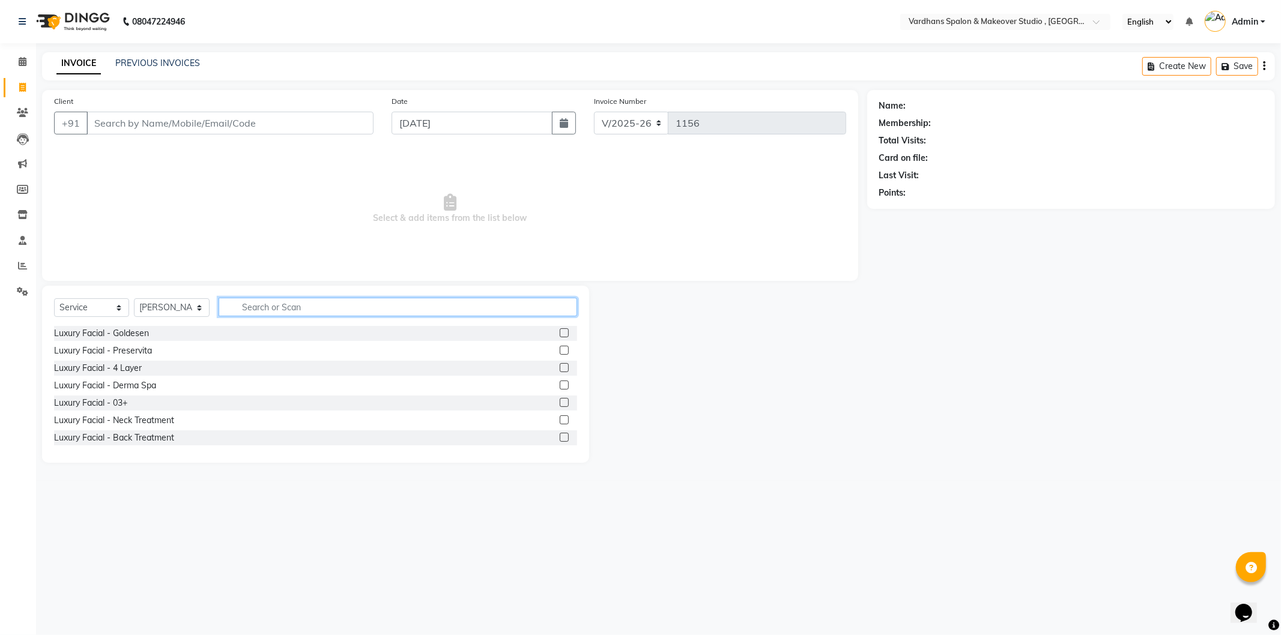
click at [269, 303] on input "text" at bounding box center [398, 307] width 358 height 19
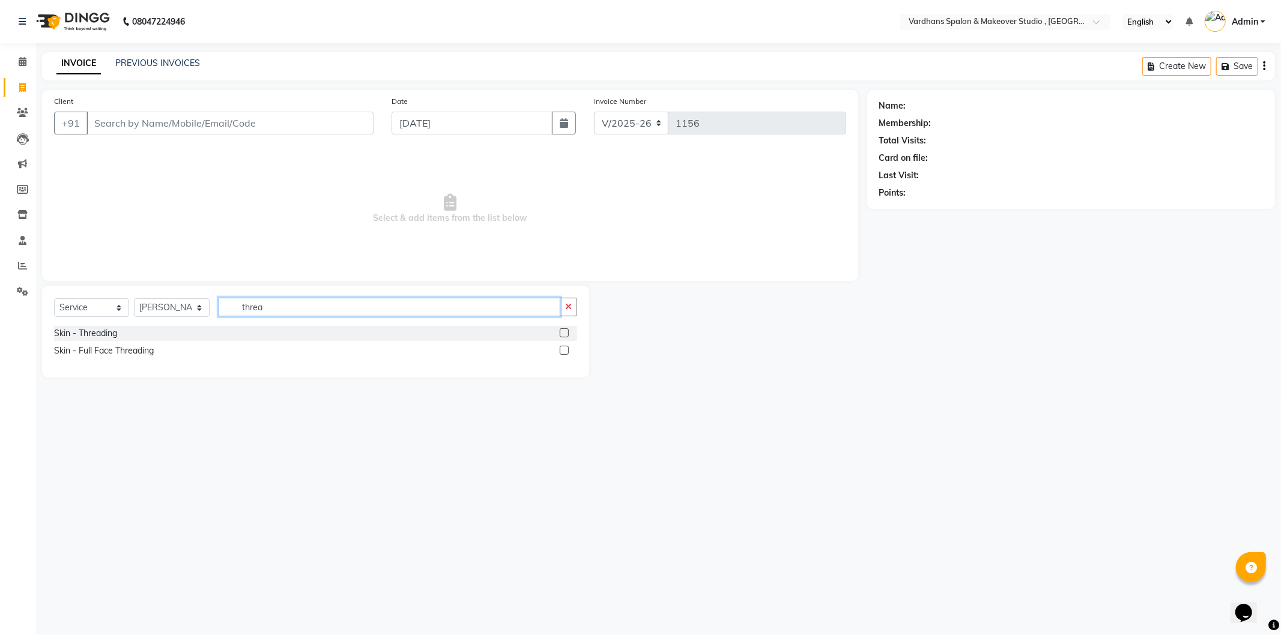
type input "threa"
click at [562, 332] on label at bounding box center [564, 333] width 9 height 9
click at [562, 332] on input "checkbox" at bounding box center [564, 334] width 8 height 8
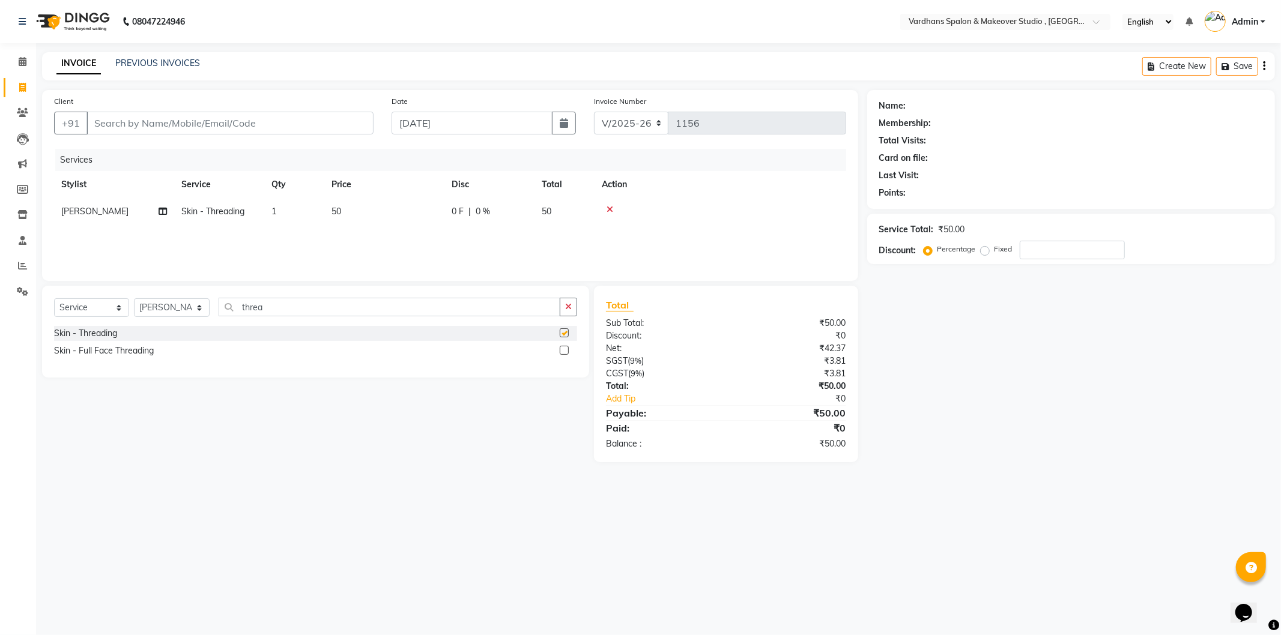
checkbox input "false"
click at [341, 209] on td "50" at bounding box center [384, 211] width 120 height 27
select select "57431"
click at [422, 208] on input "50" at bounding box center [441, 214] width 106 height 19
type input "5"
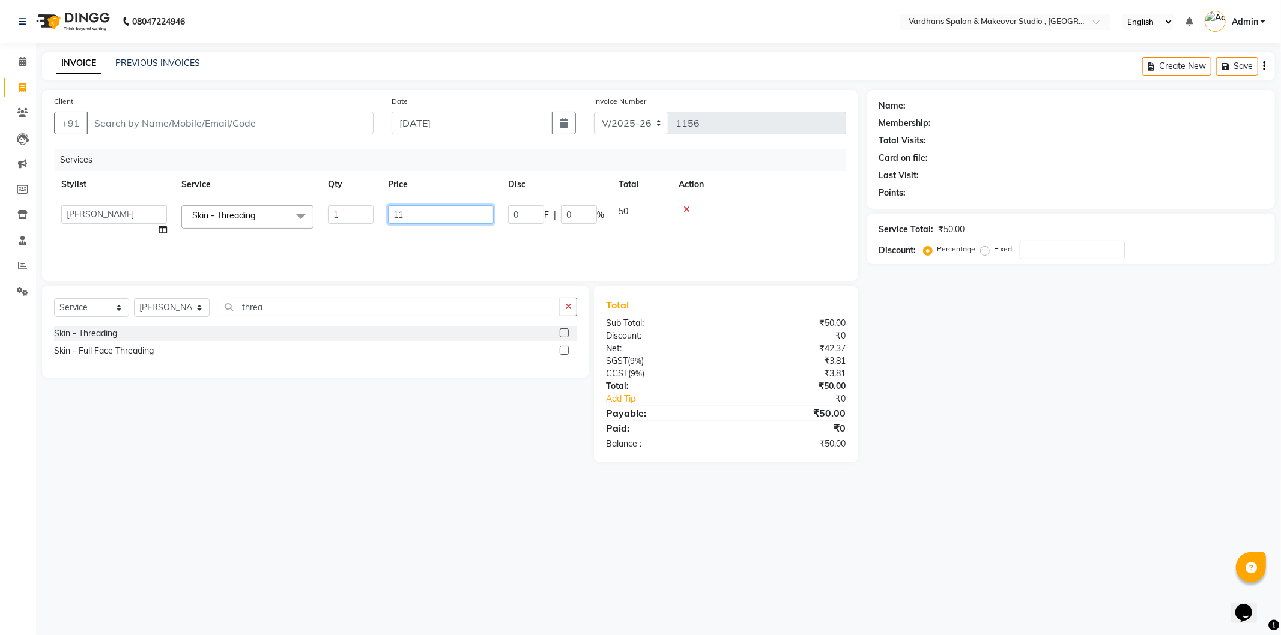
type input "110"
click at [235, 115] on input "Client" at bounding box center [229, 123] width 287 height 23
type input "8"
type input "0"
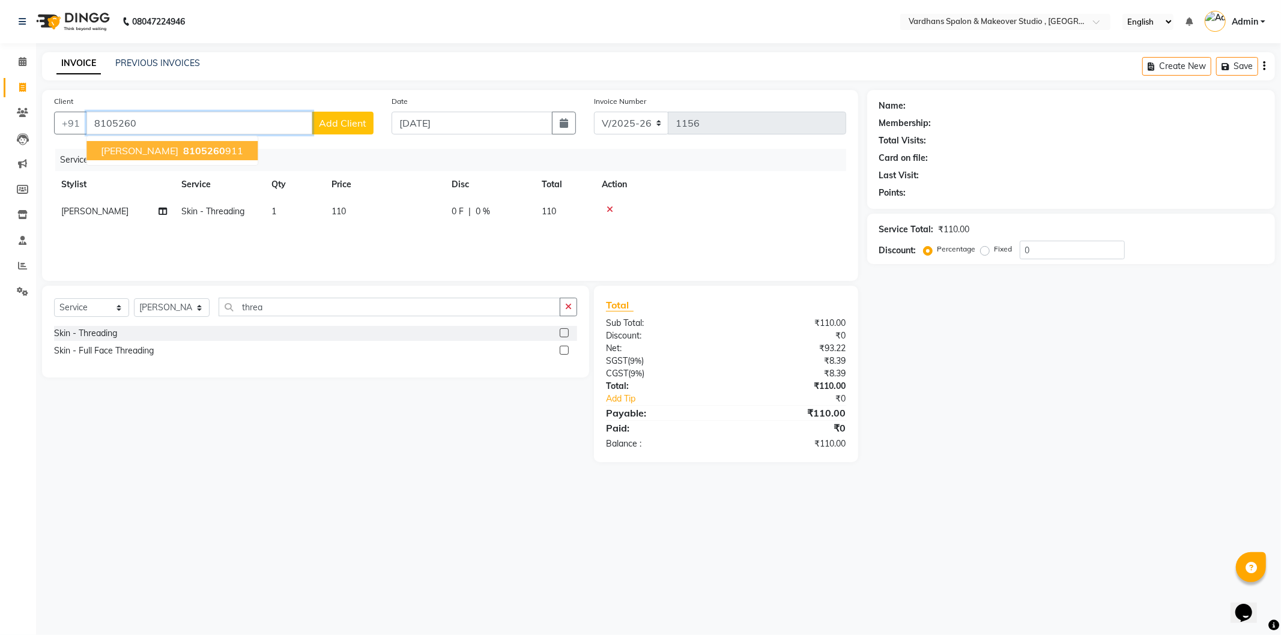
click at [188, 148] on span "8105260" at bounding box center [204, 151] width 42 height 12
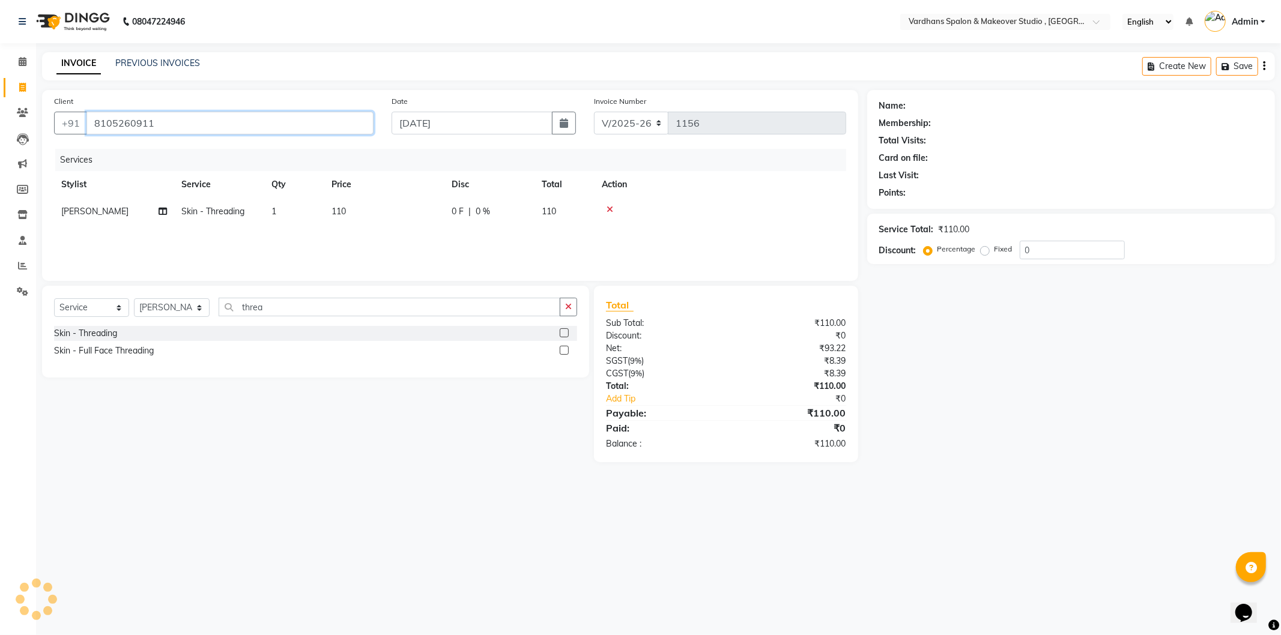
type input "8105260911"
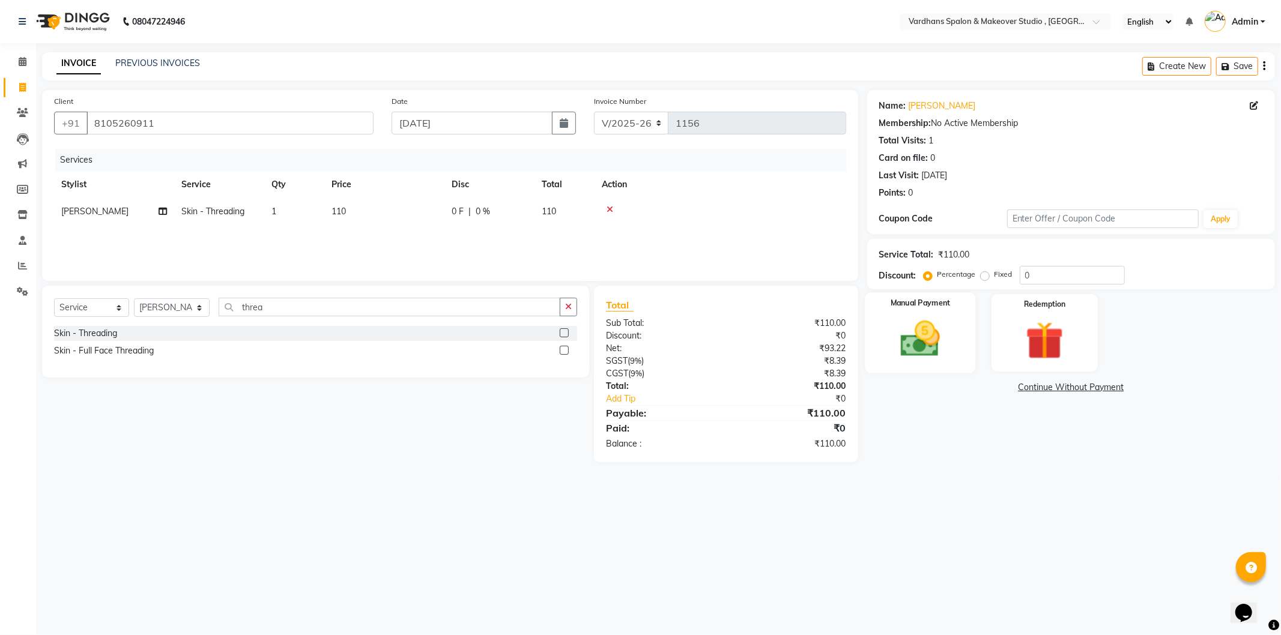
click at [930, 312] on div "Manual Payment" at bounding box center [920, 332] width 111 height 80
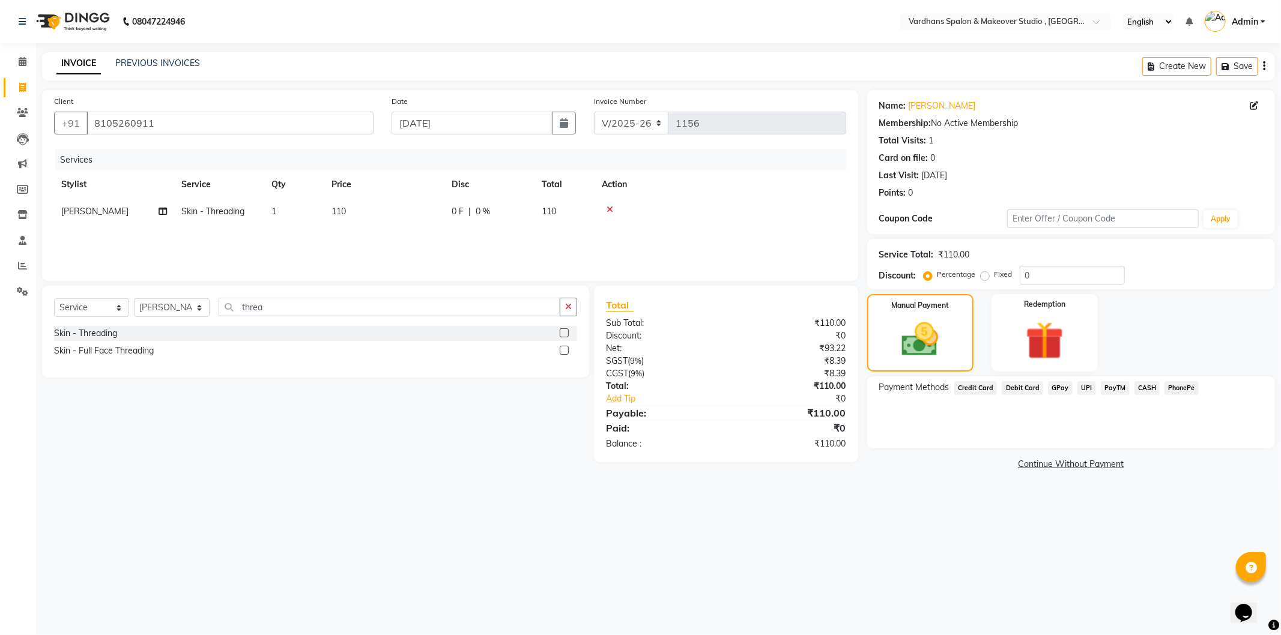
click at [1140, 389] on span "CASH" at bounding box center [1147, 388] width 26 height 14
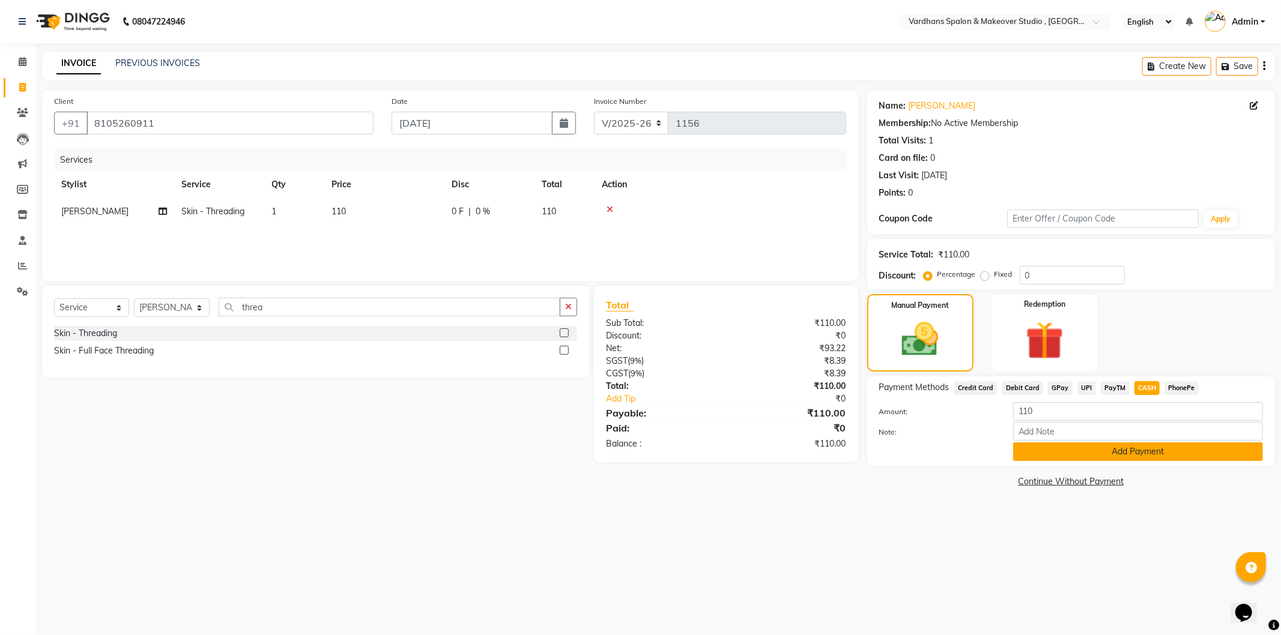
click at [1130, 452] on button "Add Payment" at bounding box center [1138, 452] width 250 height 19
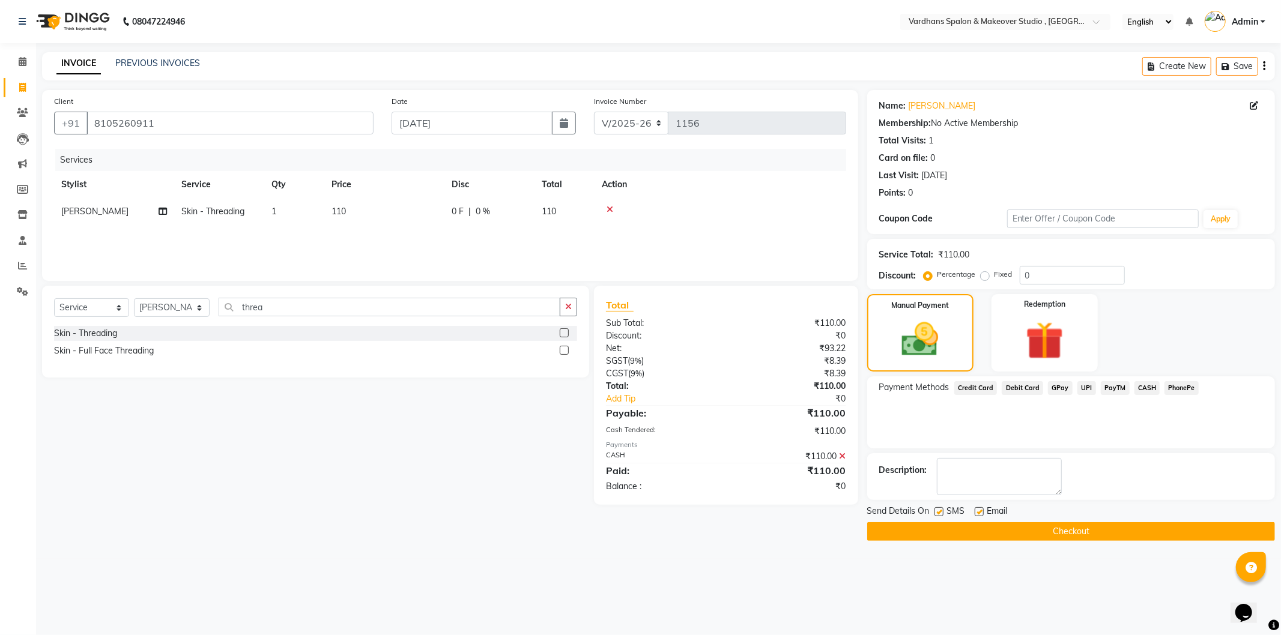
click at [1111, 525] on button "Checkout" at bounding box center [1071, 531] width 408 height 19
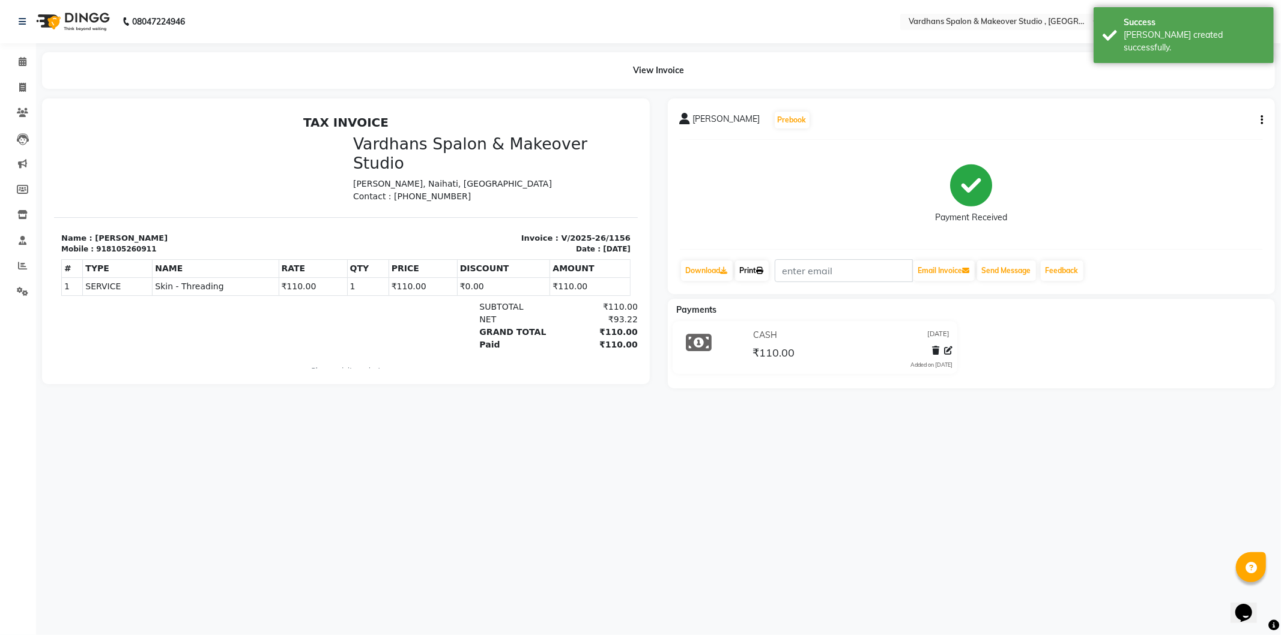
click at [760, 272] on icon at bounding box center [760, 270] width 7 height 7
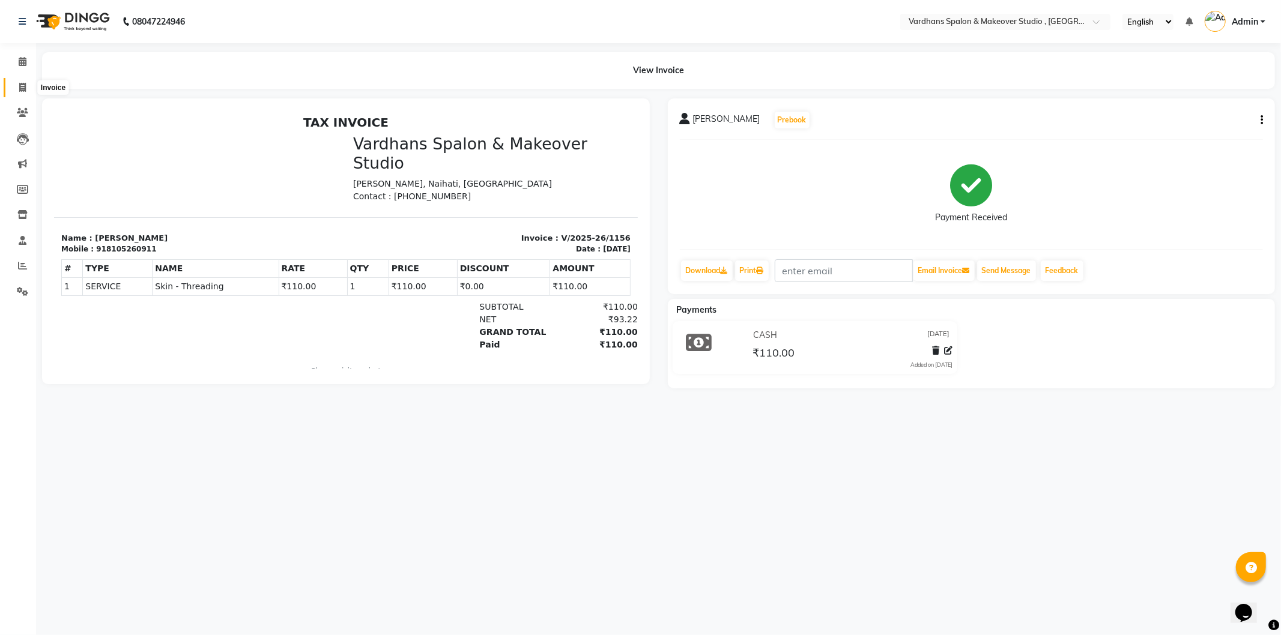
click at [22, 91] on icon at bounding box center [22, 87] width 7 height 9
select select "service"
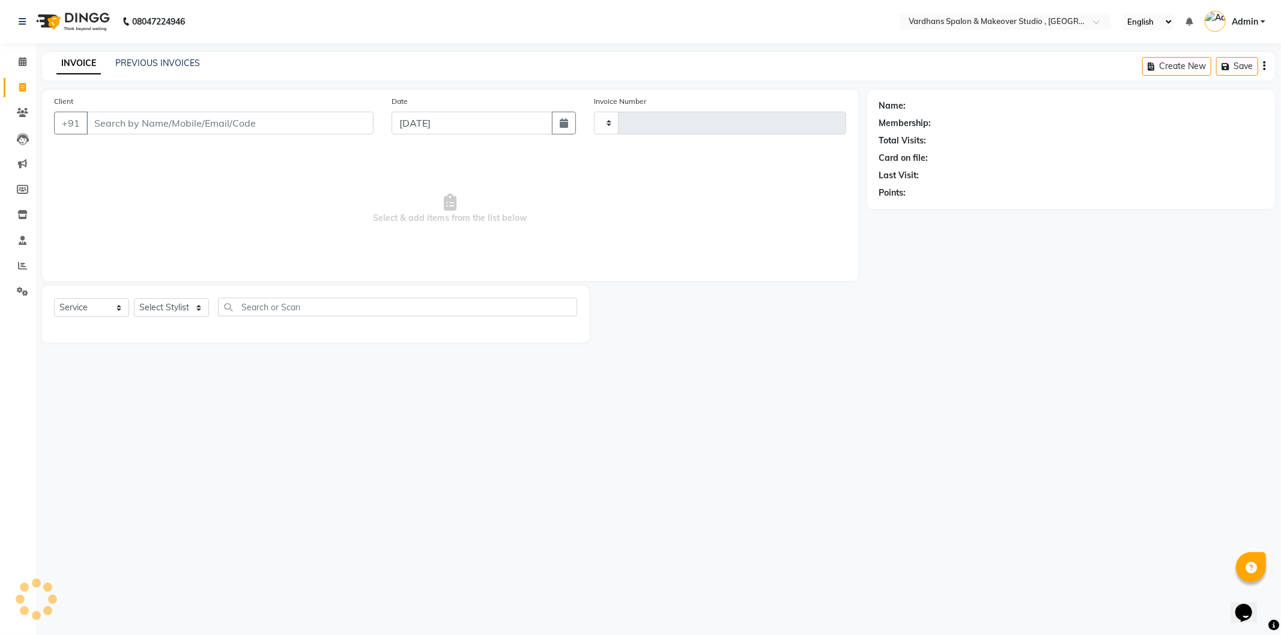
type input "1157"
select select "6997"
click at [161, 59] on link "PREVIOUS INVOICES" at bounding box center [157, 63] width 85 height 11
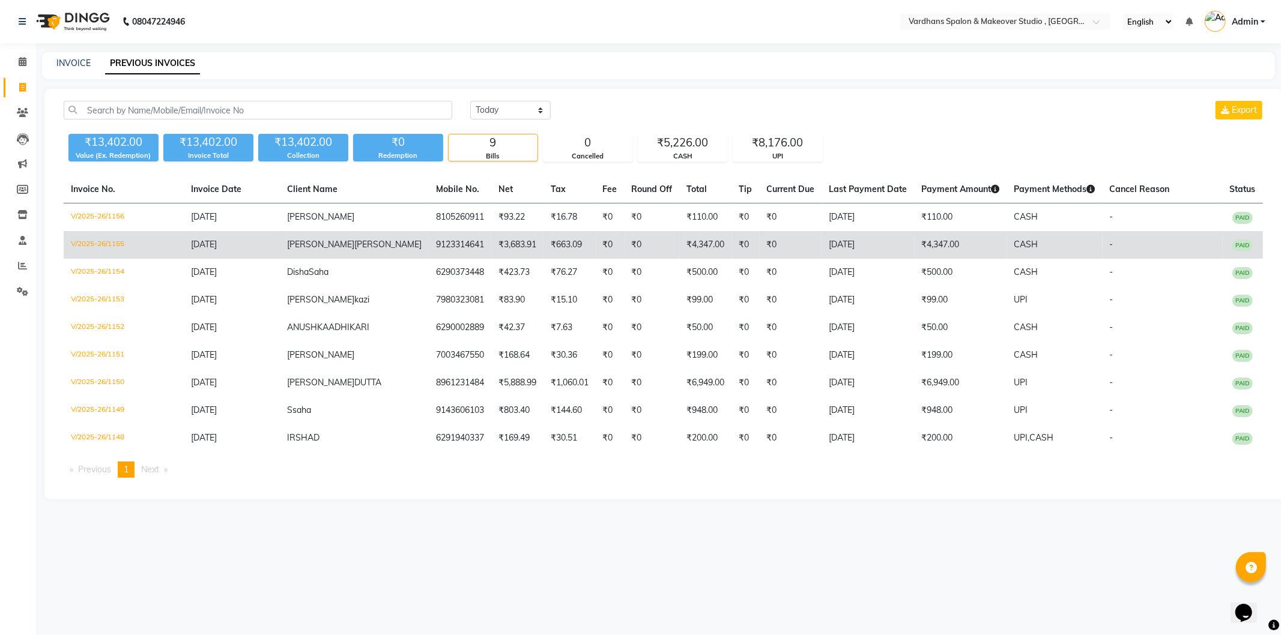
click at [95, 251] on td "V/2025-26/1155" at bounding box center [124, 245] width 120 height 28
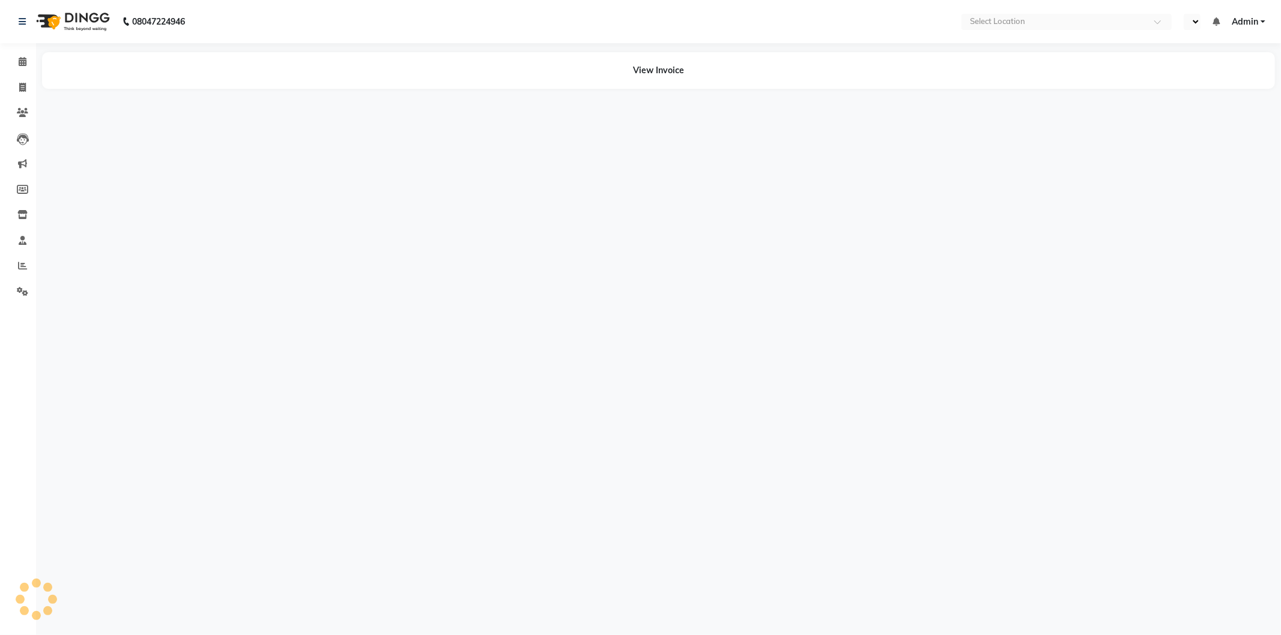
select select "en"
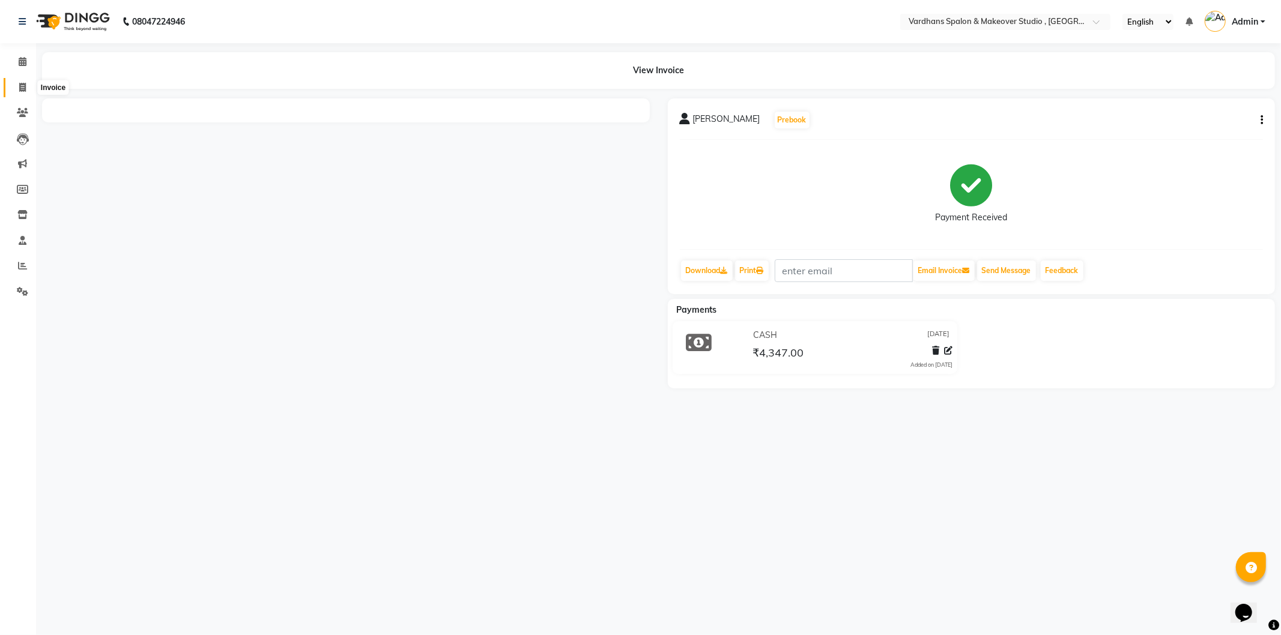
click at [24, 88] on icon at bounding box center [22, 87] width 7 height 9
select select "service"
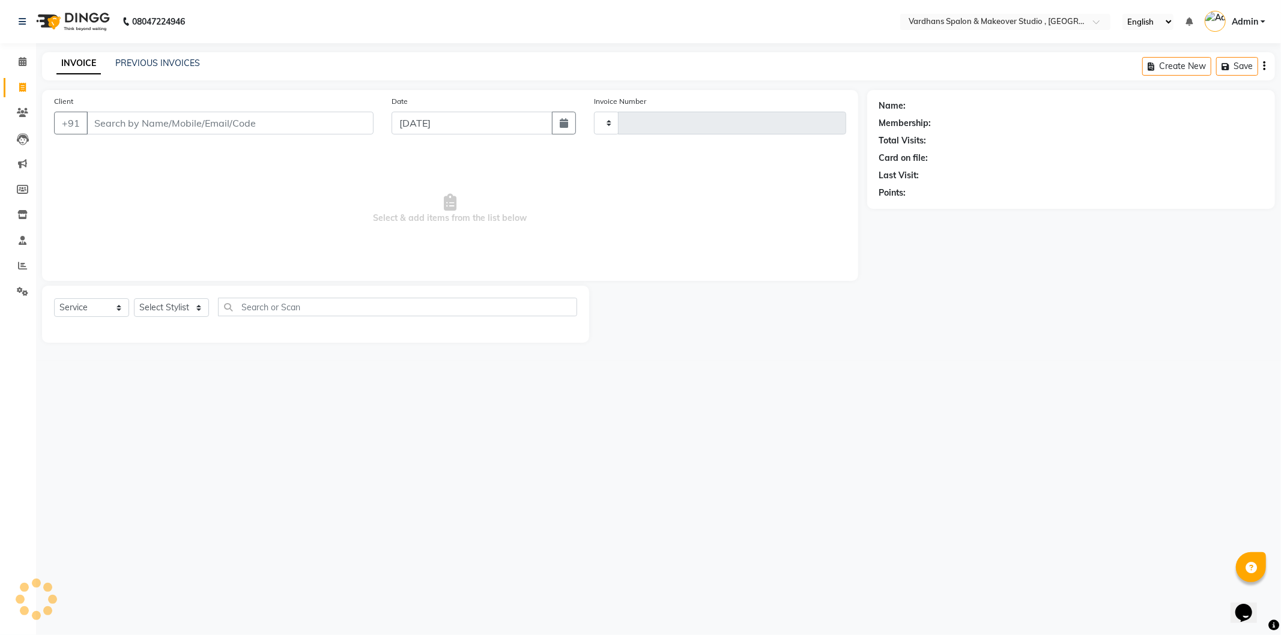
type input "1157"
select select "6997"
click at [166, 70] on div "INVOICE PREVIOUS INVOICES" at bounding box center [128, 64] width 172 height 14
click at [166, 62] on link "PREVIOUS INVOICES" at bounding box center [157, 63] width 85 height 11
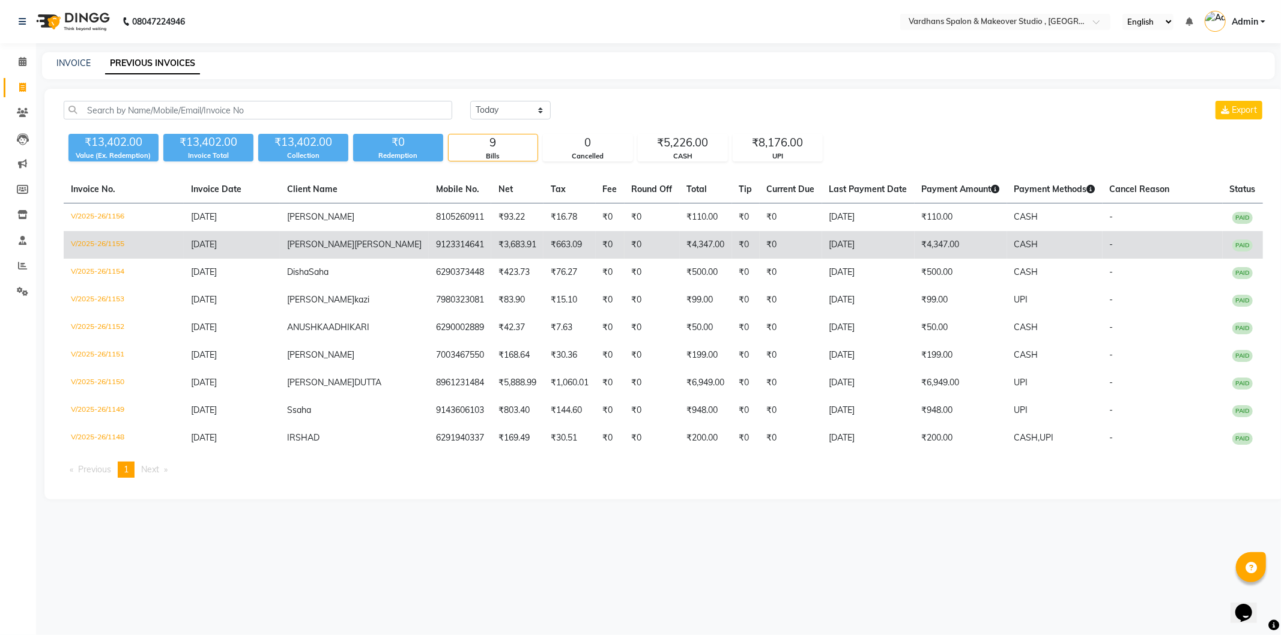
click at [121, 237] on td "V/2025-26/1155" at bounding box center [124, 245] width 120 height 28
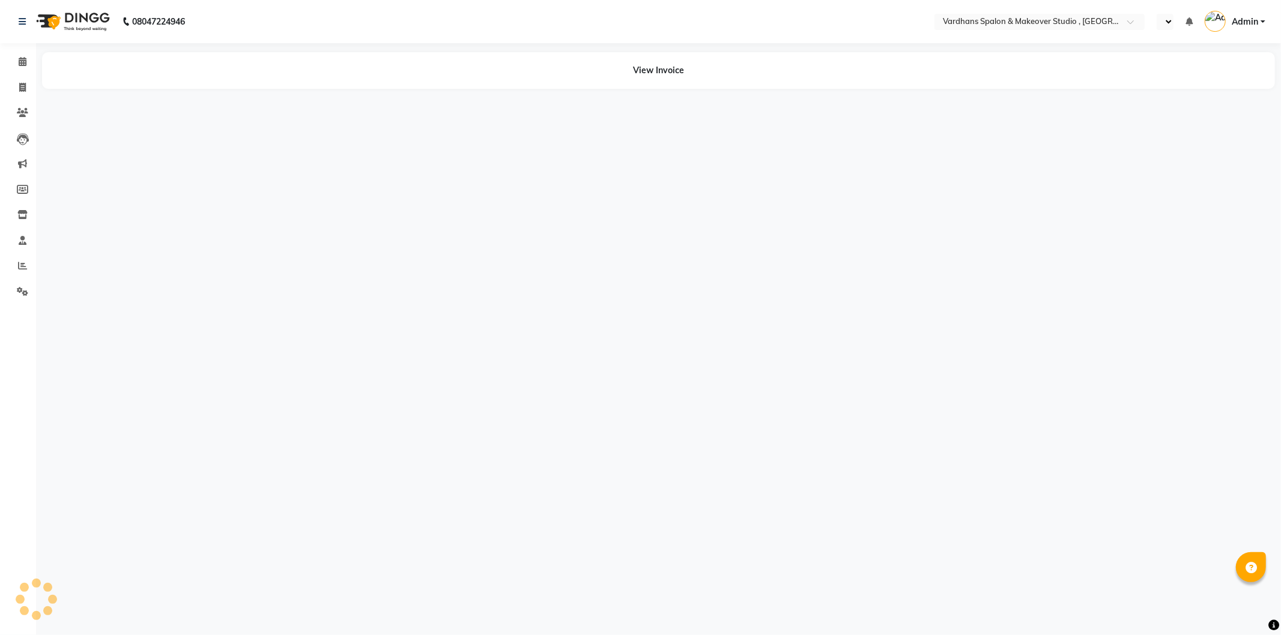
select select "en"
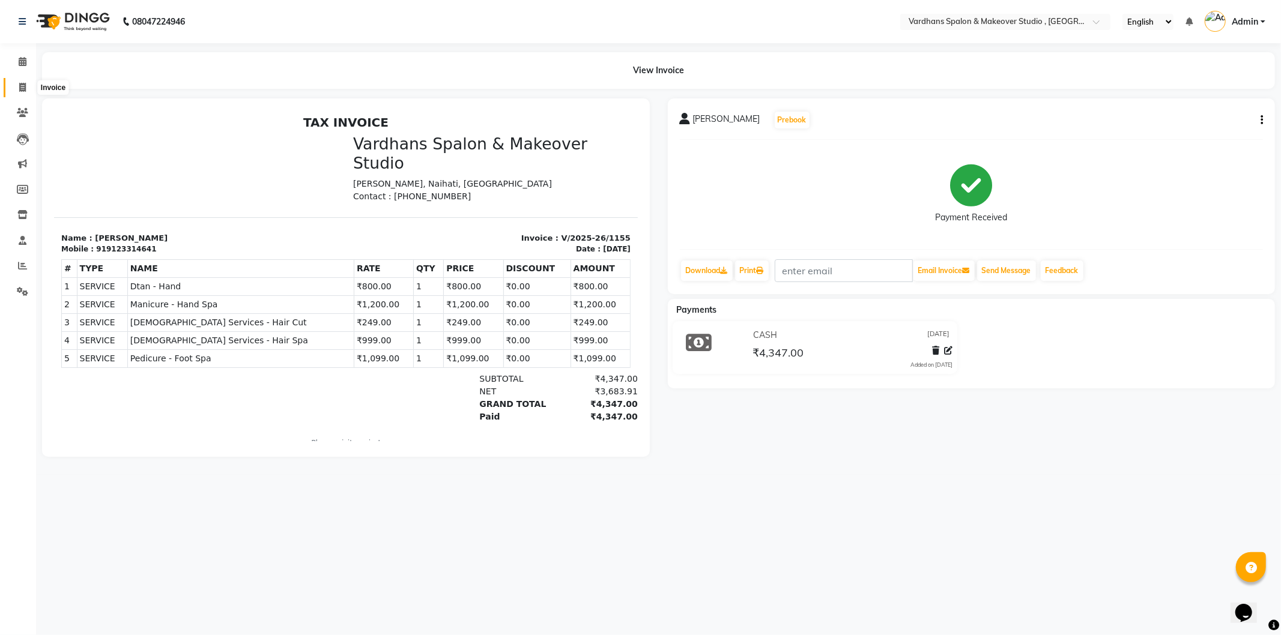
click at [22, 89] on icon at bounding box center [22, 87] width 7 height 9
select select "service"
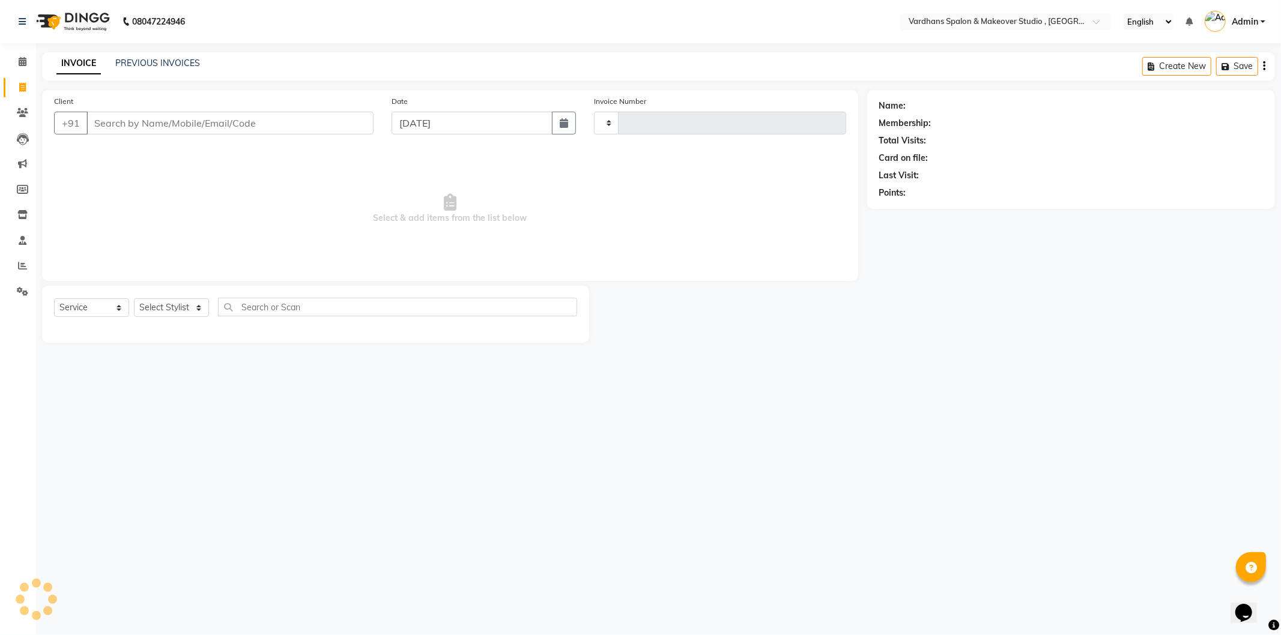
type input "1157"
select select "6997"
click at [171, 60] on link "PREVIOUS INVOICES" at bounding box center [157, 63] width 85 height 11
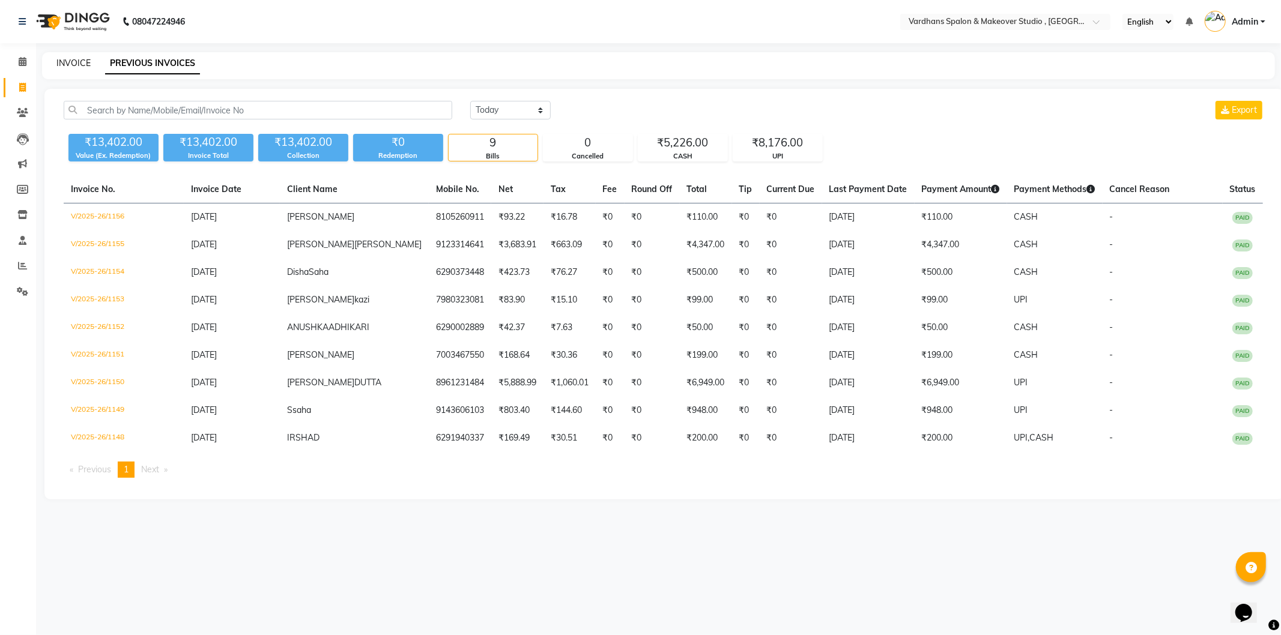
click at [73, 63] on link "INVOICE" at bounding box center [73, 63] width 34 height 11
select select "service"
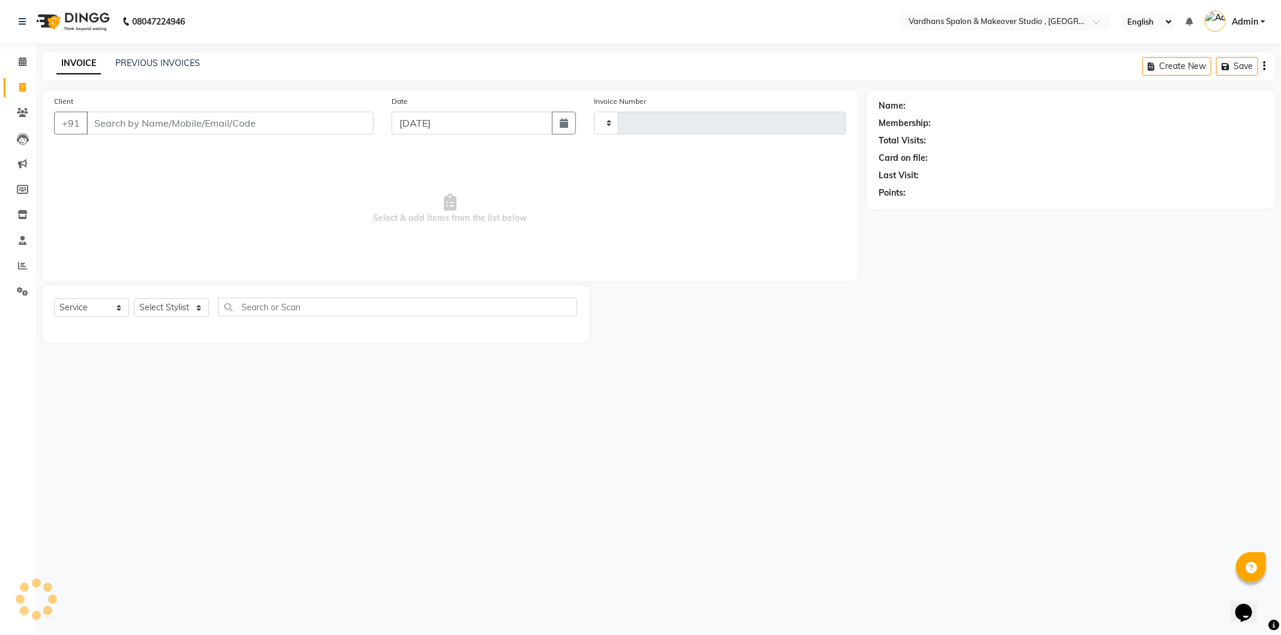
type input "1157"
select select "6997"
